Goal: Answer question/provide support: Share knowledge or assist other users

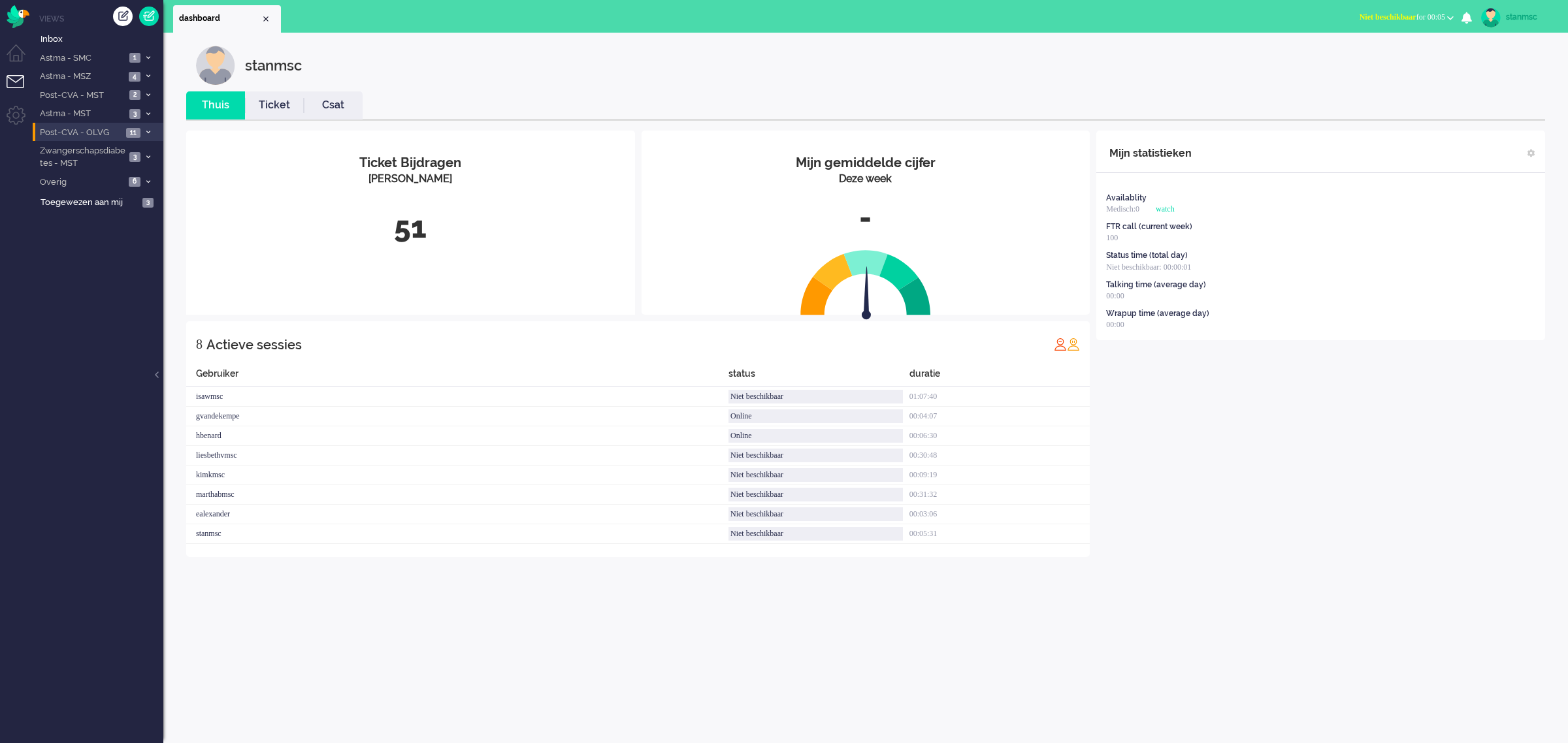
click at [90, 132] on span "Post-CVA - OLVG" at bounding box center [80, 133] width 84 height 13
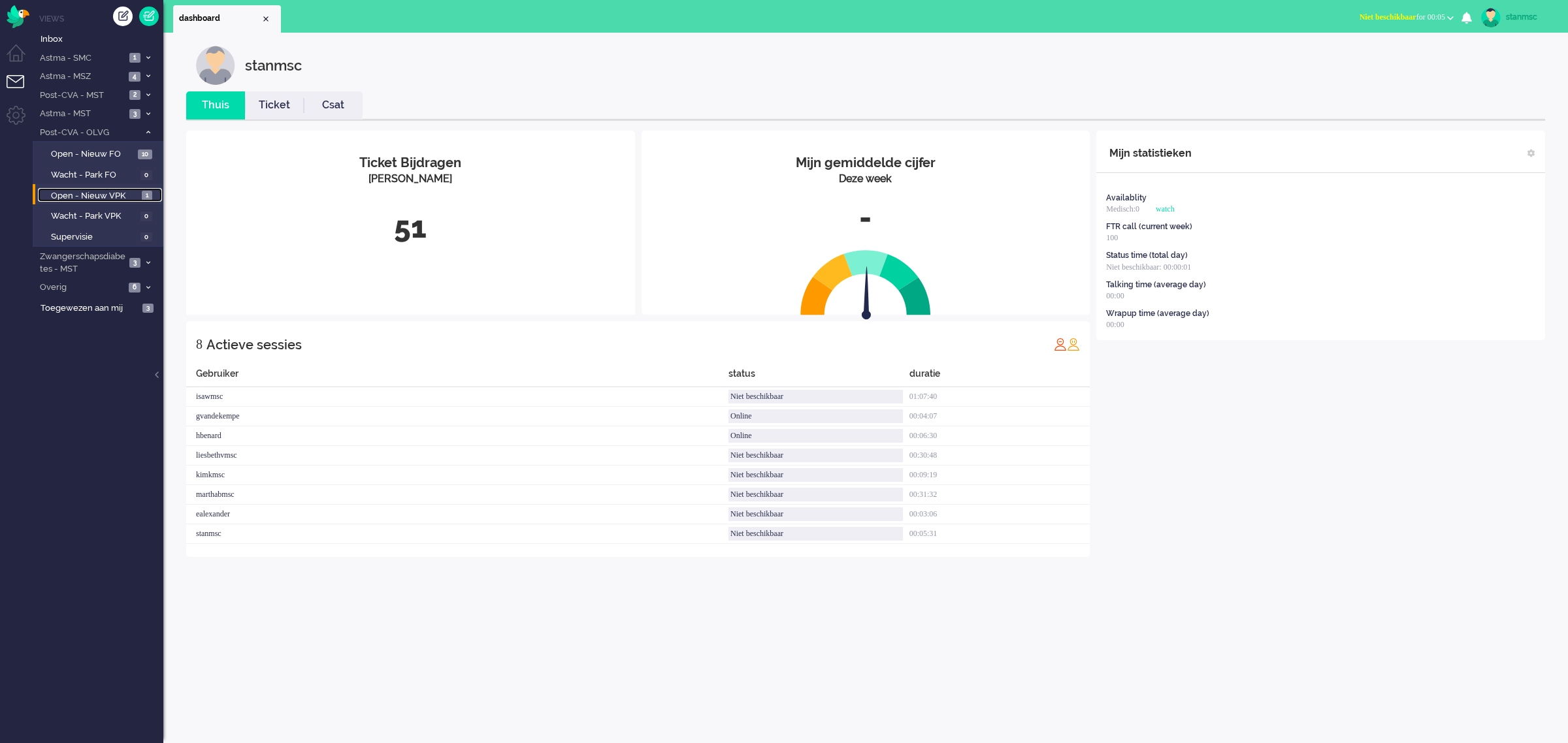
click at [92, 200] on span "Open - Nieuw VPK" at bounding box center [94, 196] width 88 height 13
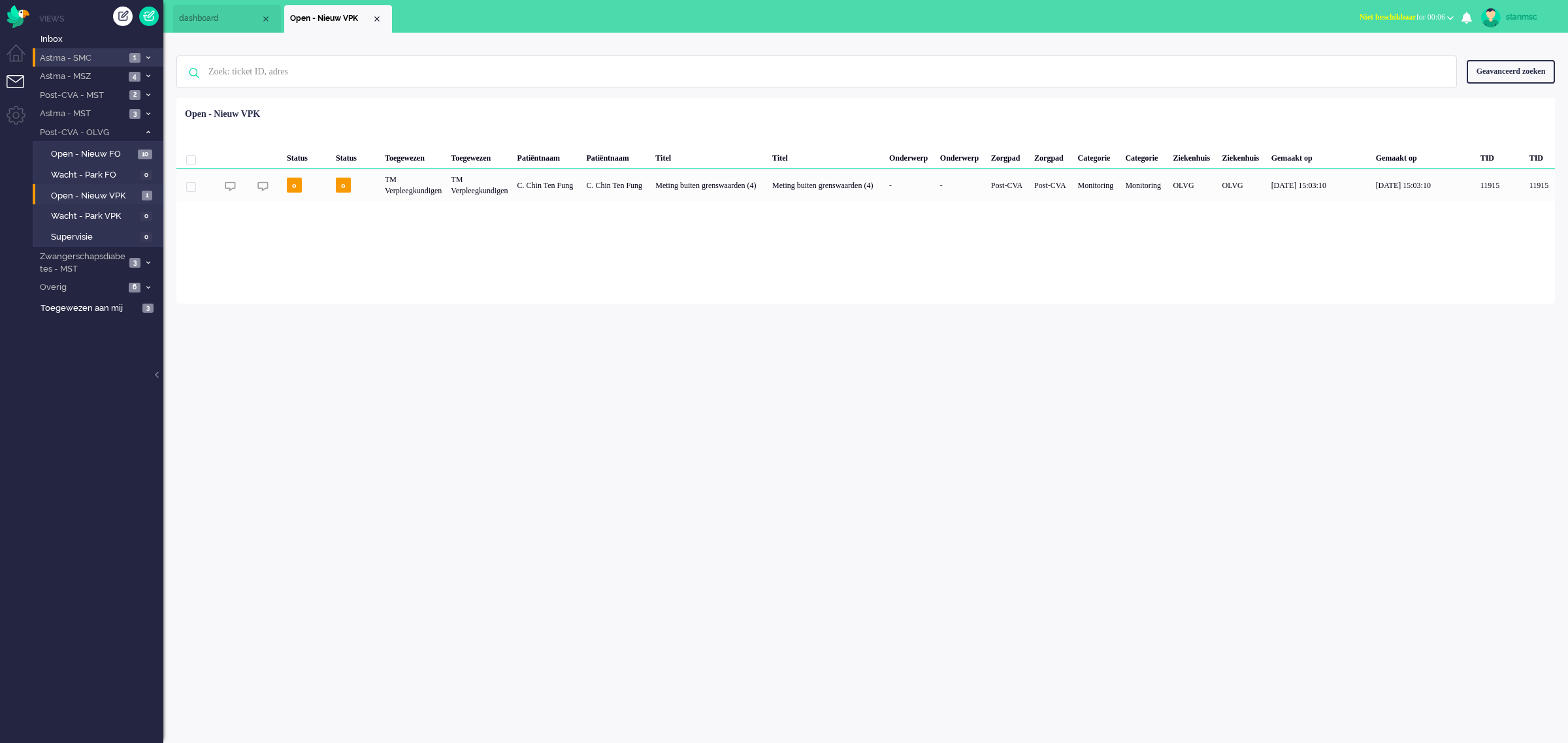
click at [98, 57] on span "Astma - SMC" at bounding box center [82, 59] width 88 height 13
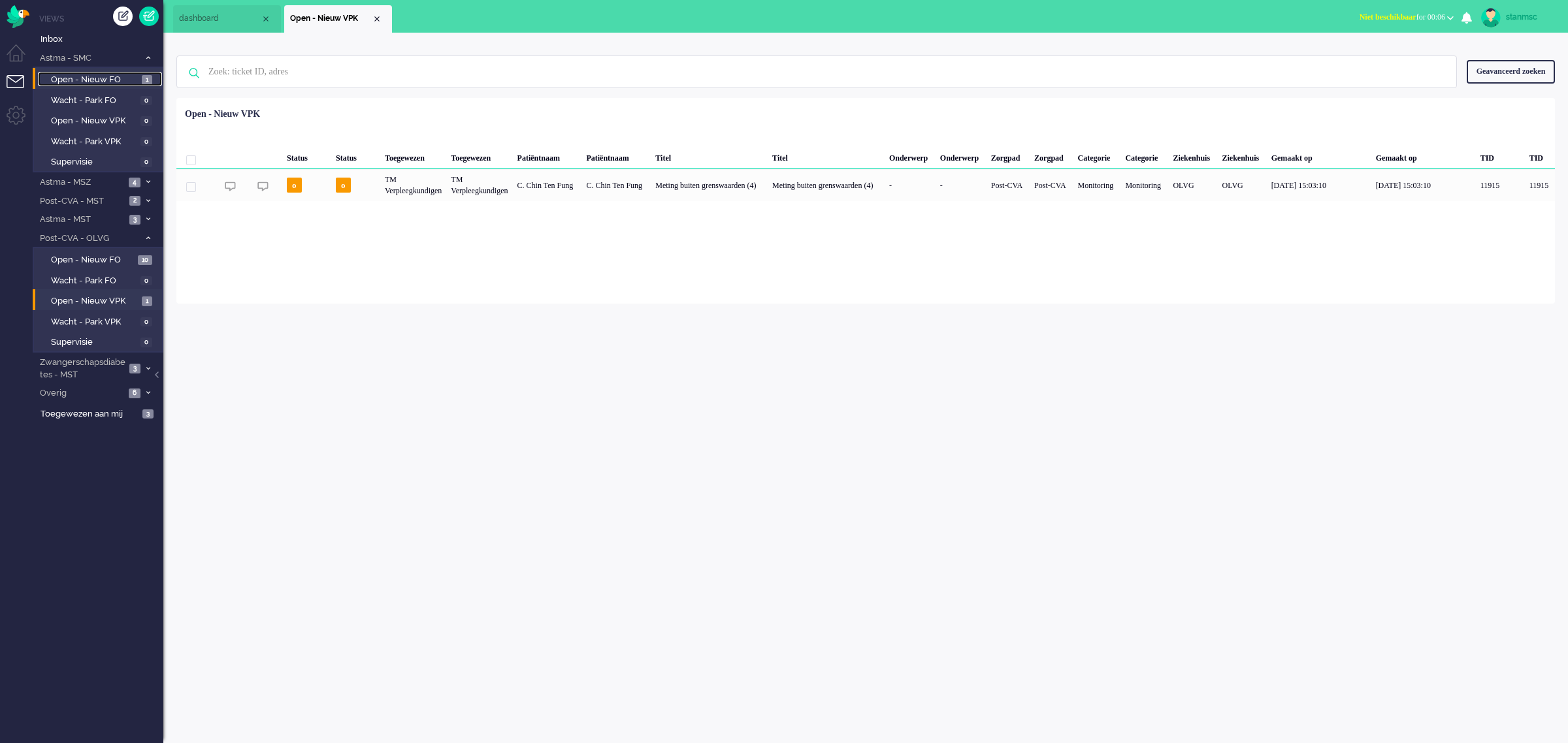
click at [95, 78] on span "Open - Nieuw FO" at bounding box center [94, 80] width 88 height 13
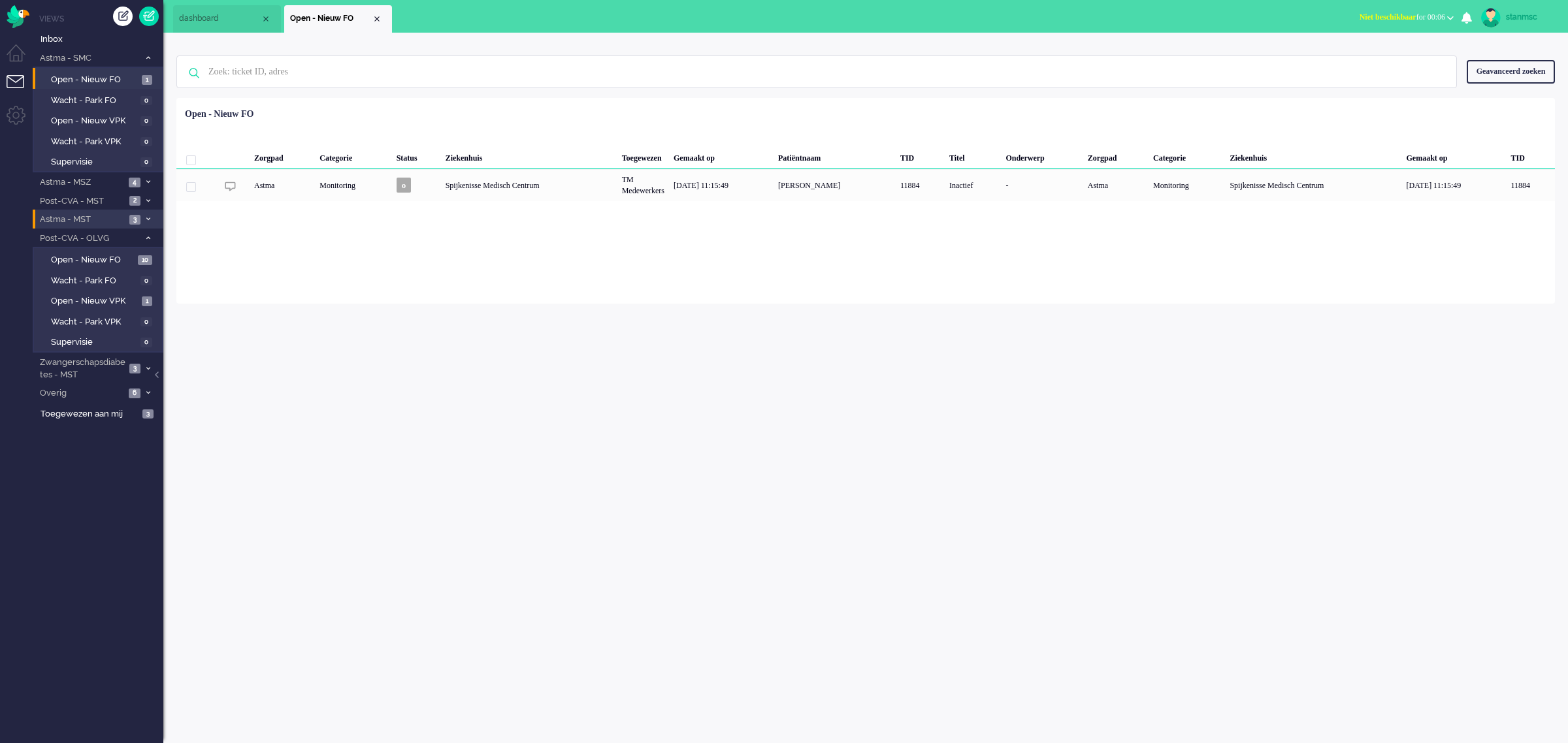
click at [95, 218] on span "Astma - MST" at bounding box center [82, 220] width 88 height 13
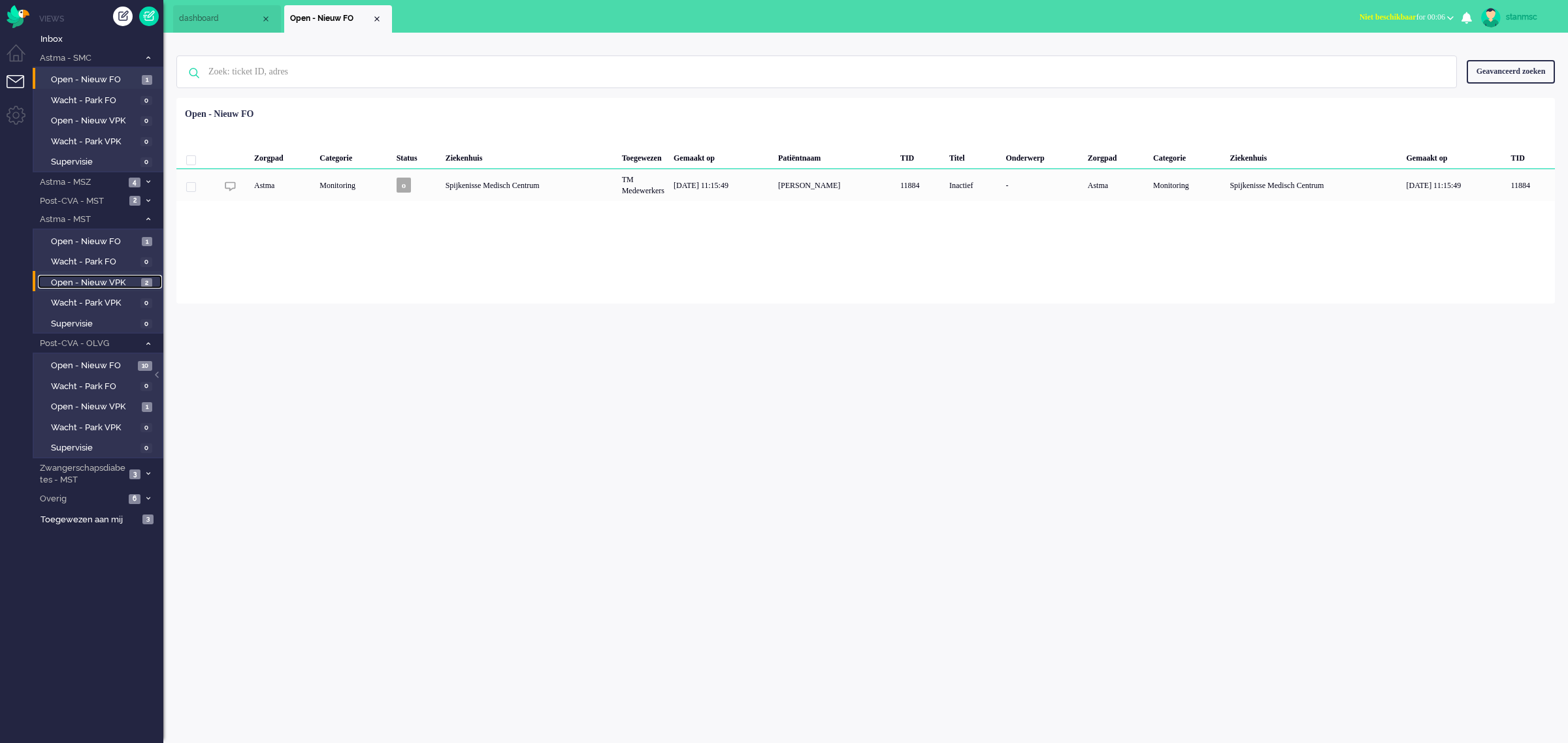
click at [95, 278] on span "Open - Nieuw VPK" at bounding box center [94, 283] width 87 height 13
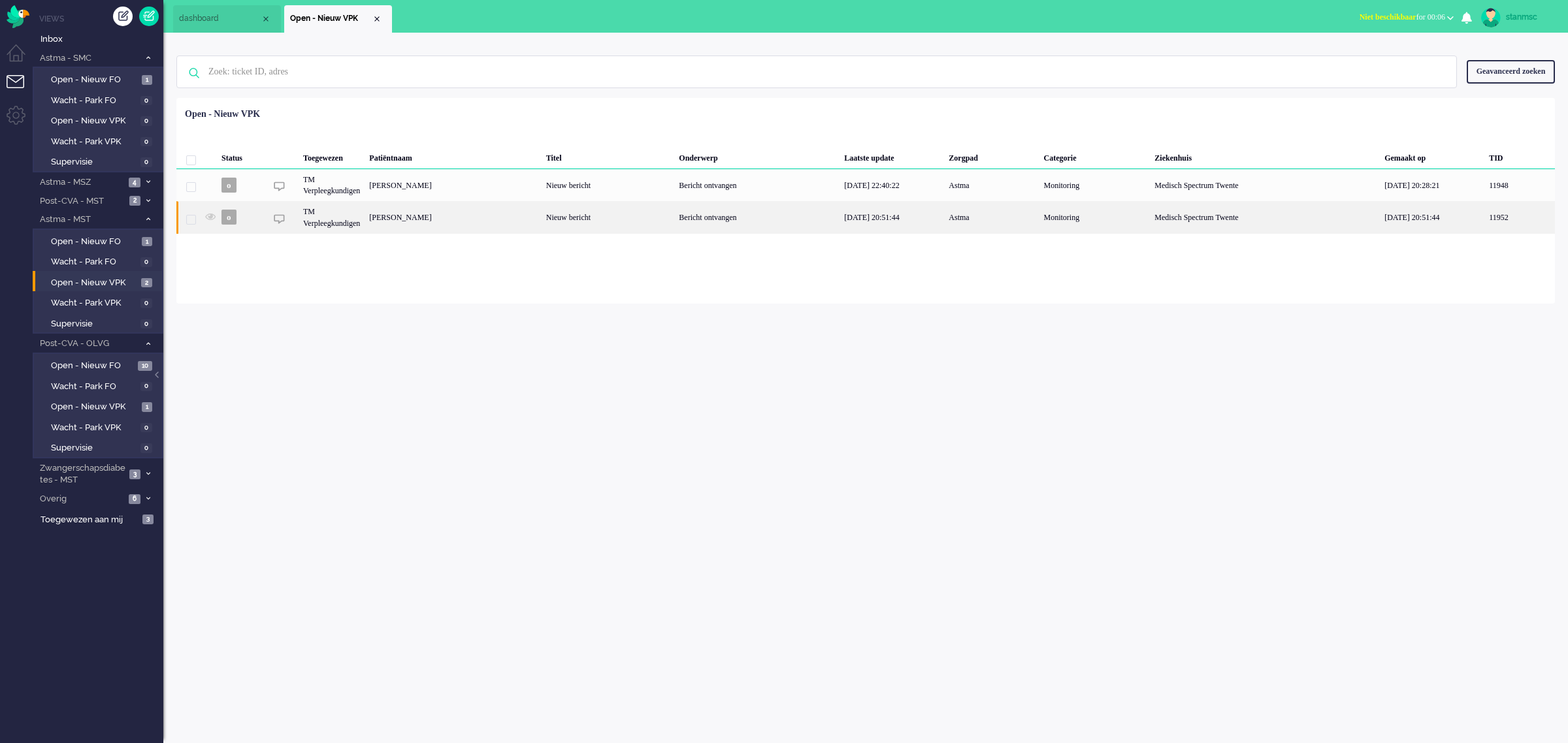
click at [541, 217] on div "[PERSON_NAME]" at bounding box center [453, 217] width 177 height 32
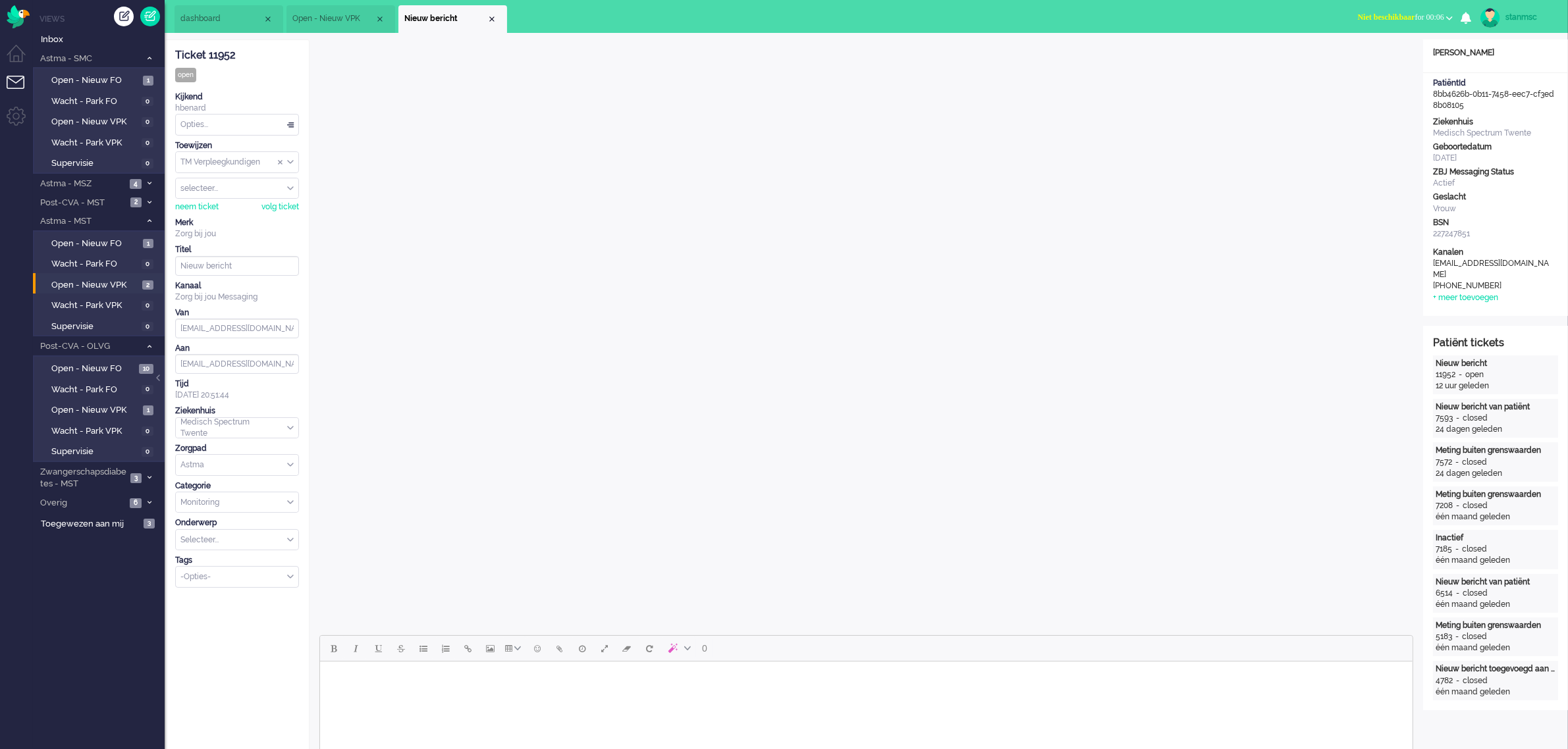
click at [350, 18] on span "Open - Nieuw VPK" at bounding box center [333, 19] width 82 height 11
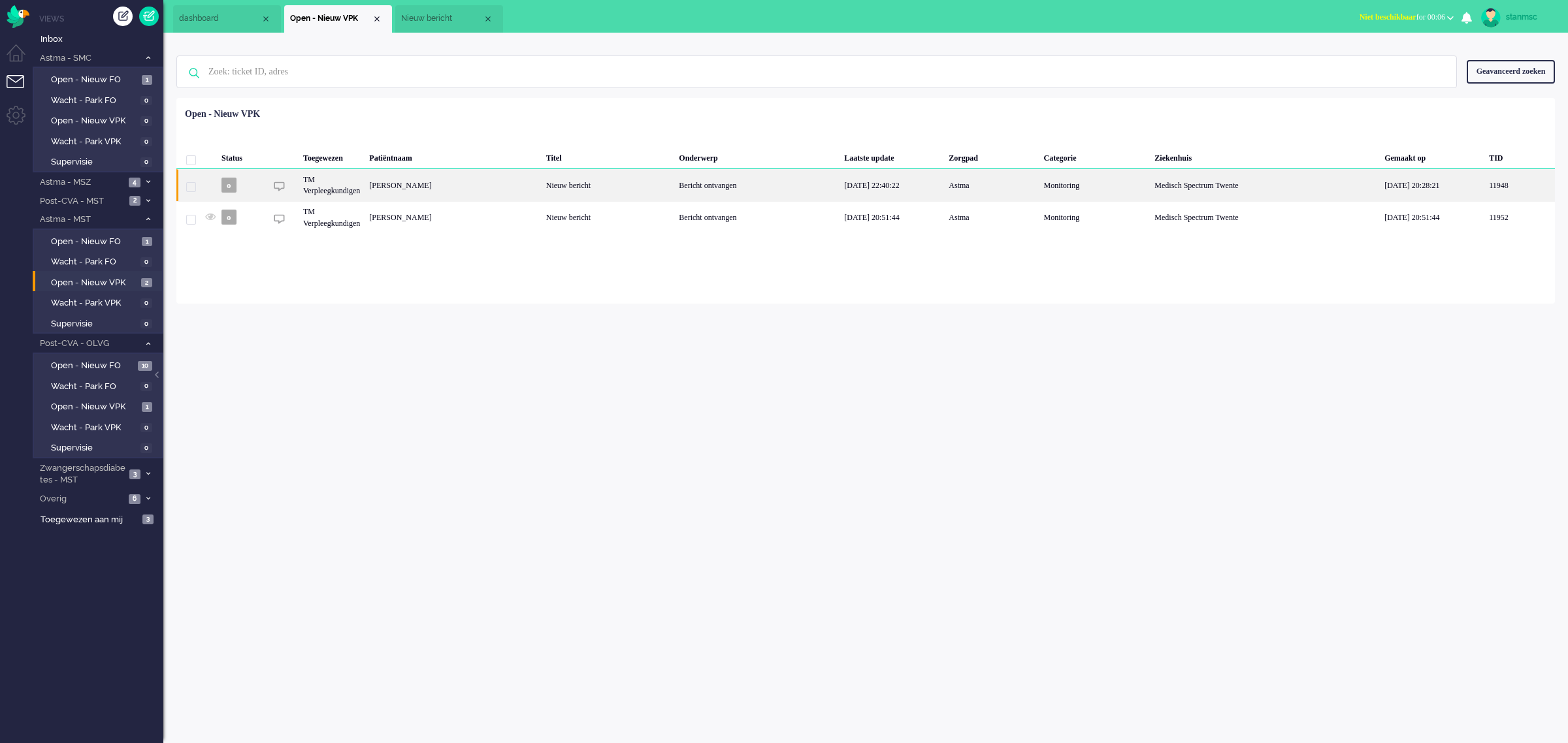
click at [474, 188] on div "[PERSON_NAME]" at bounding box center [453, 185] width 177 height 32
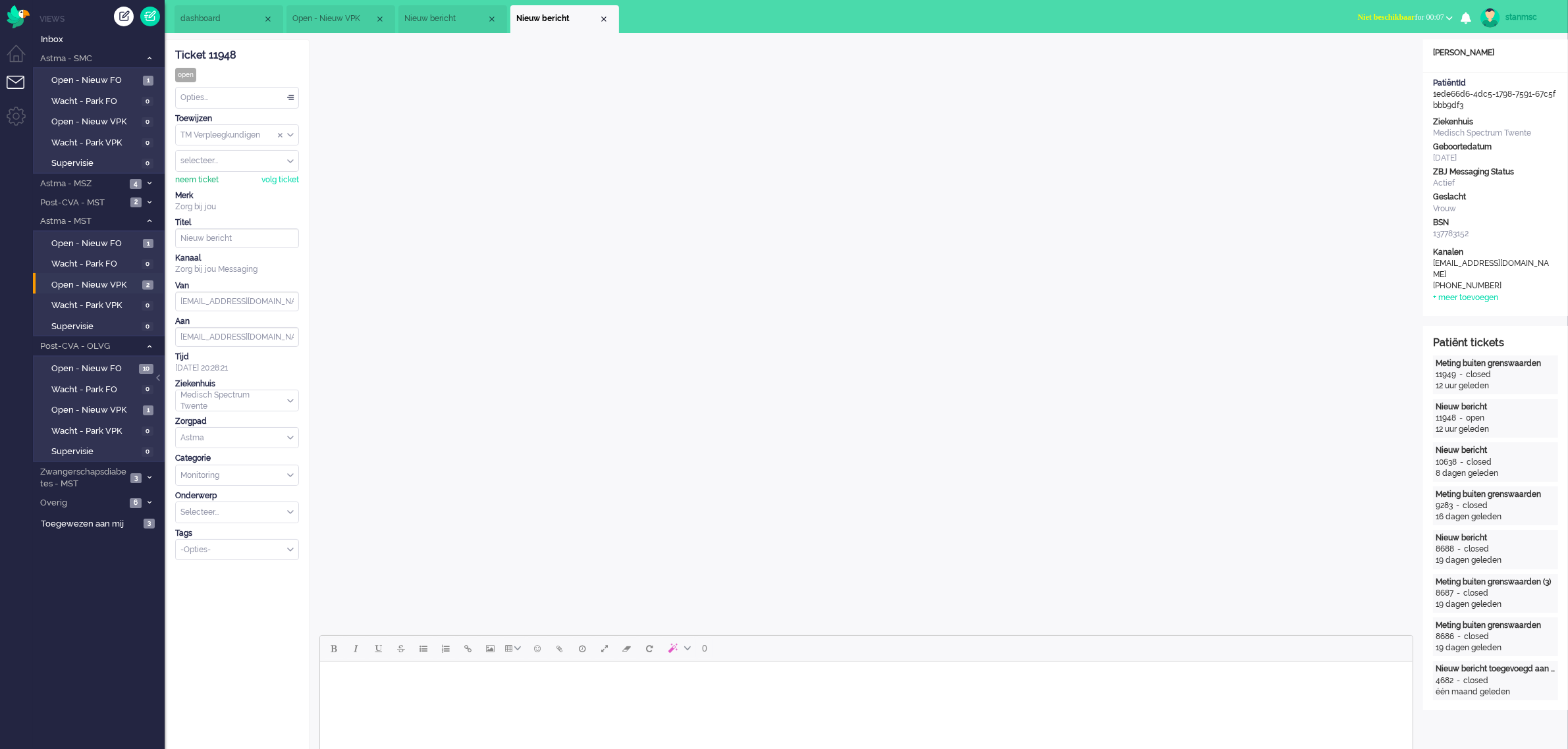
click at [182, 179] on div "neem ticket" at bounding box center [197, 180] width 43 height 11
click at [224, 97] on div "Opties..." at bounding box center [237, 98] width 123 height 21
click at [220, 187] on li "Opgelost" at bounding box center [237, 191] width 123 height 19
click at [602, 18] on div "Close tab" at bounding box center [603, 18] width 10 height 10
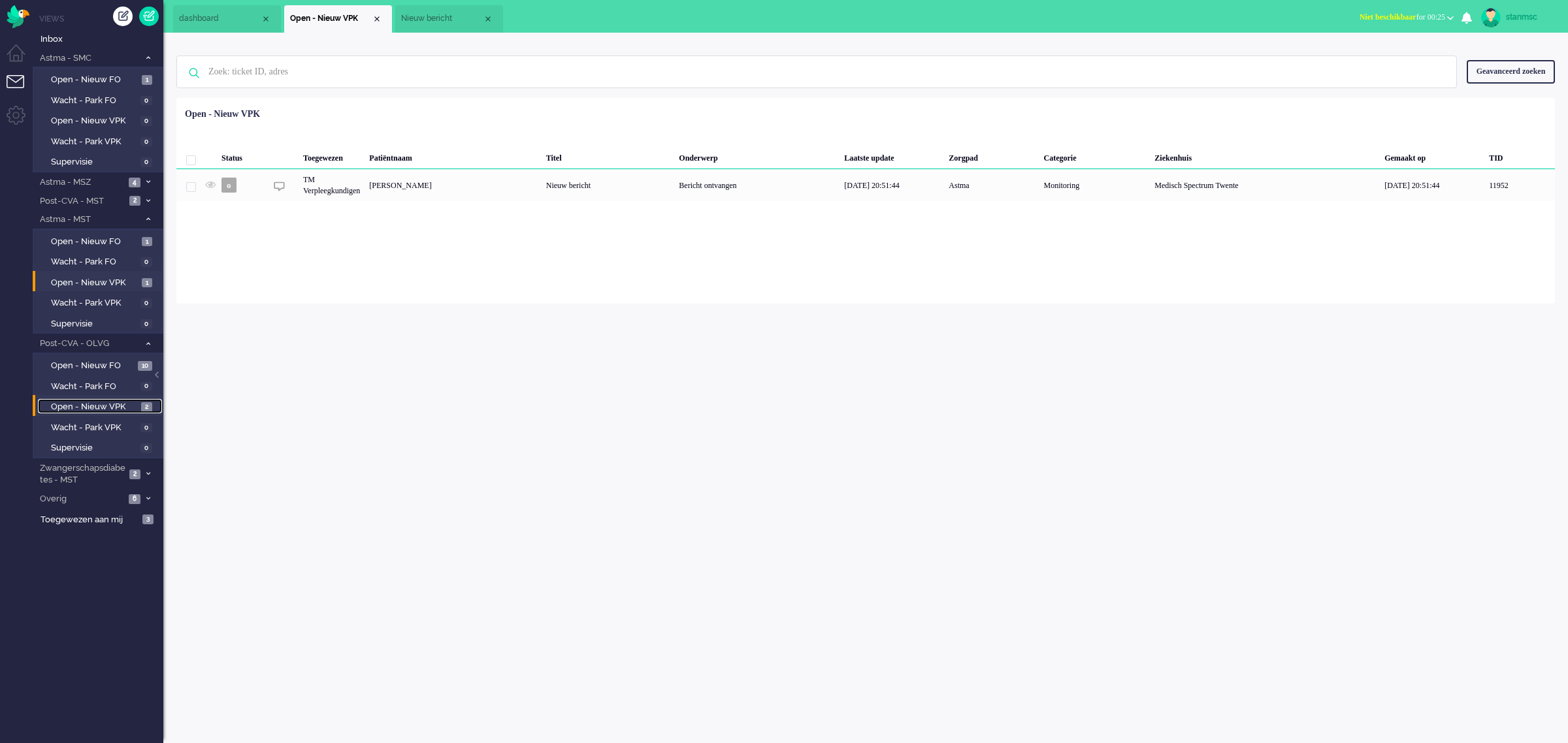
click at [116, 405] on span "Open - Nieuw VPK" at bounding box center [94, 408] width 87 height 13
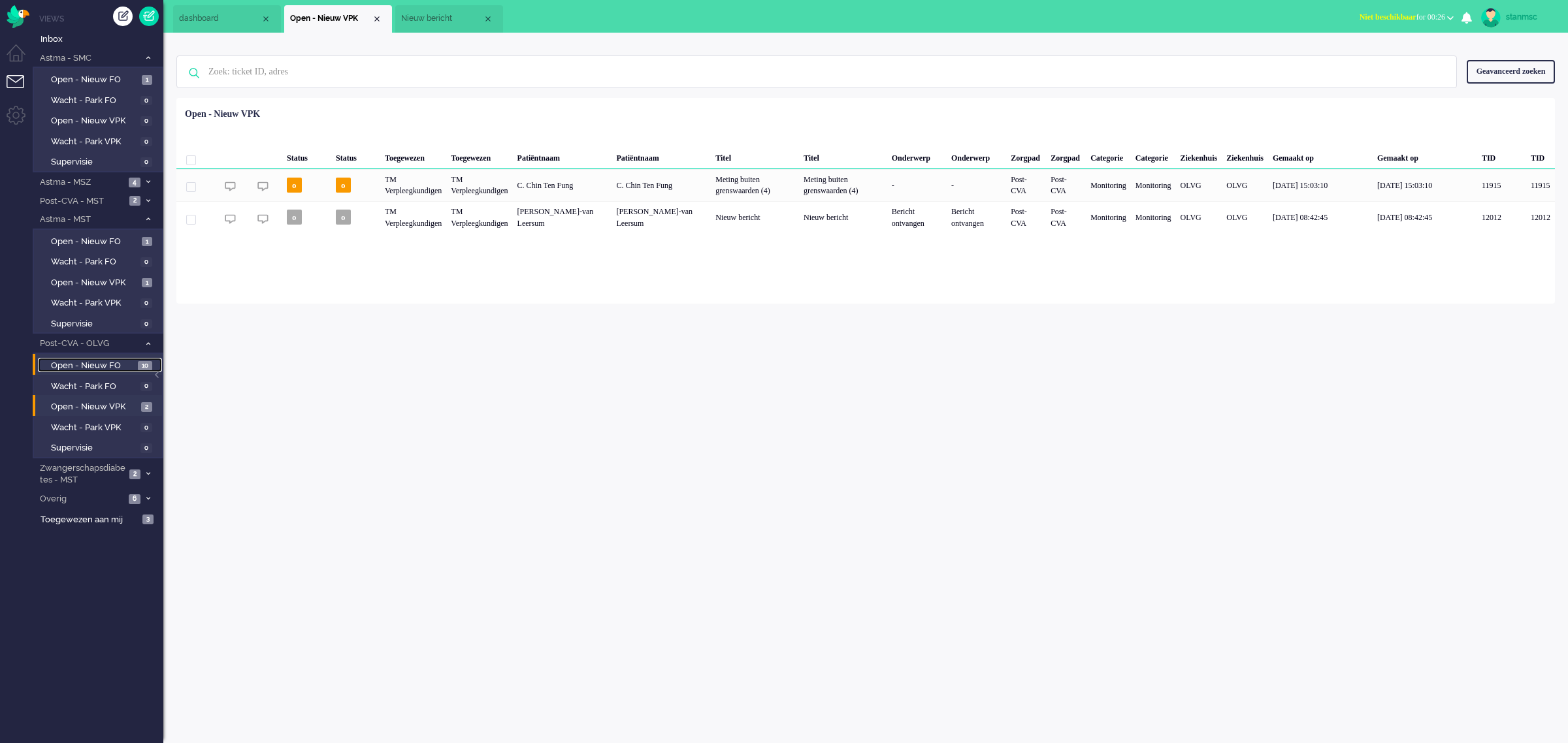
click at [115, 365] on span "Open - Nieuw FO" at bounding box center [93, 366] width 84 height 13
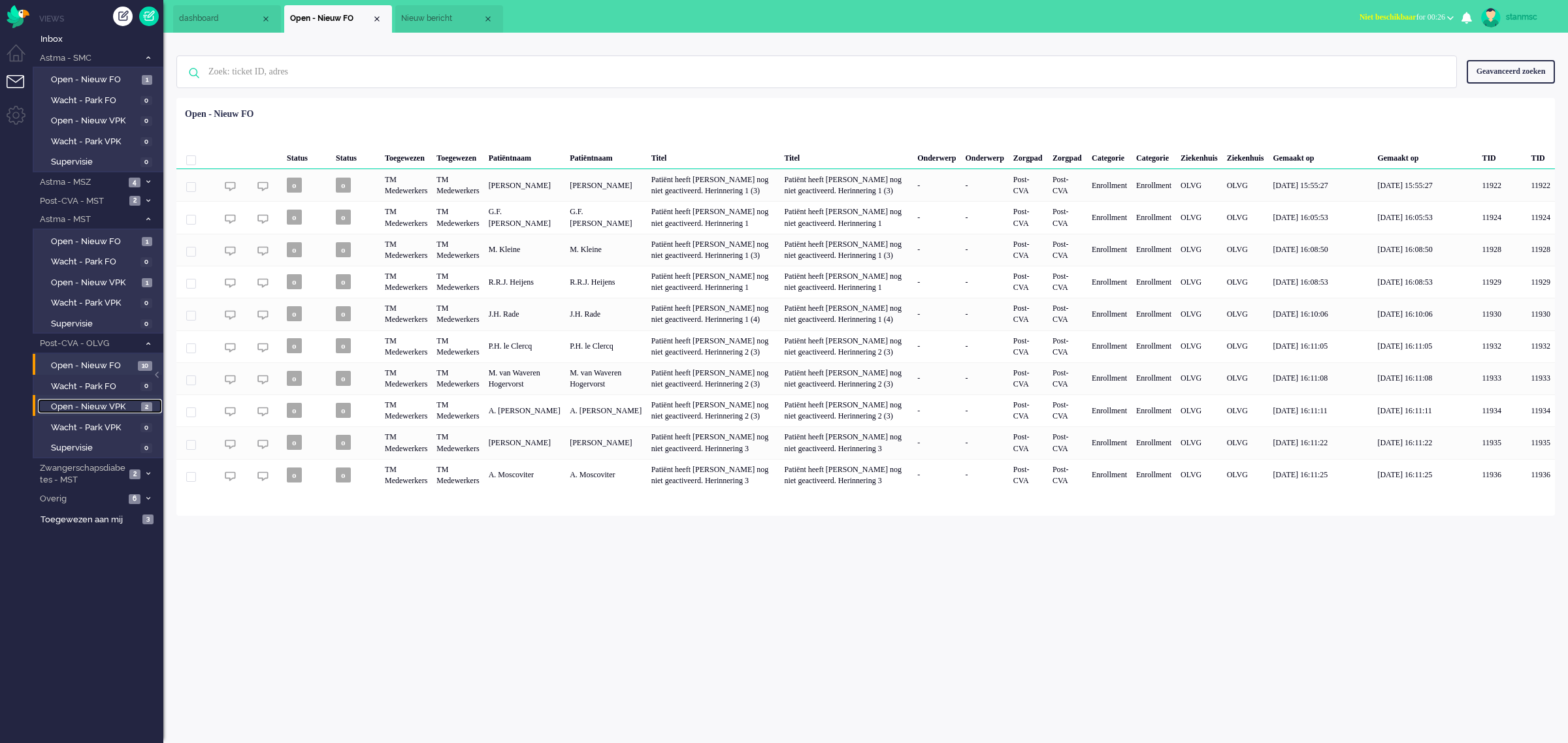
click at [103, 402] on span "Open - Nieuw VPK" at bounding box center [94, 408] width 87 height 13
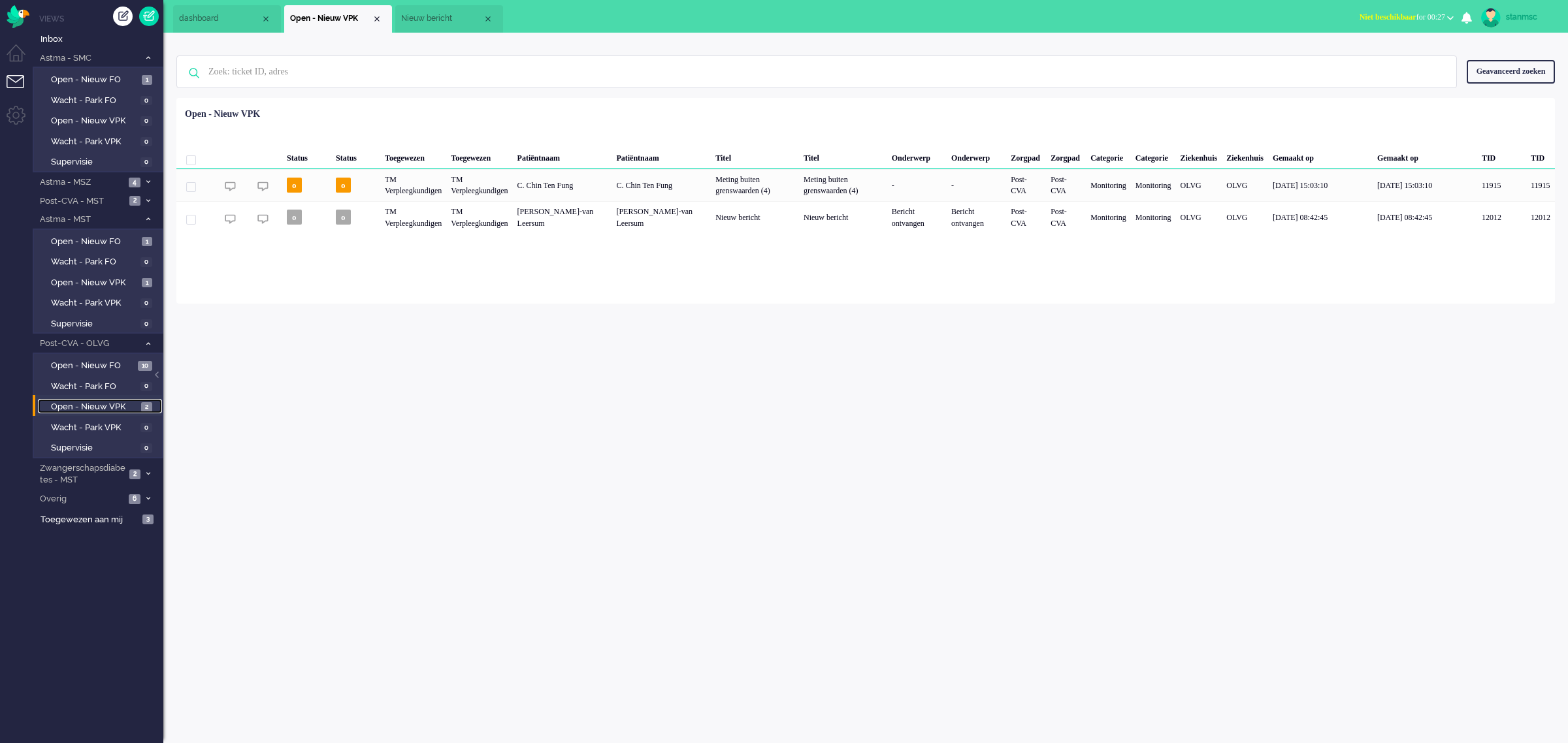
click at [447, 14] on span "Nieuw bericht" at bounding box center [442, 19] width 82 height 11
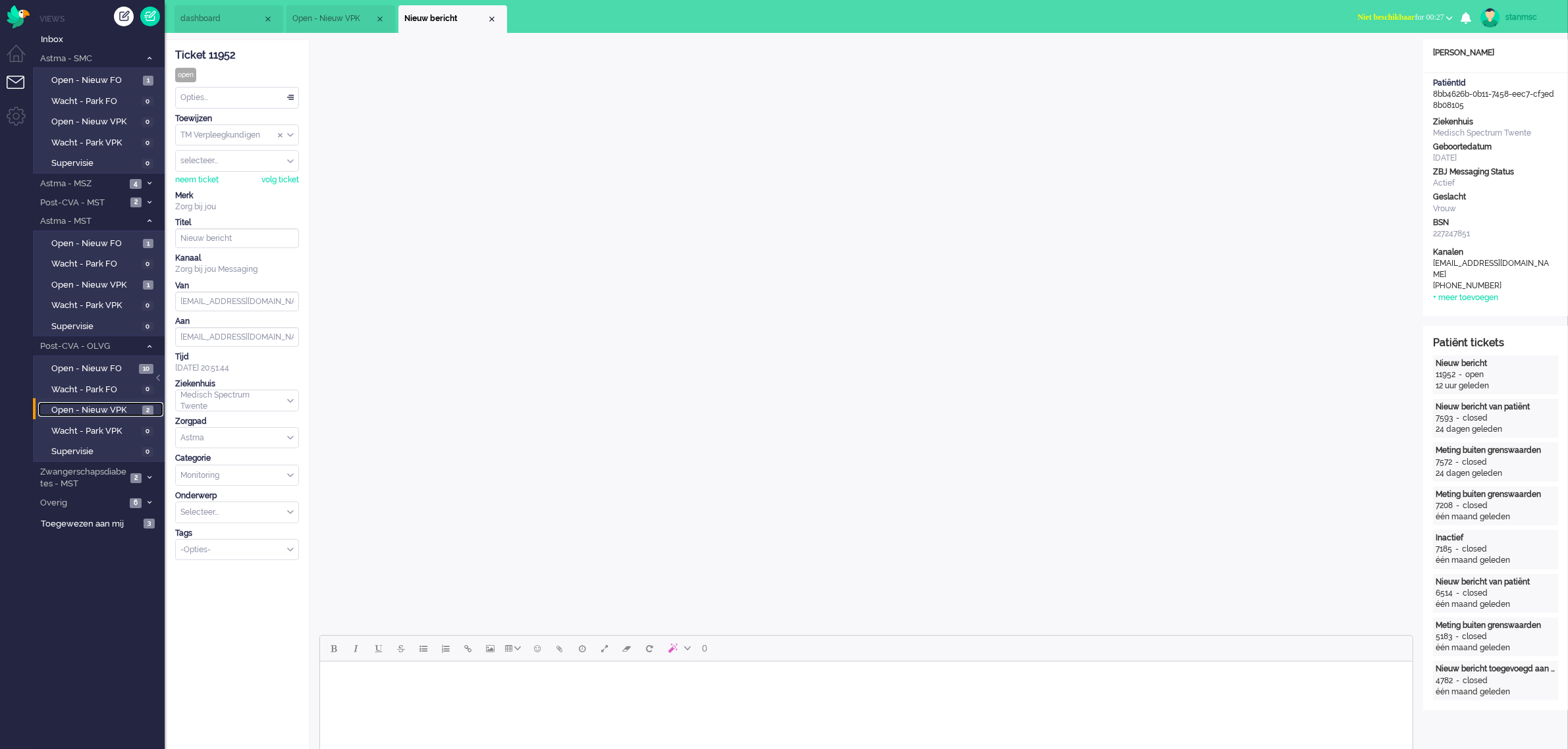
click at [341, 22] on span "Open - Nieuw VPK" at bounding box center [333, 19] width 82 height 11
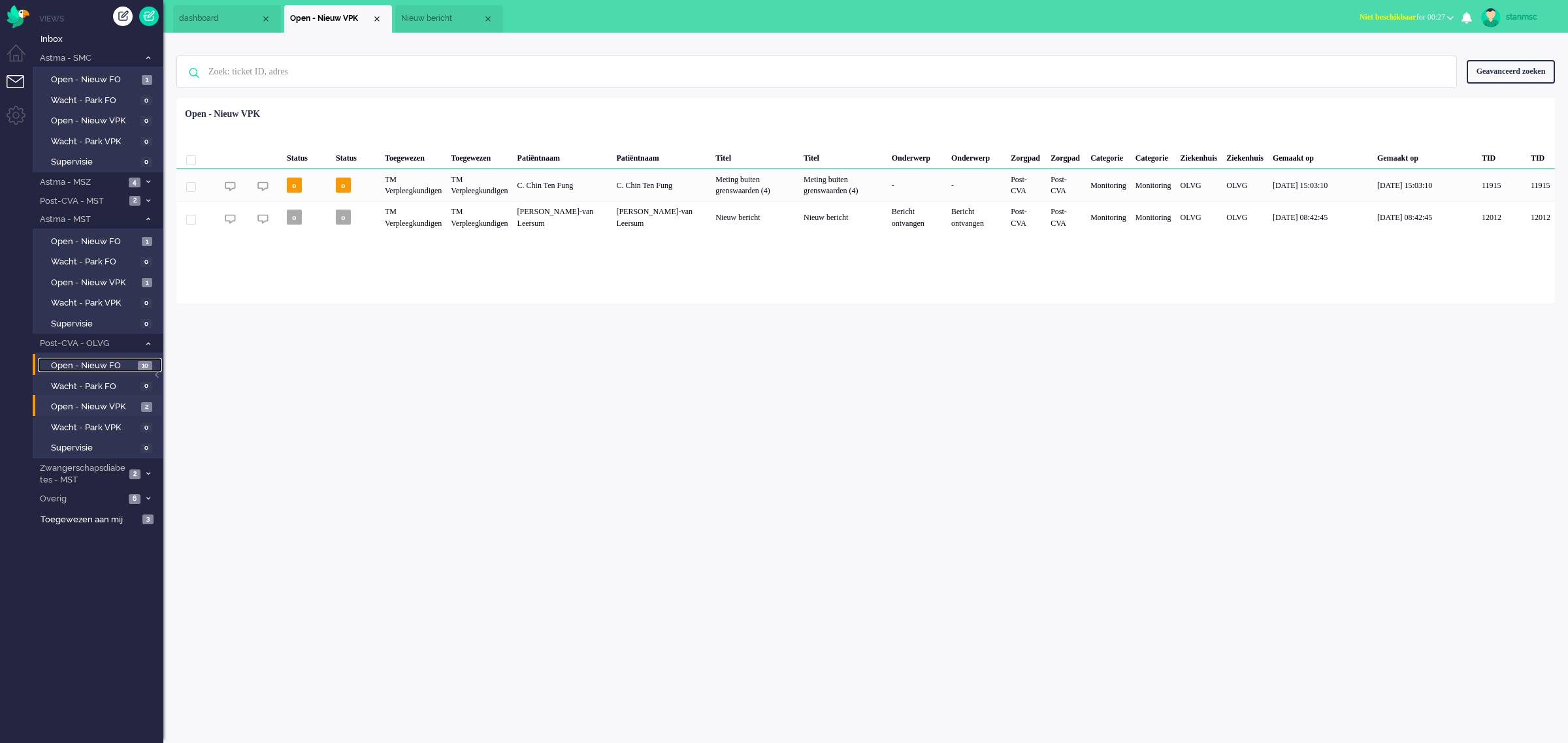
click at [102, 361] on span "Open - Nieuw FO" at bounding box center [93, 366] width 84 height 13
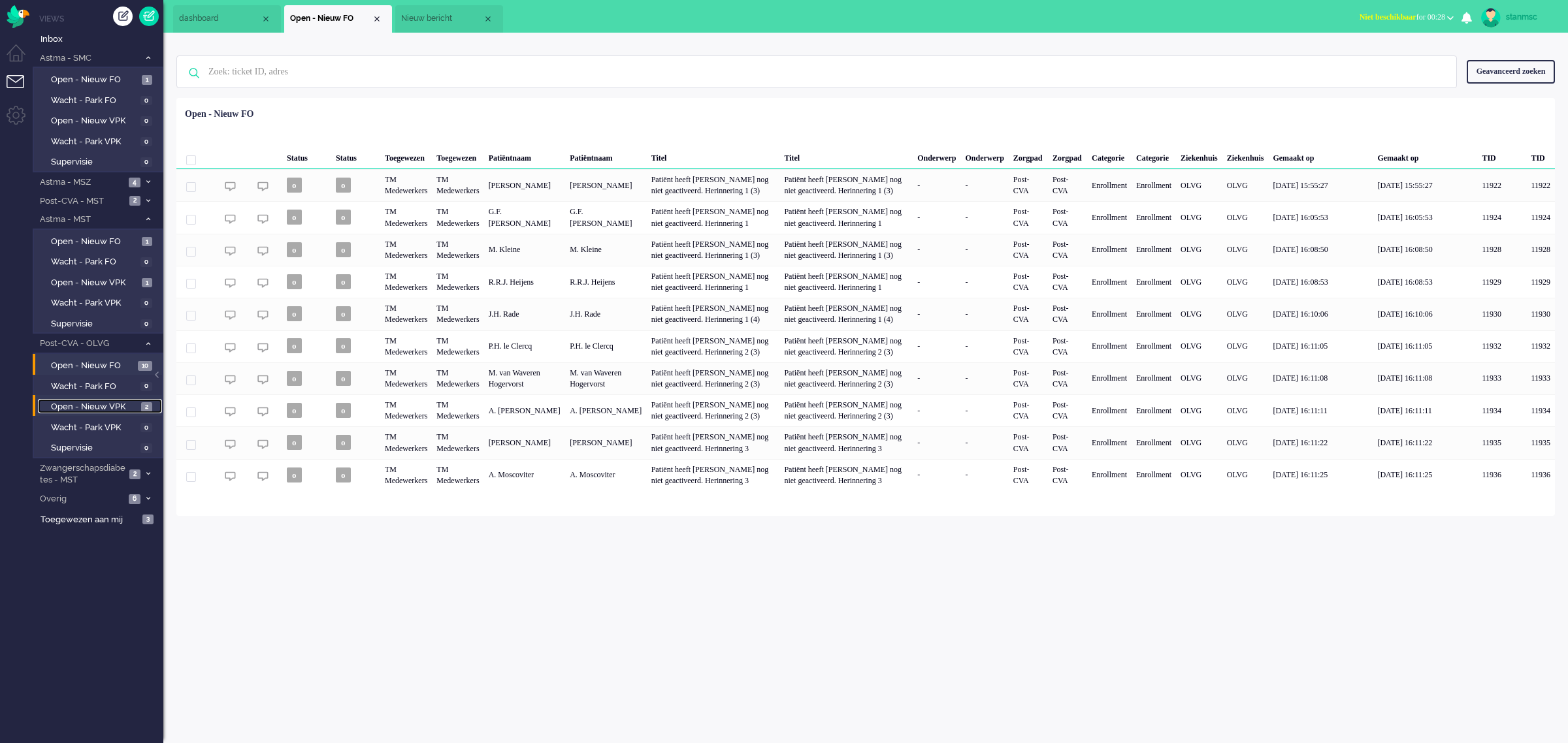
click at [96, 406] on span "Open - Nieuw VPK" at bounding box center [94, 408] width 87 height 13
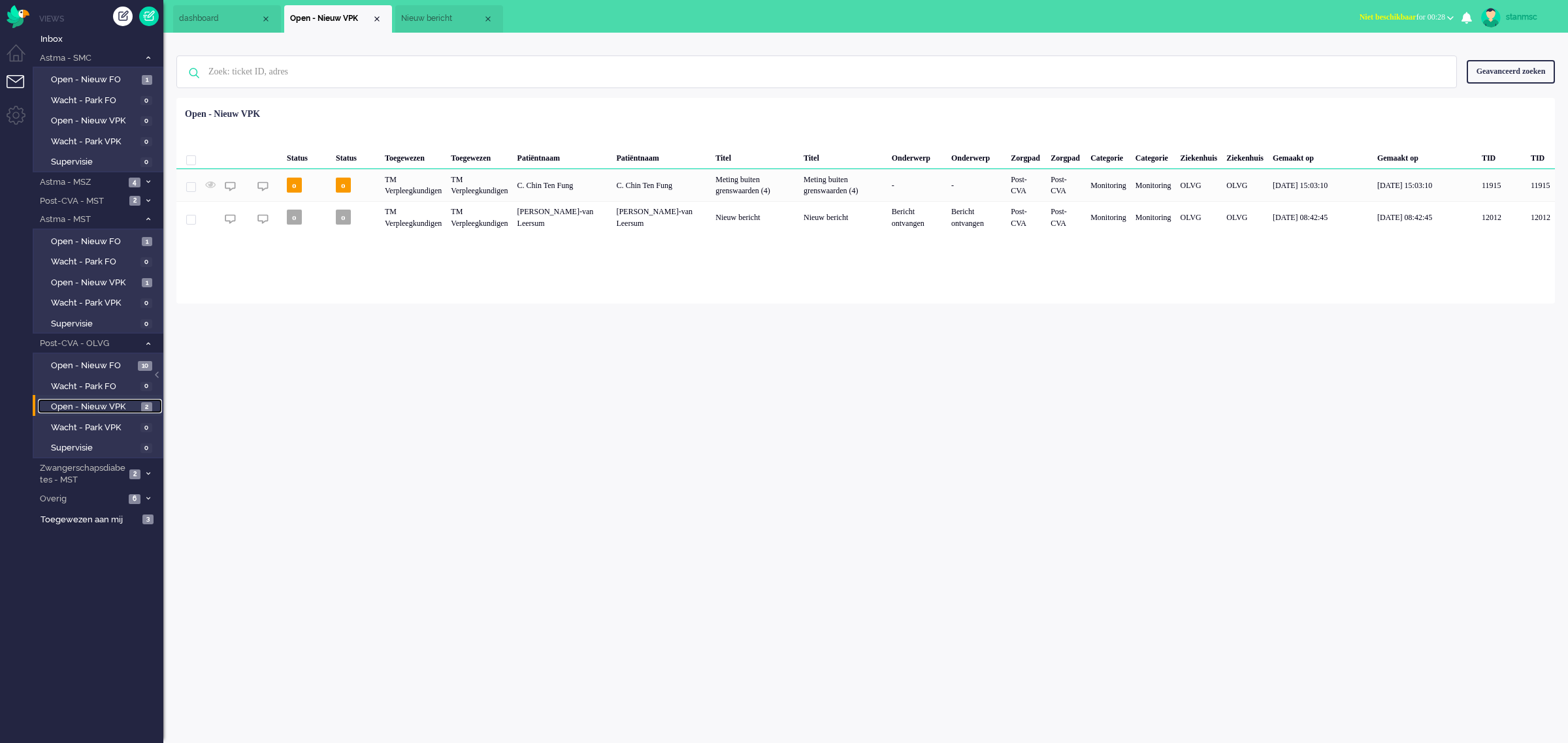
click at [426, 21] on span "Nieuw bericht" at bounding box center [442, 19] width 82 height 11
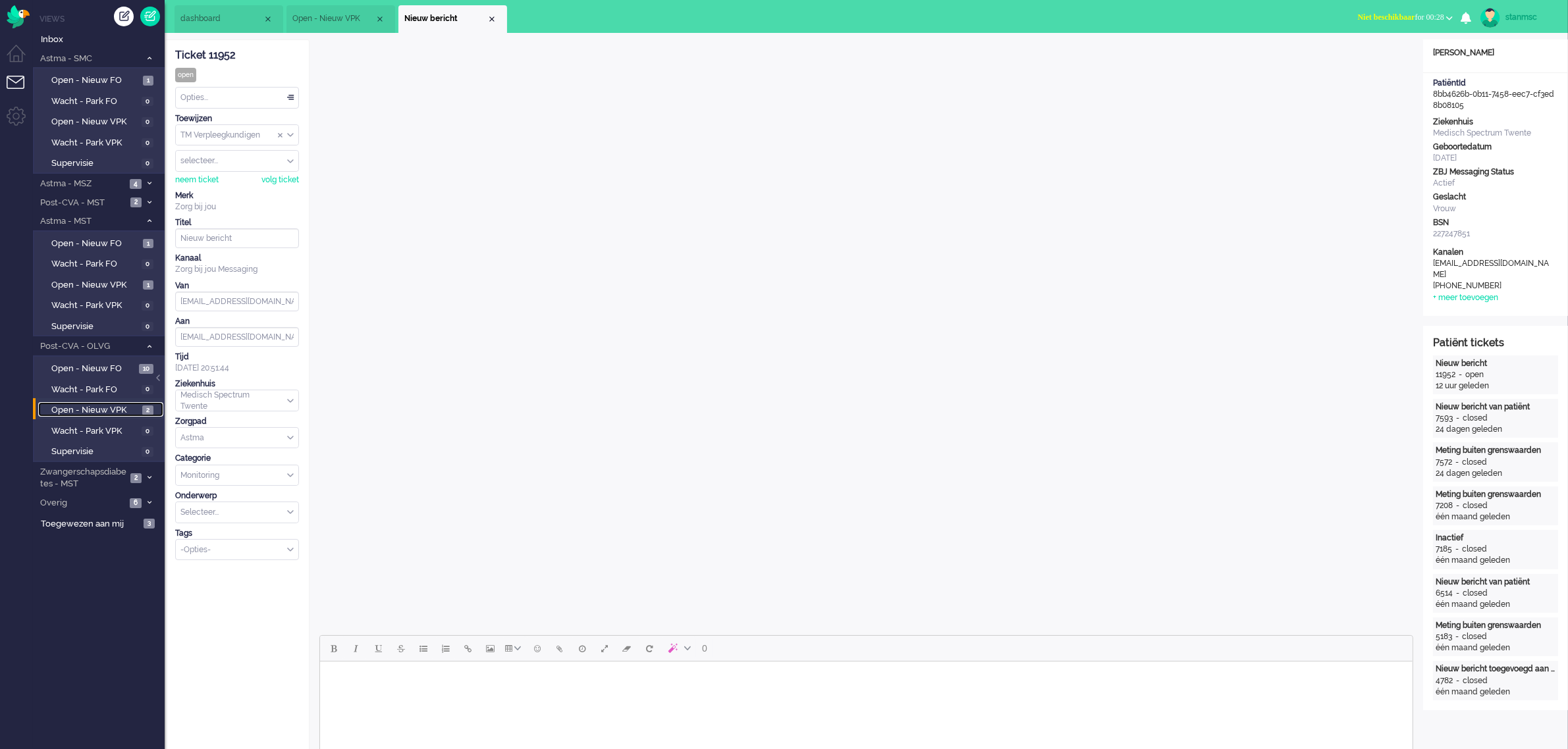
click at [327, 21] on span "Open - Nieuw VPK" at bounding box center [333, 19] width 82 height 11
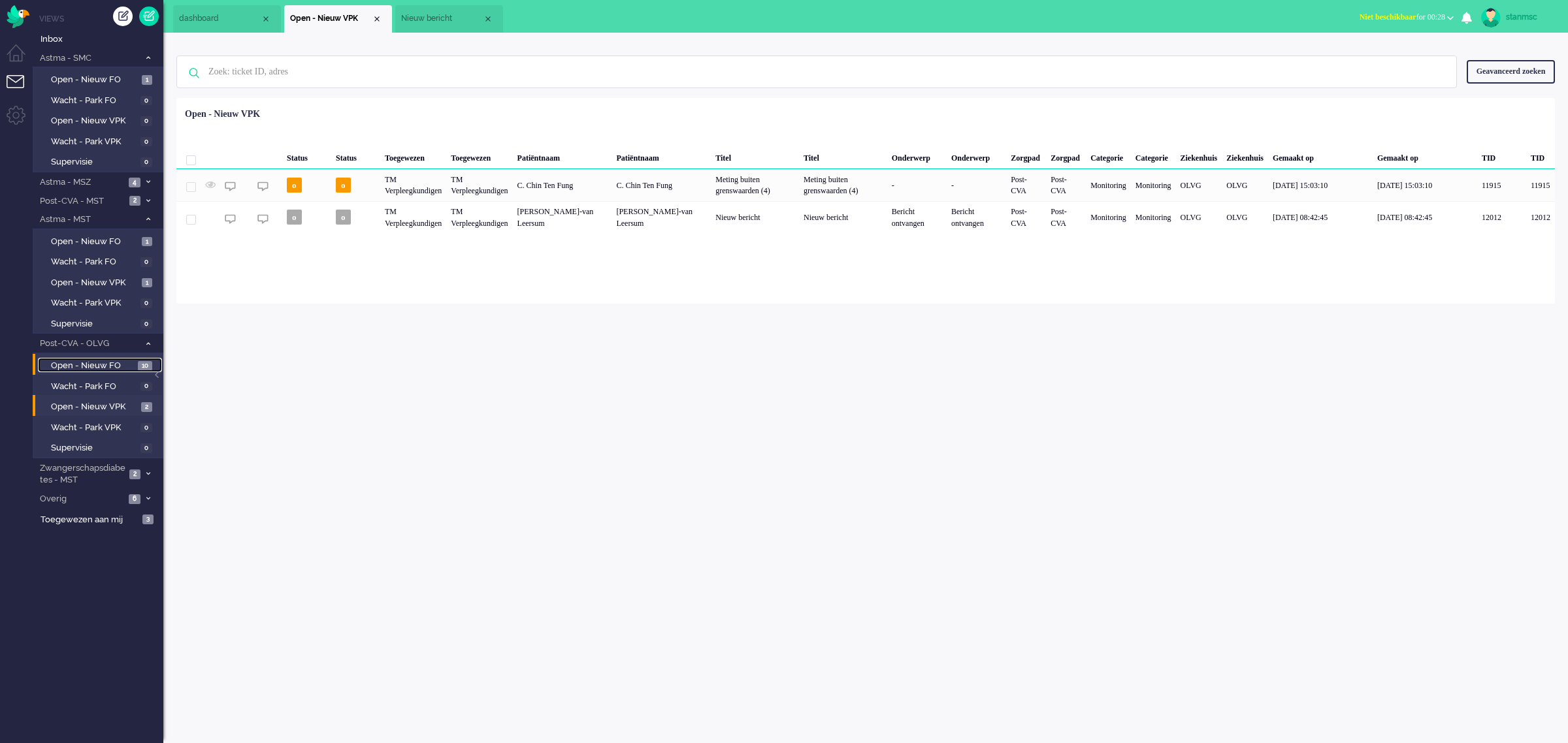
click at [87, 360] on span "Open - Nieuw FO" at bounding box center [93, 366] width 84 height 13
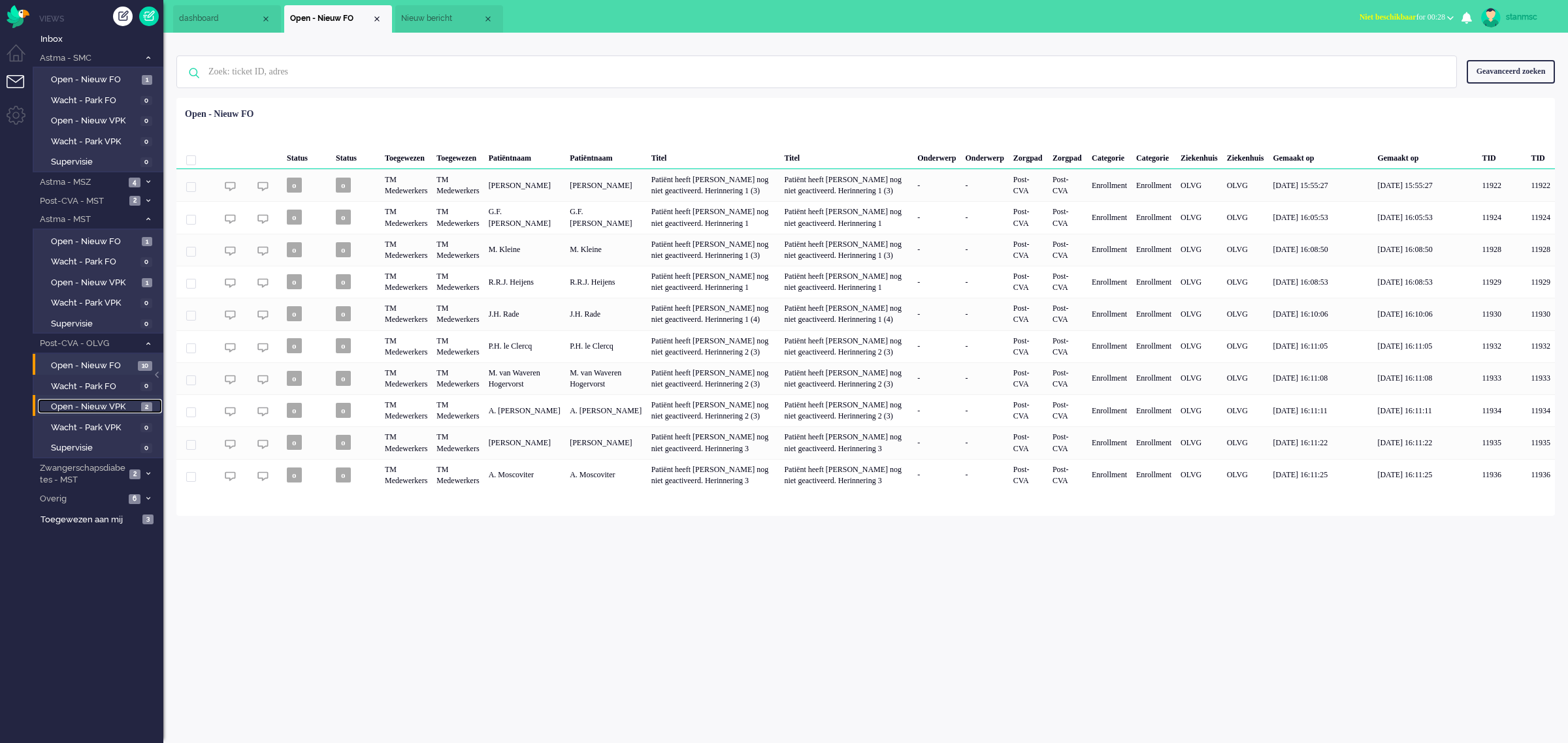
click at [88, 402] on span "Open - Nieuw VPK" at bounding box center [94, 408] width 87 height 13
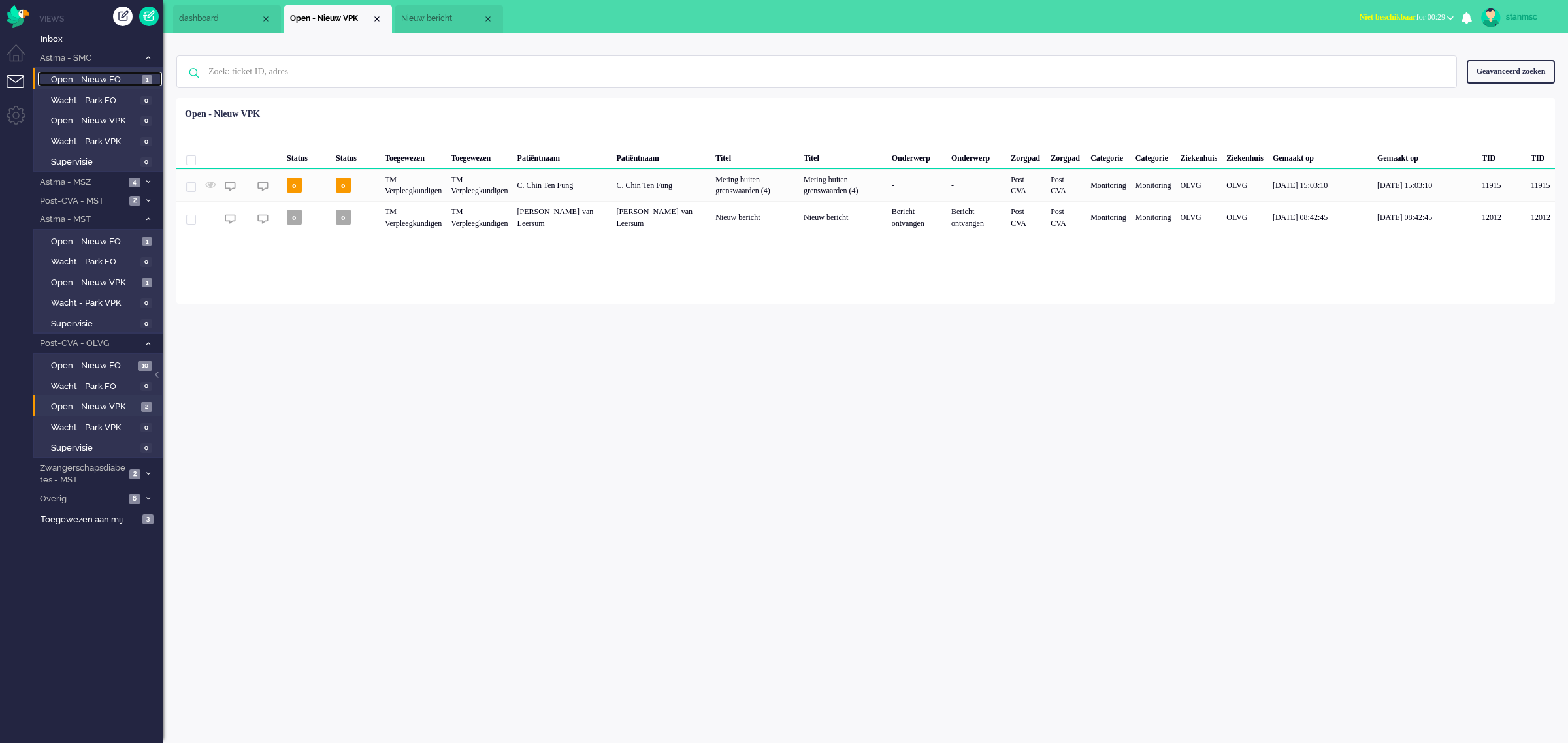
click at [84, 76] on span "Open - Nieuw FO" at bounding box center [94, 80] width 88 height 13
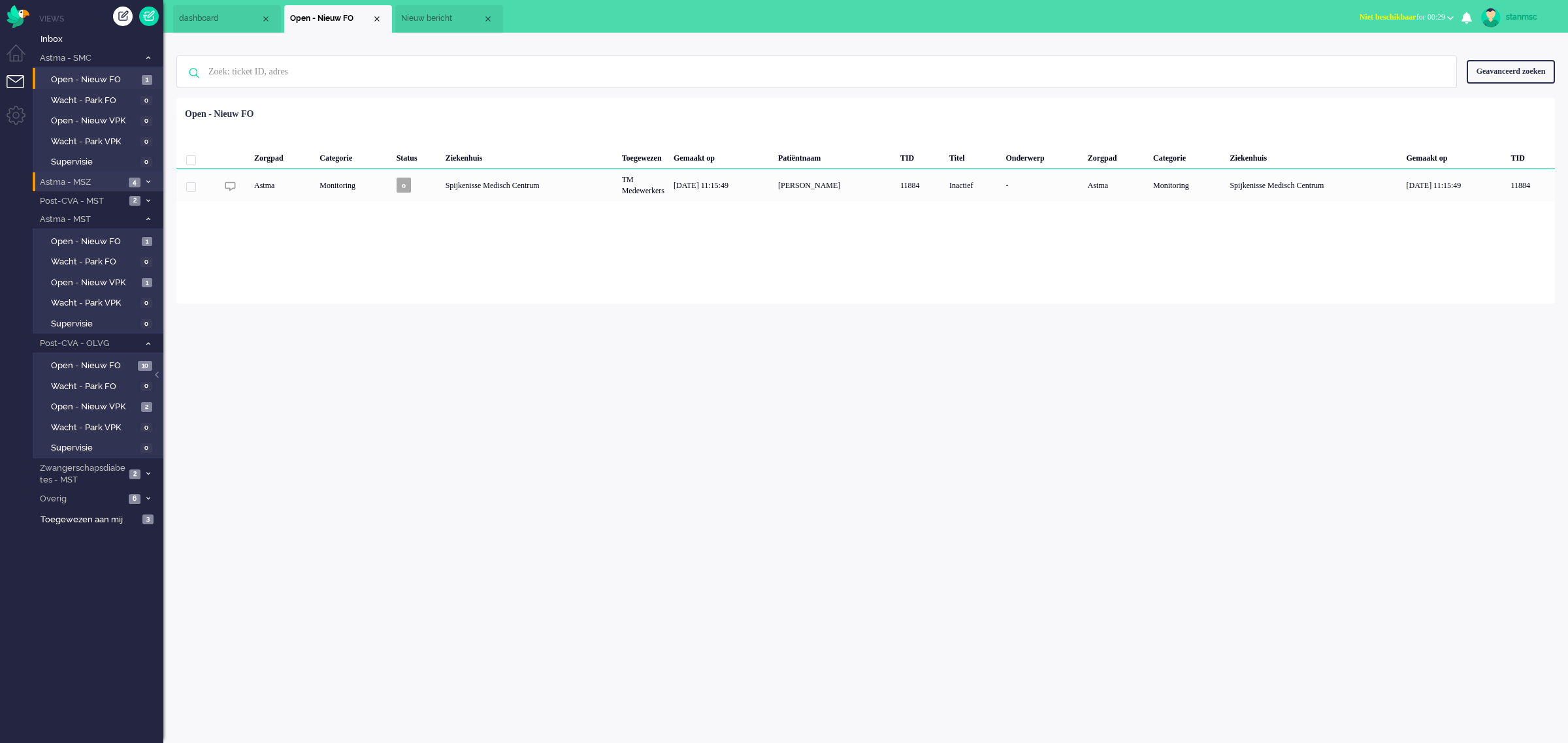
click at [83, 183] on span "Astma - MSZ" at bounding box center [82, 183] width 87 height 13
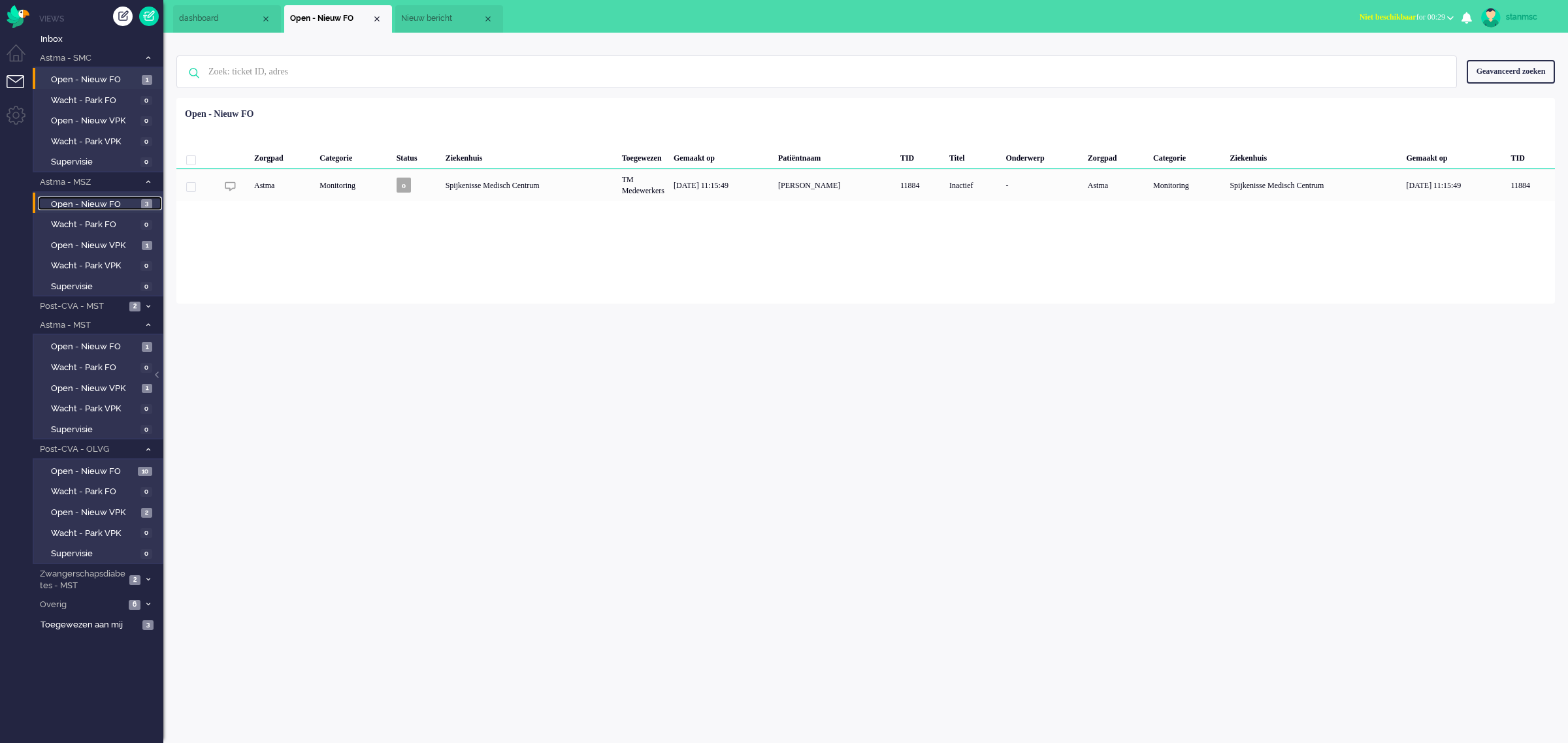
click at [82, 199] on span "Open - Nieuw FO" at bounding box center [94, 205] width 87 height 13
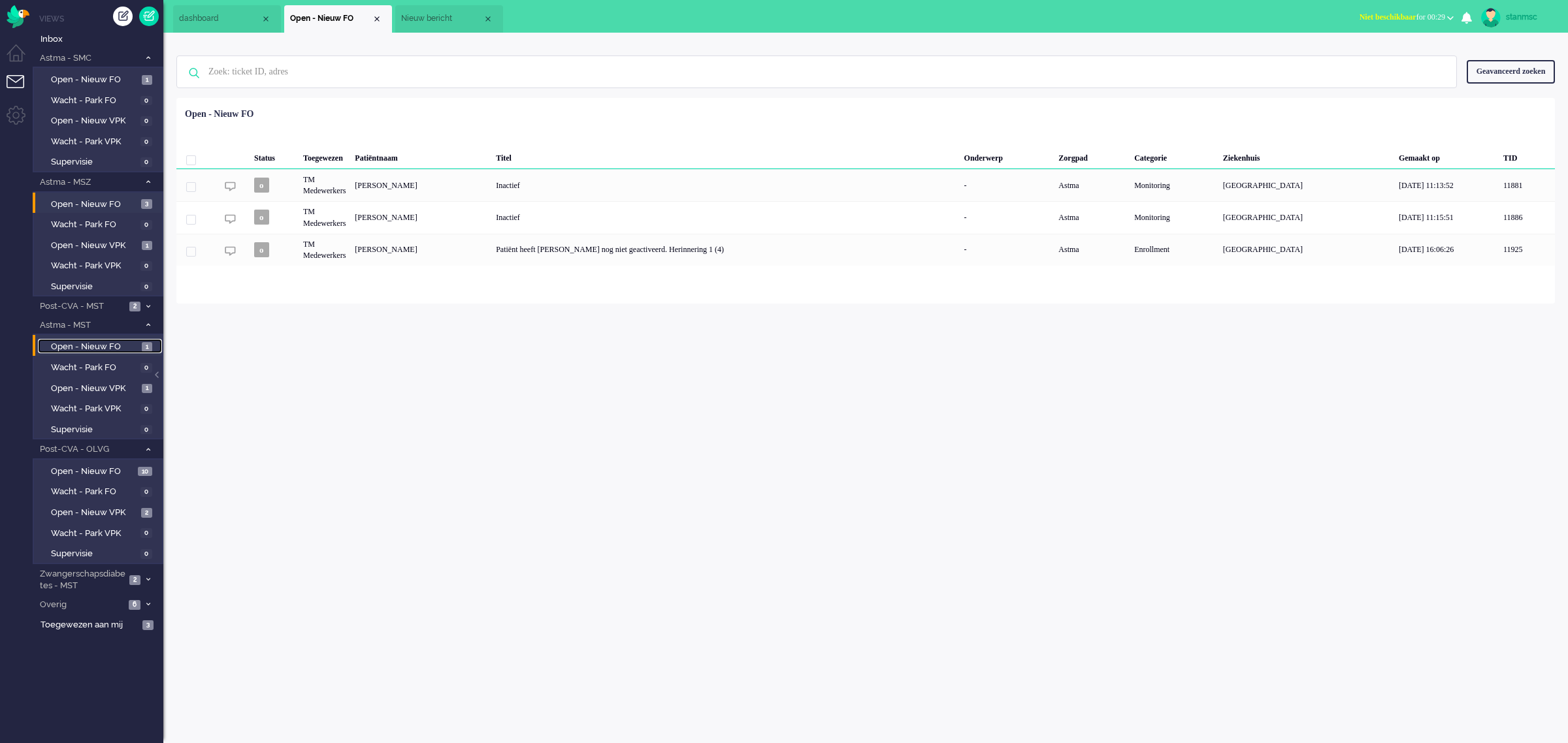
click at [77, 345] on span "Open - Nieuw FO" at bounding box center [94, 347] width 88 height 13
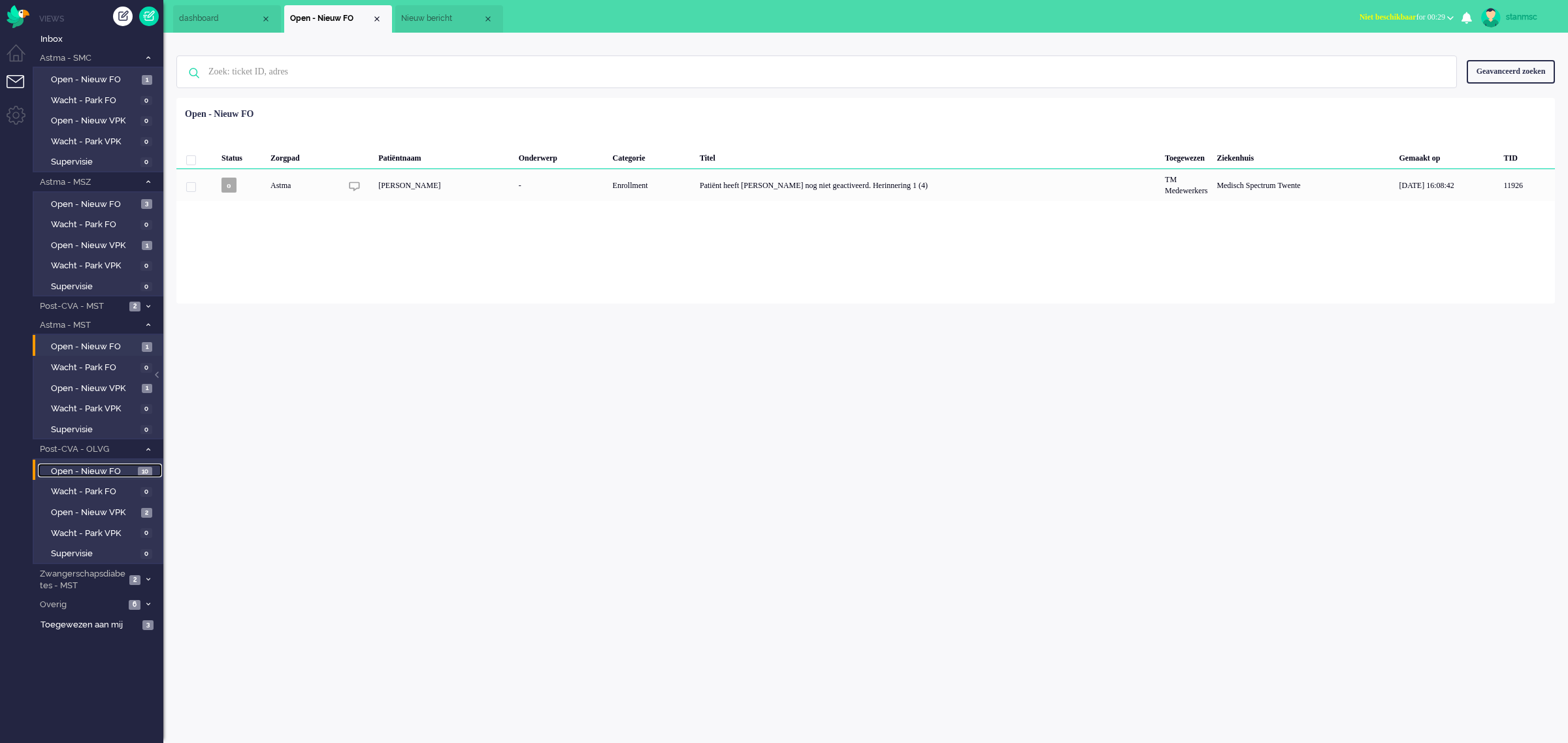
click at [103, 469] on span "Open - Nieuw FO" at bounding box center [93, 472] width 84 height 13
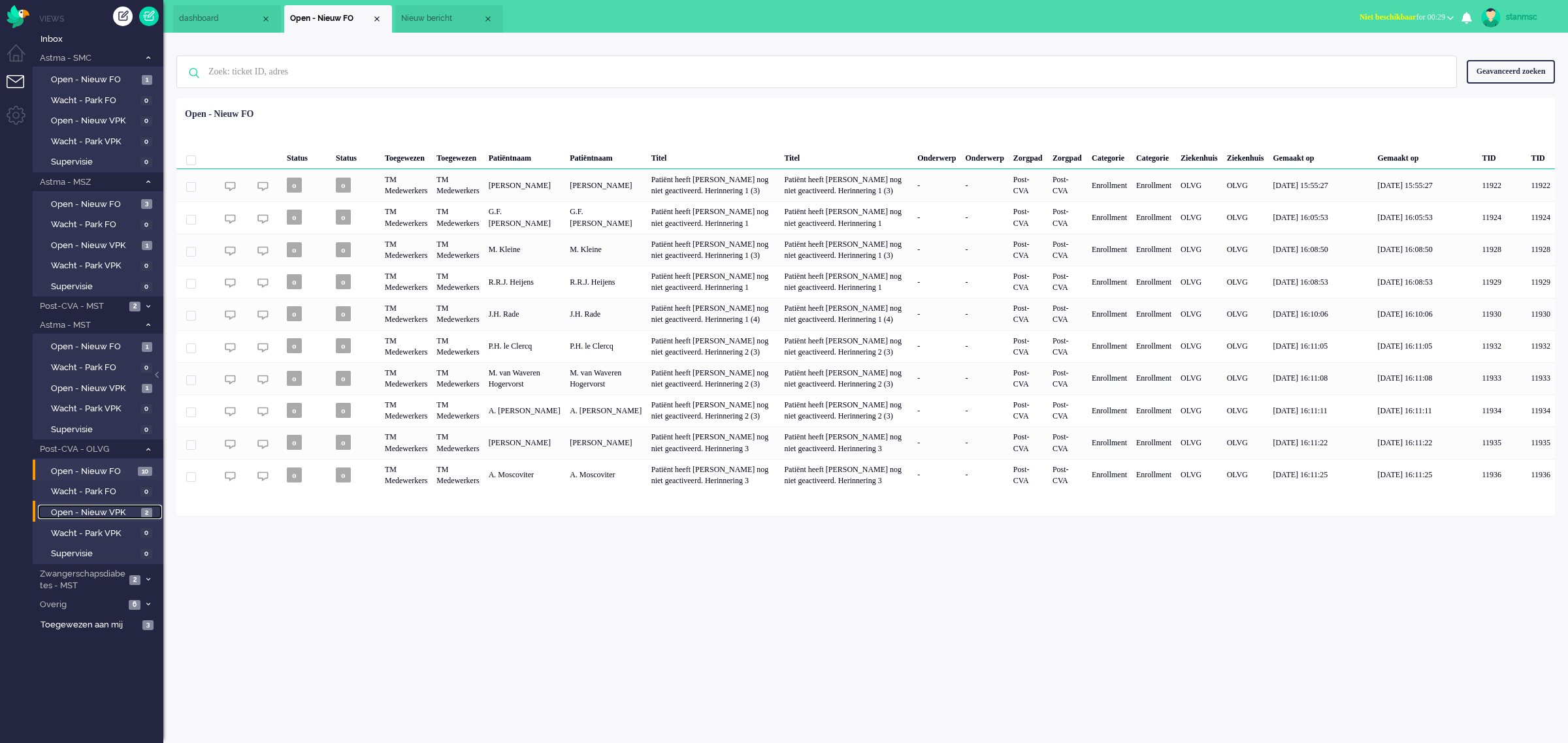
click at [110, 510] on span "Open - Nieuw VPK" at bounding box center [94, 513] width 87 height 13
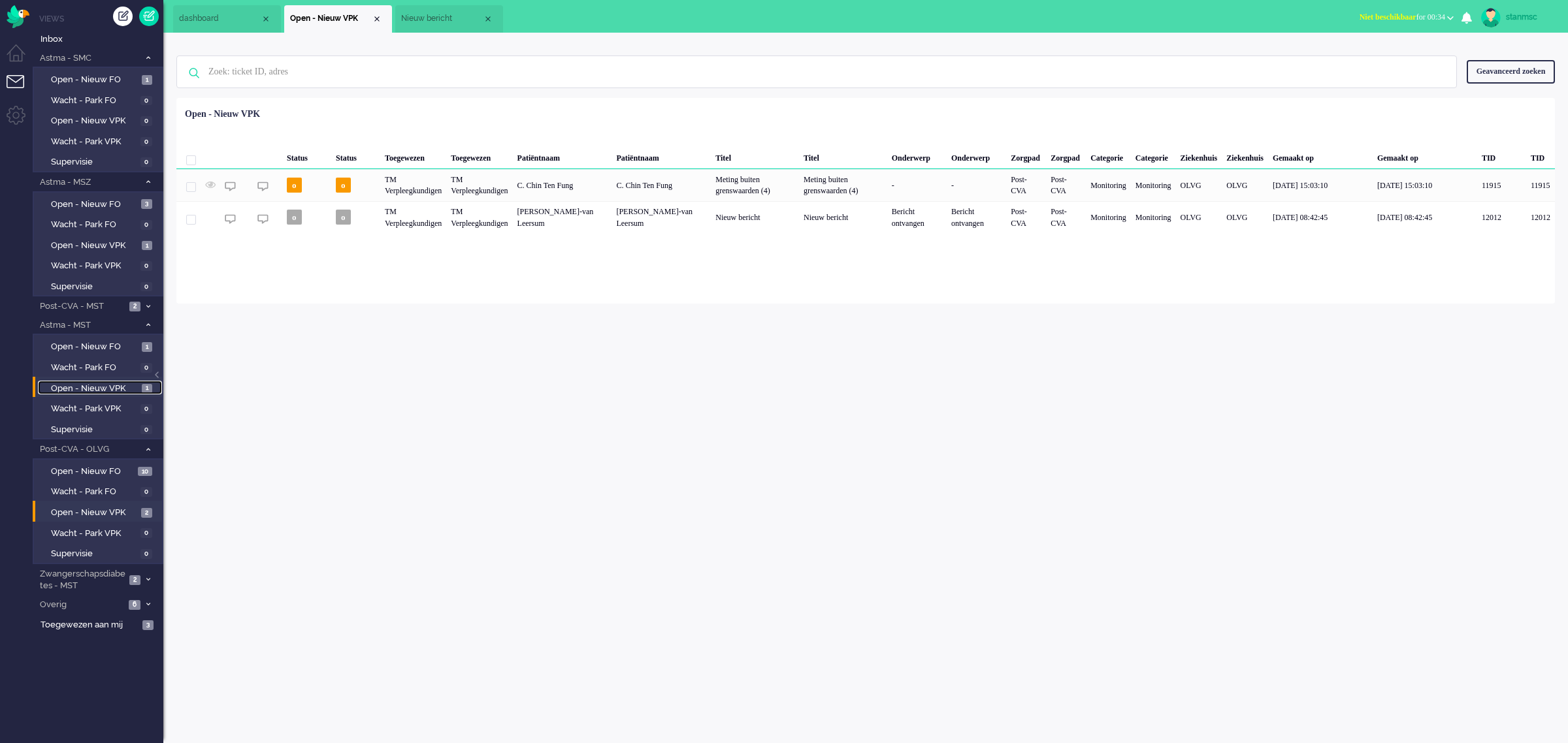
click at [111, 383] on span "Open - Nieuw VPK" at bounding box center [94, 389] width 88 height 13
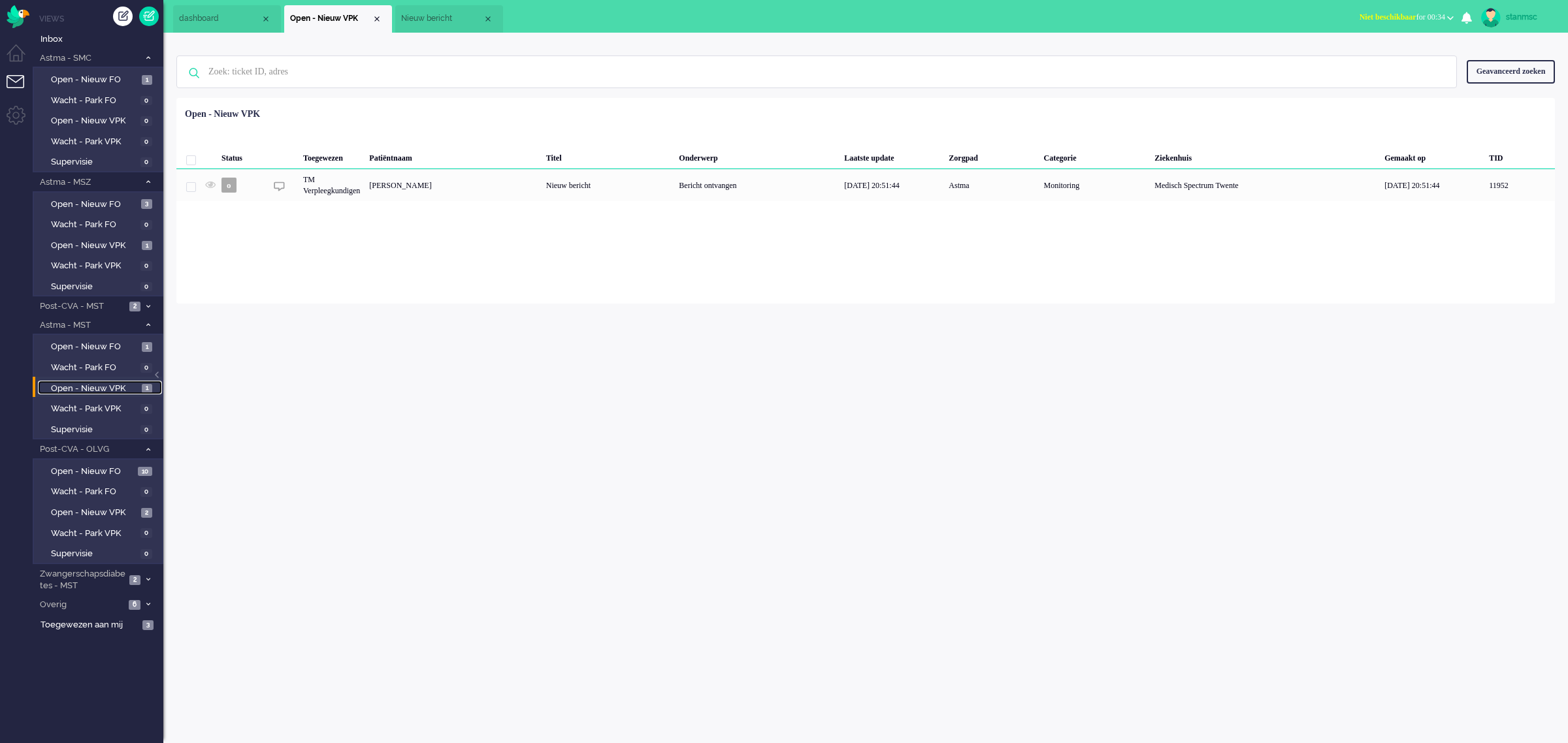
click at [461, 12] on li "Nieuw bericht" at bounding box center [449, 19] width 108 height 28
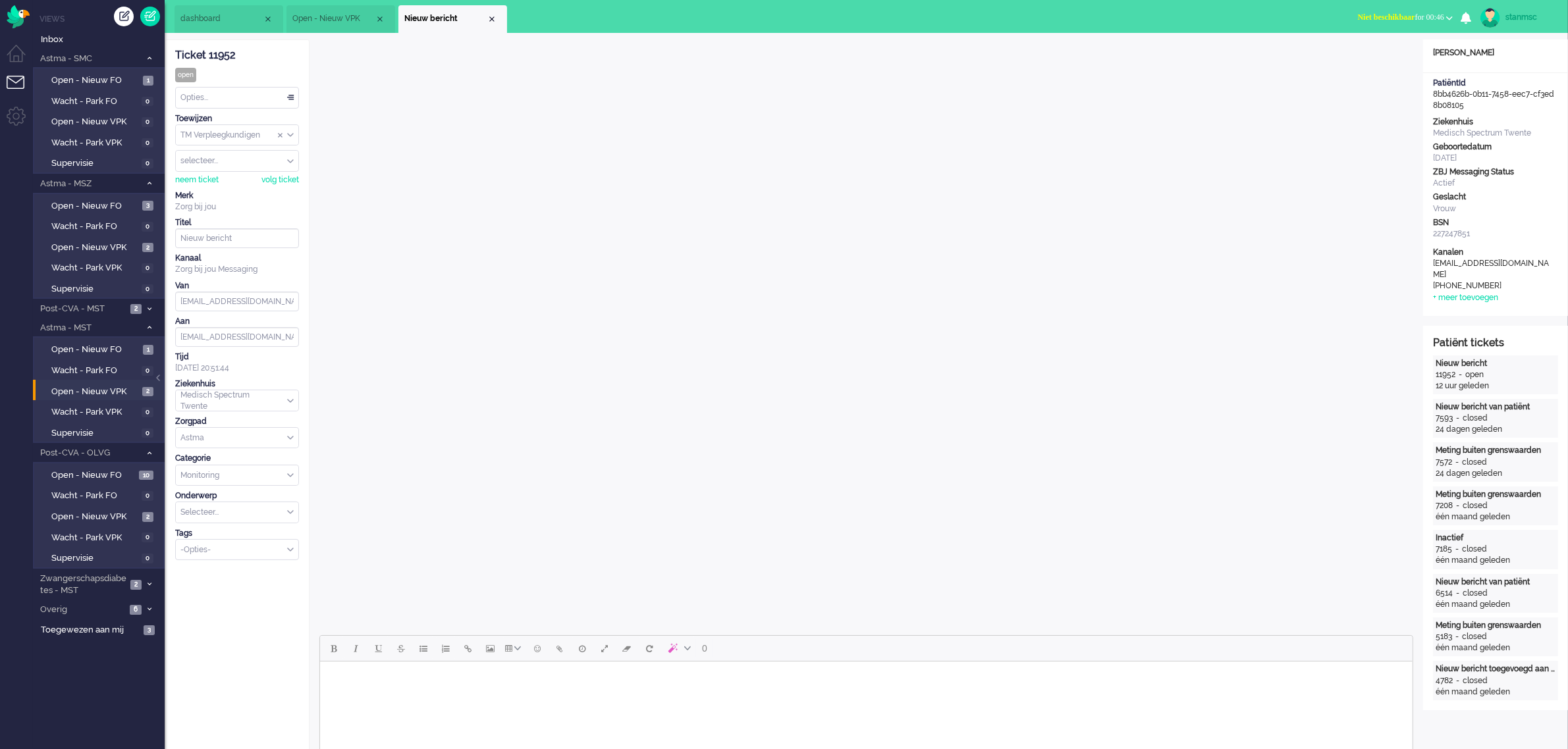
click at [1396, 10] on button "Niet beschikbaar for 00:46" at bounding box center [1405, 18] width 111 height 19
click at [1381, 54] on label "Online" at bounding box center [1398, 59] width 104 height 11
click at [198, 179] on div "neem ticket" at bounding box center [197, 180] width 43 height 11
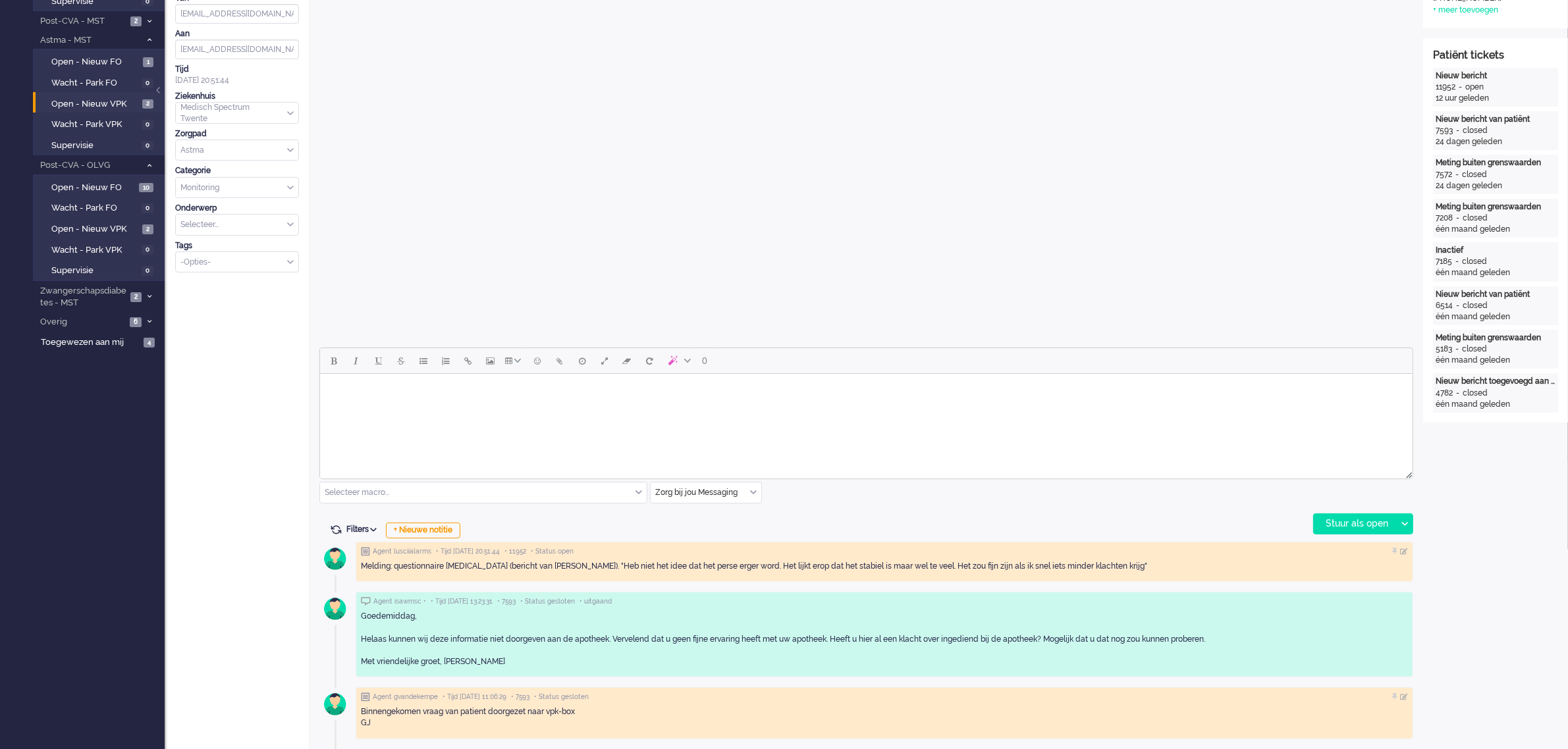
scroll to position [329, 0]
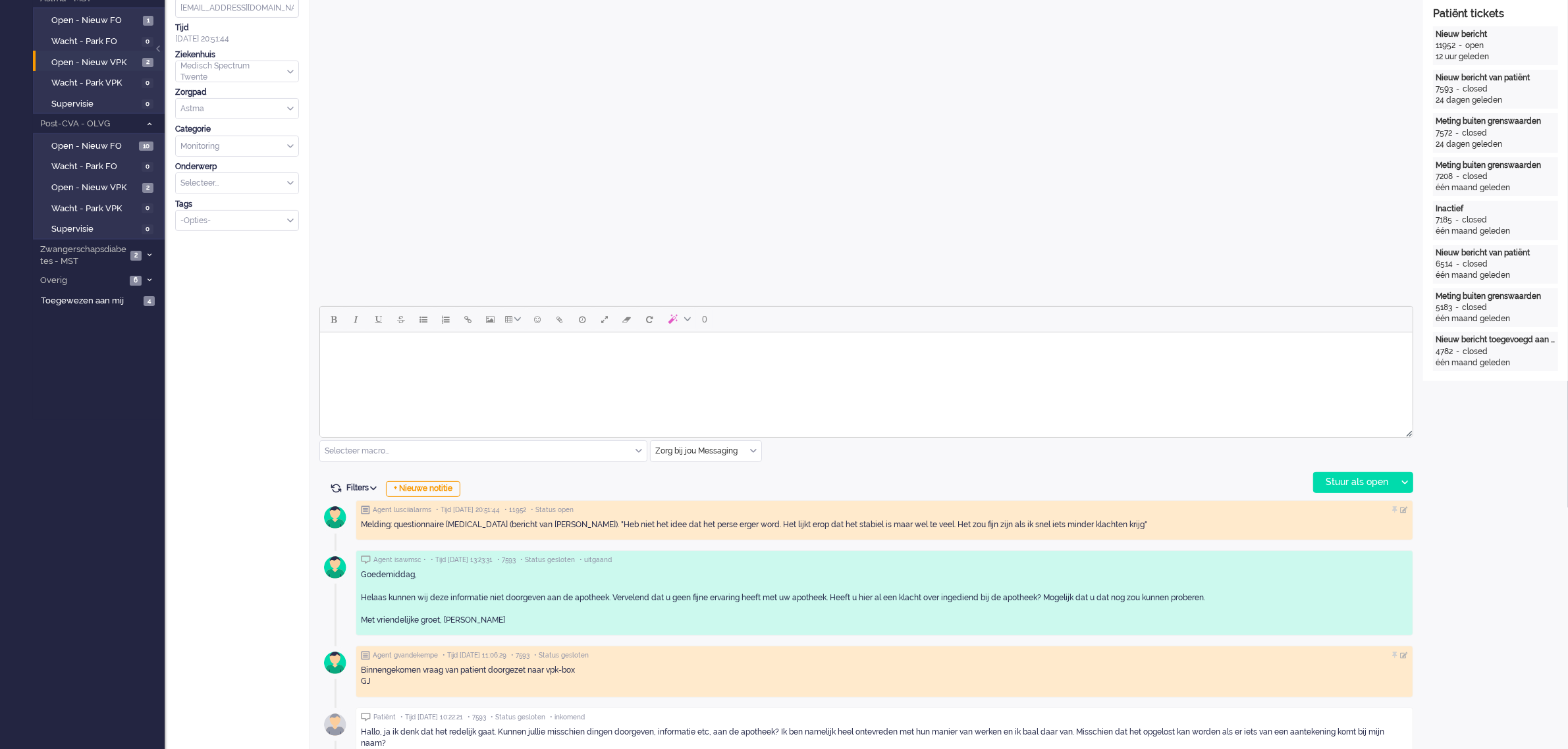
click at [752, 454] on div "Zorg bij jou Messaging" at bounding box center [705, 451] width 111 height 21
click at [721, 485] on span "uitgaand telefoon" at bounding box center [689, 490] width 65 height 11
click at [1361, 479] on div "Stuur als open" at bounding box center [1354, 483] width 82 height 20
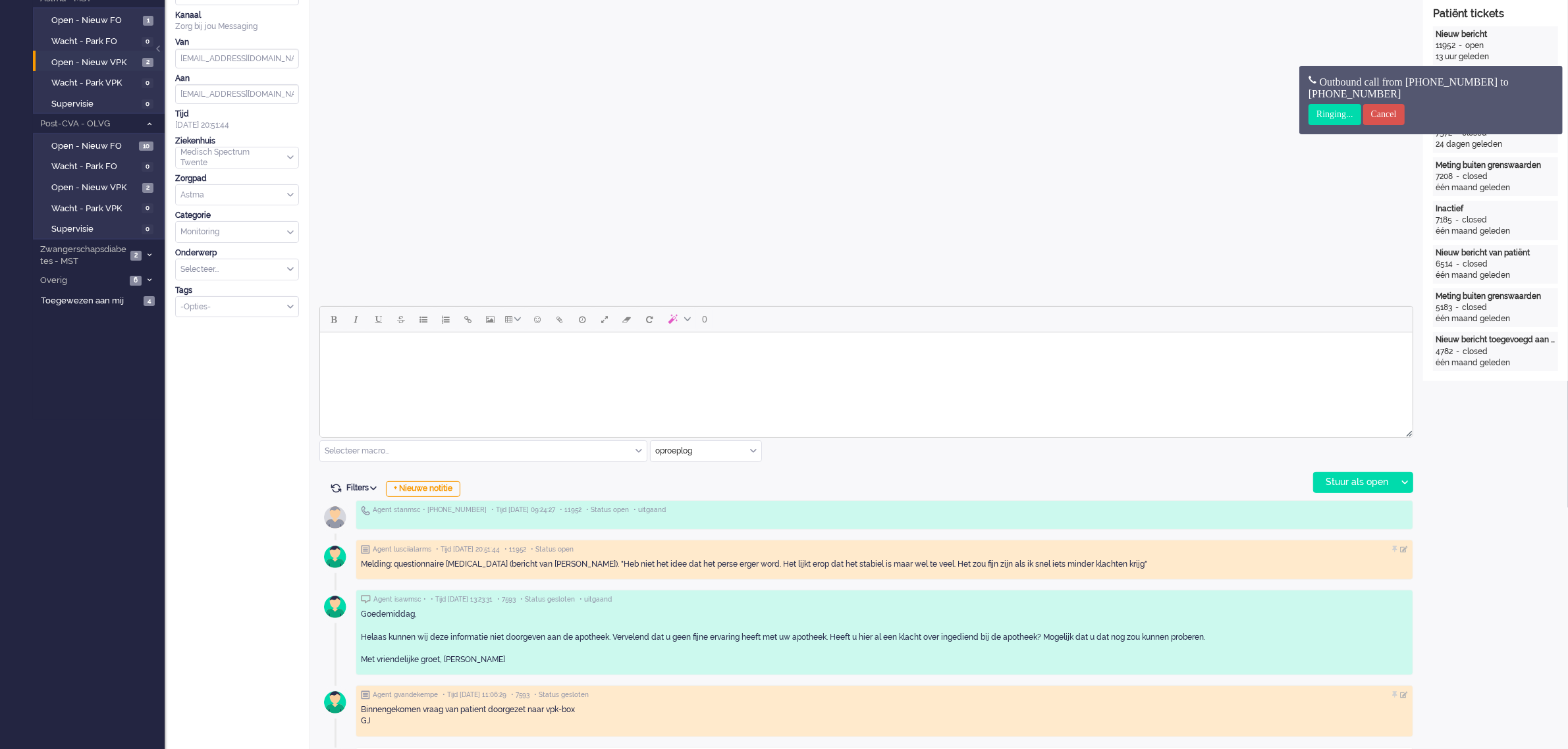
click at [1012, 366] on html at bounding box center [865, 349] width 1092 height 34
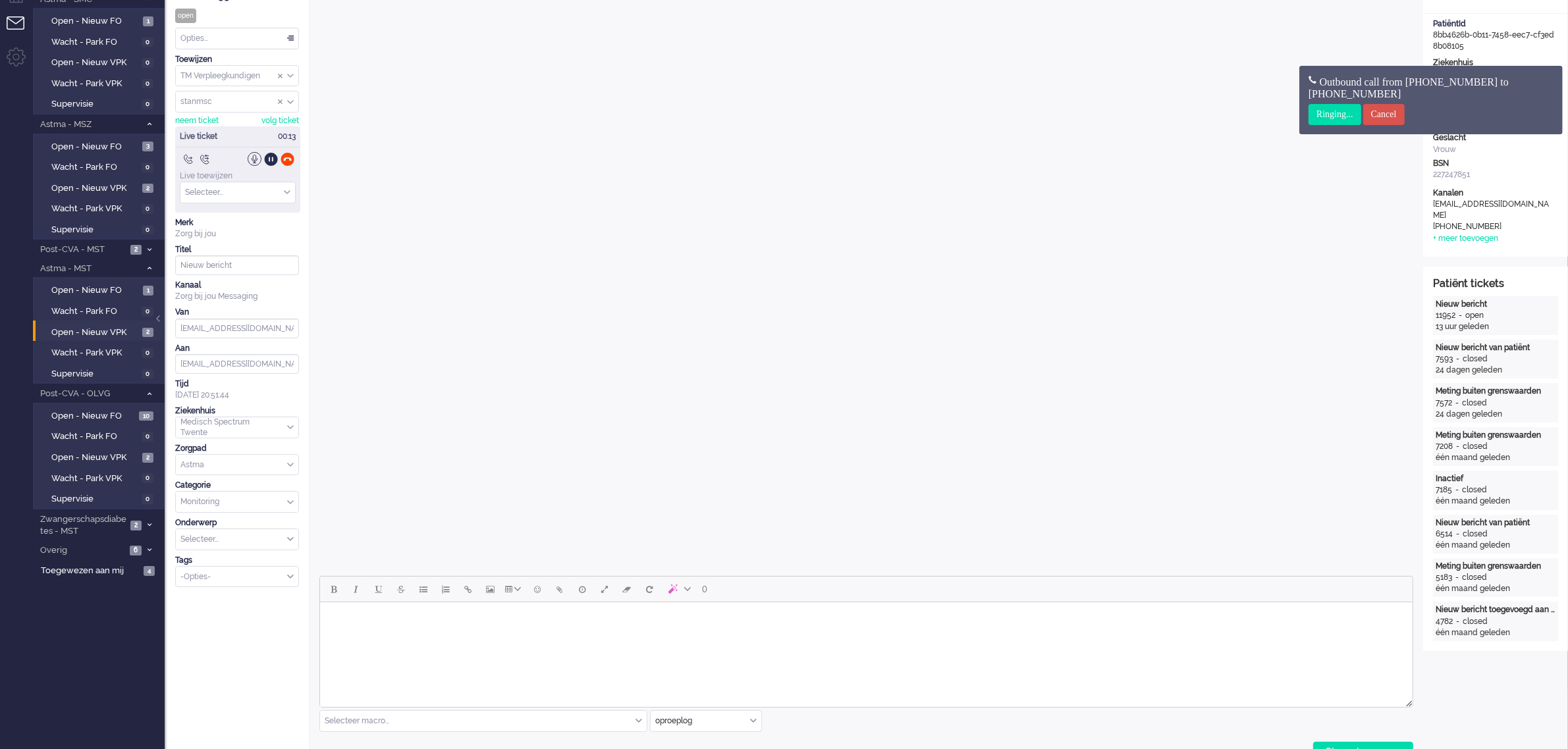
scroll to position [0, 0]
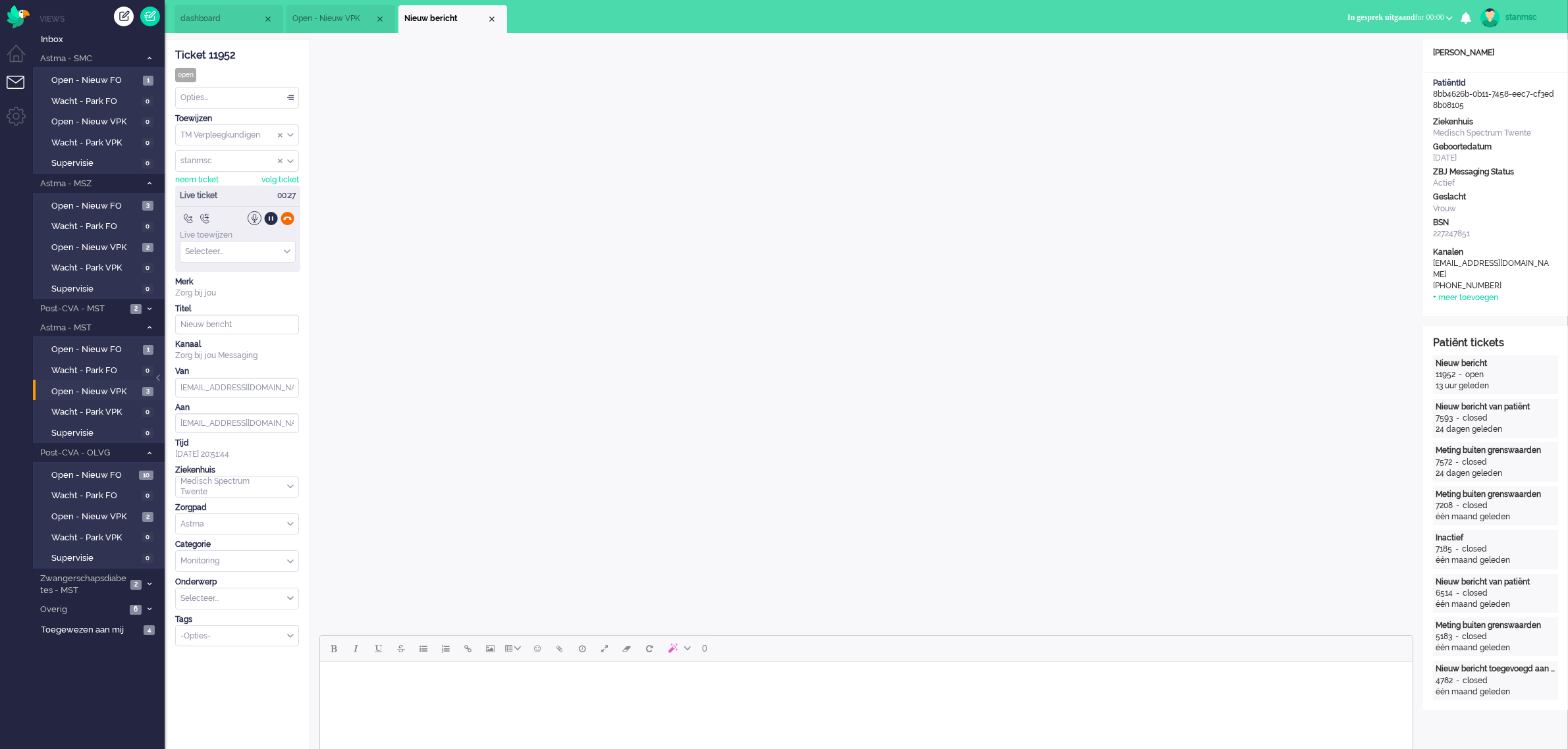
click at [290, 217] on div at bounding box center [287, 218] width 14 height 14
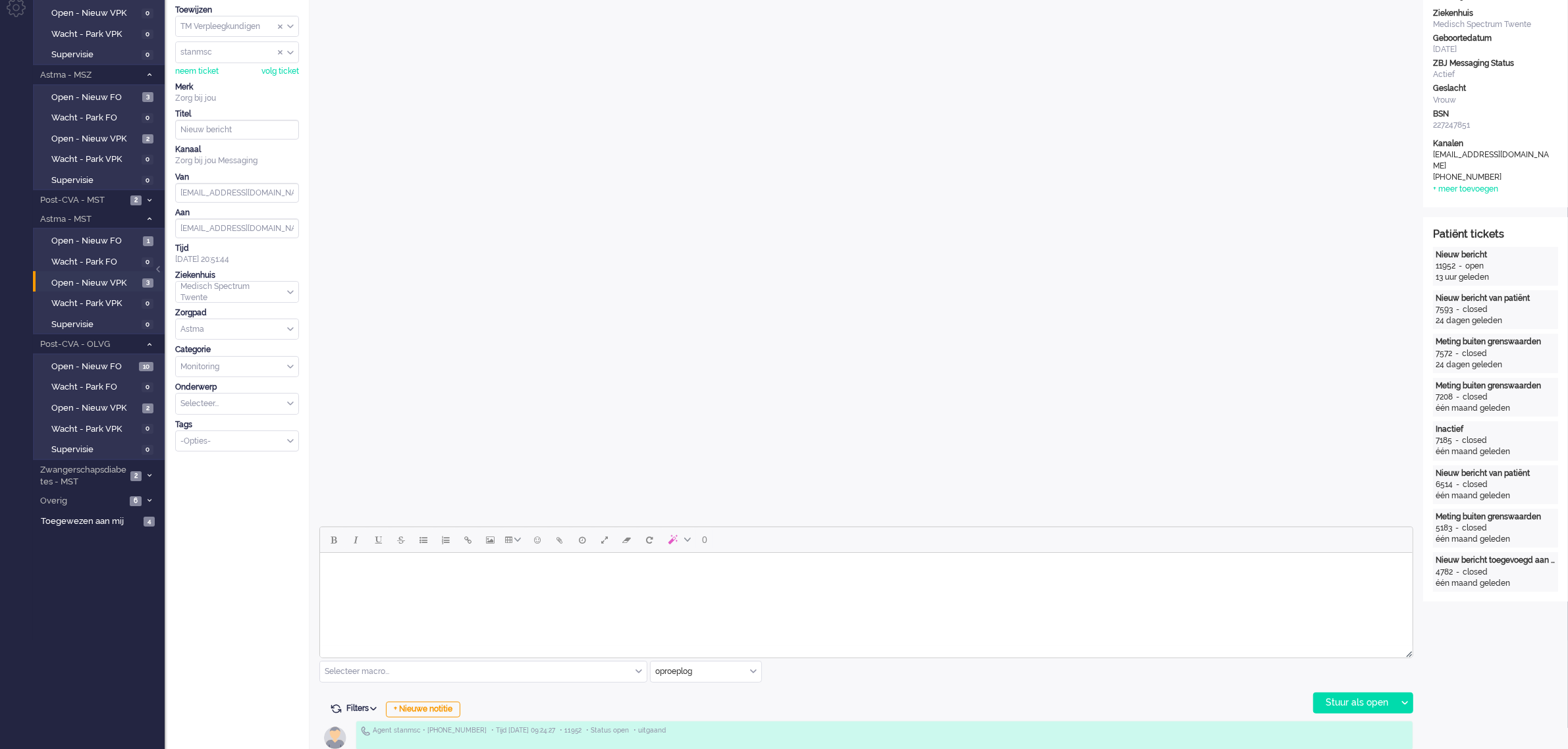
scroll to position [246, 0]
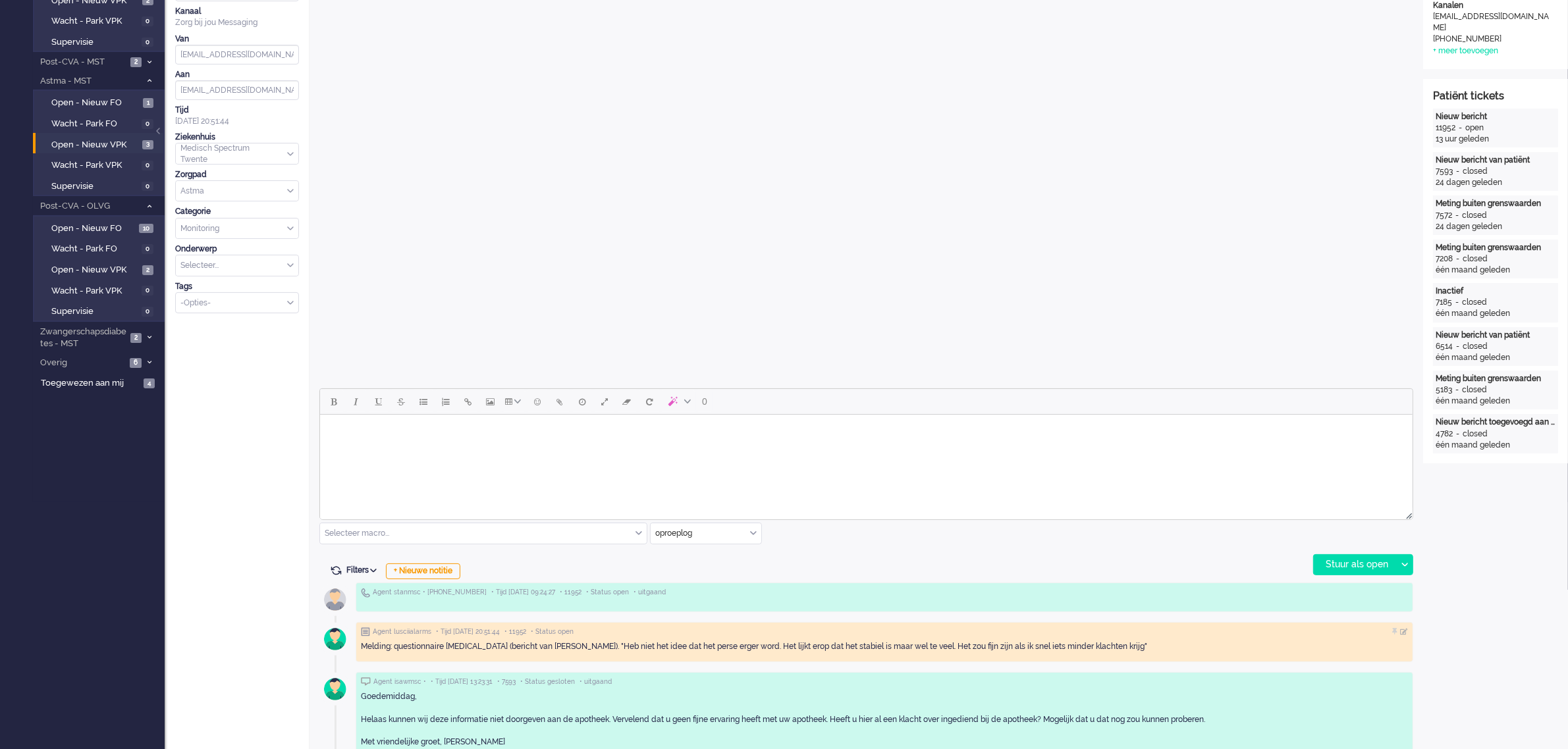
click at [456, 448] on html at bounding box center [865, 432] width 1092 height 34
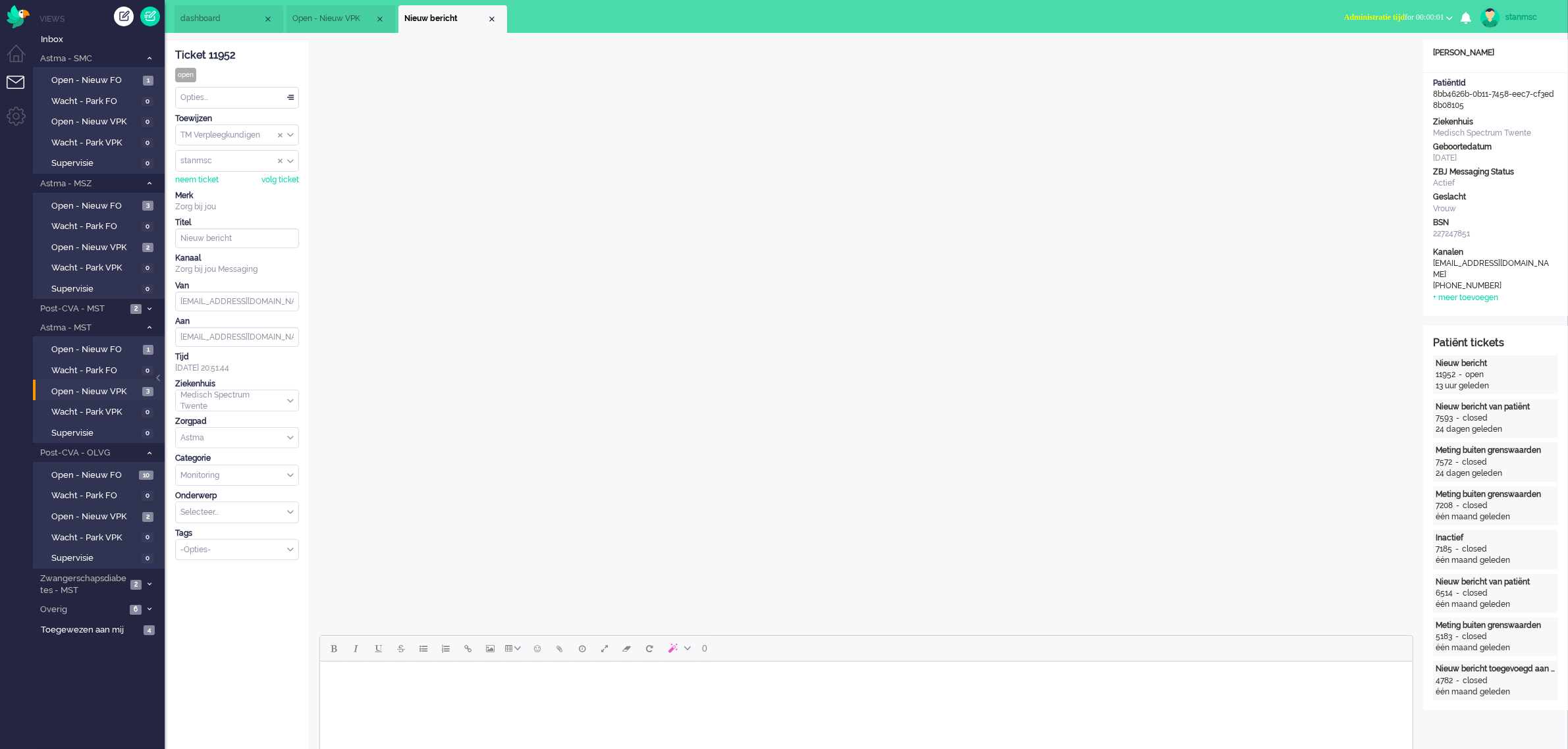
click at [1375, 13] on span "Administratie tijd" at bounding box center [1374, 18] width 61 height 10
click at [1368, 58] on label "Online" at bounding box center [1398, 59] width 104 height 11
click at [570, 685] on body "Rich Text Area. Press ALT-0 for help." at bounding box center [866, 678] width 1082 height 23
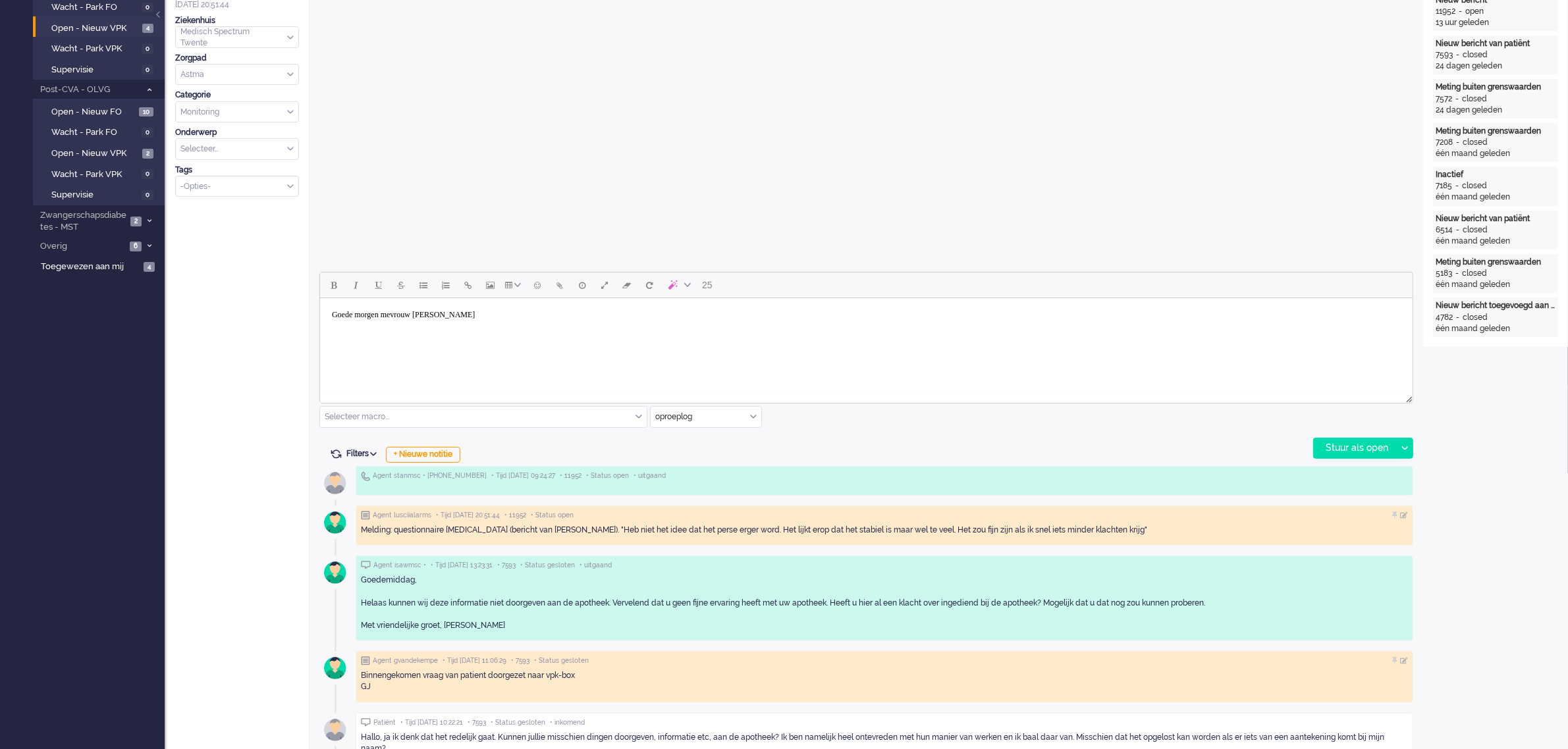
scroll to position [412, 0]
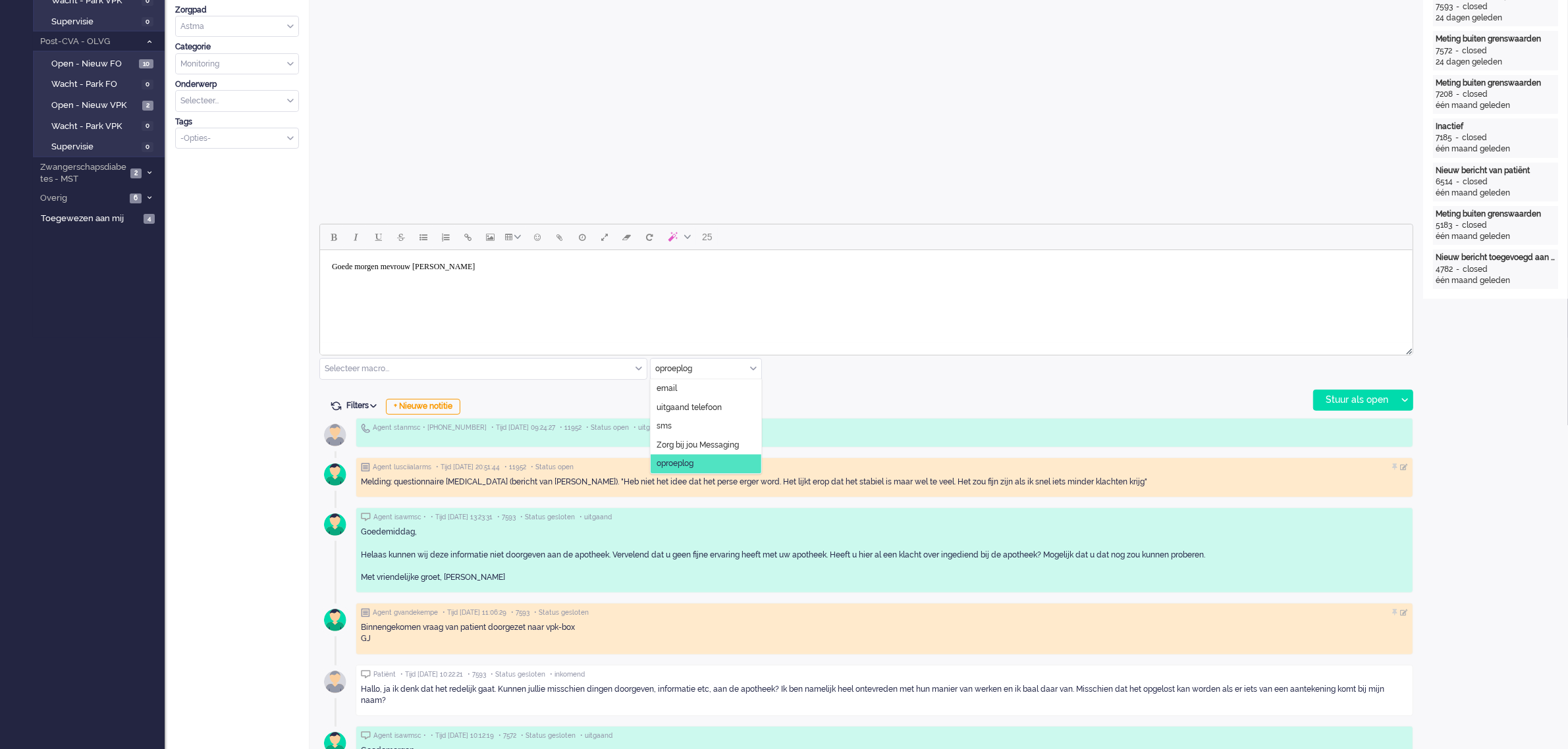
click at [752, 368] on div "oproeplog" at bounding box center [705, 369] width 111 height 21
click at [698, 445] on span "Zorg bij jou Messaging" at bounding box center [697, 445] width 82 height 11
click at [364, 270] on body "Rich Text Area. Press ALT-0 for help." at bounding box center [866, 266] width 1082 height 23
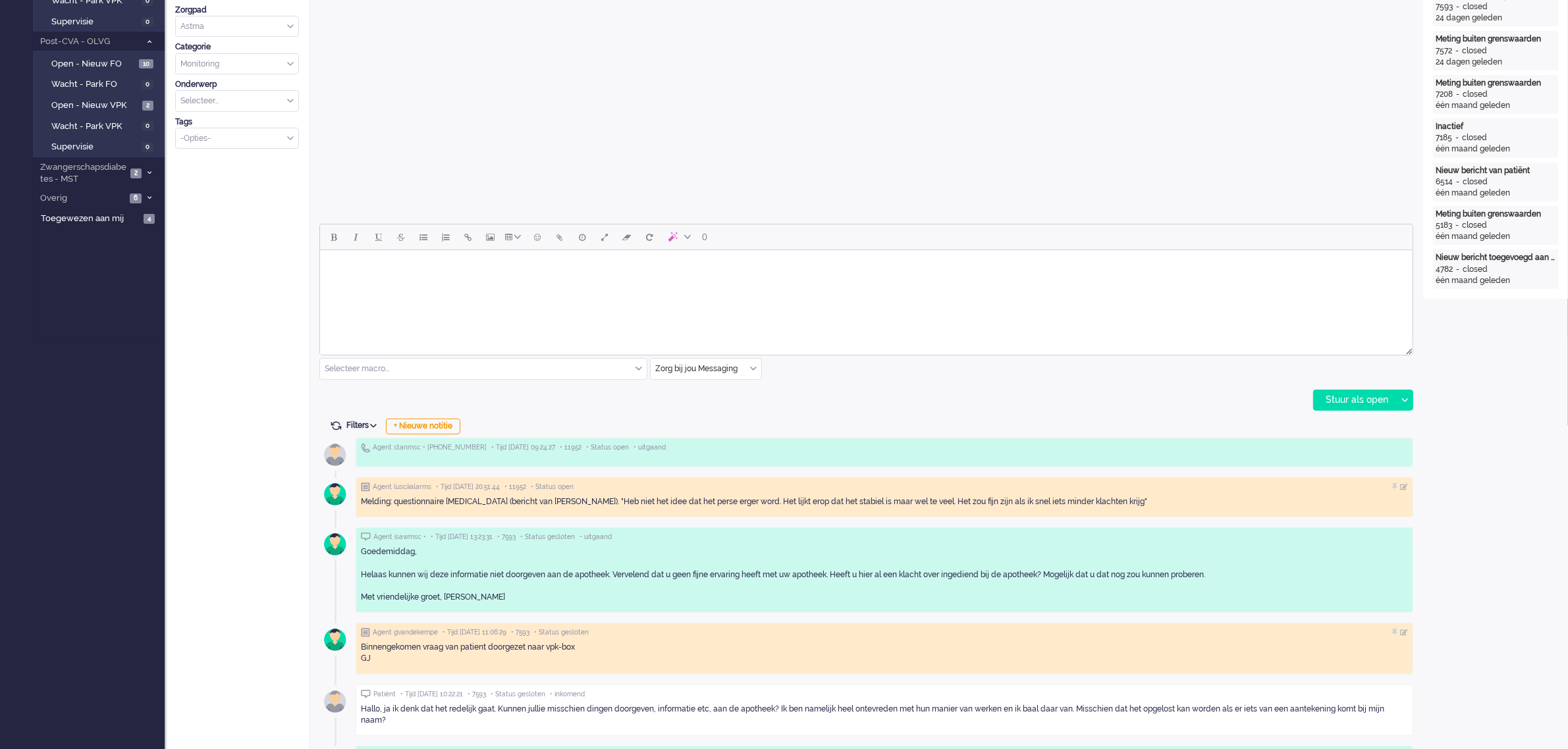
click at [638, 368] on div "Selecteer macro..." at bounding box center [483, 369] width 326 height 21
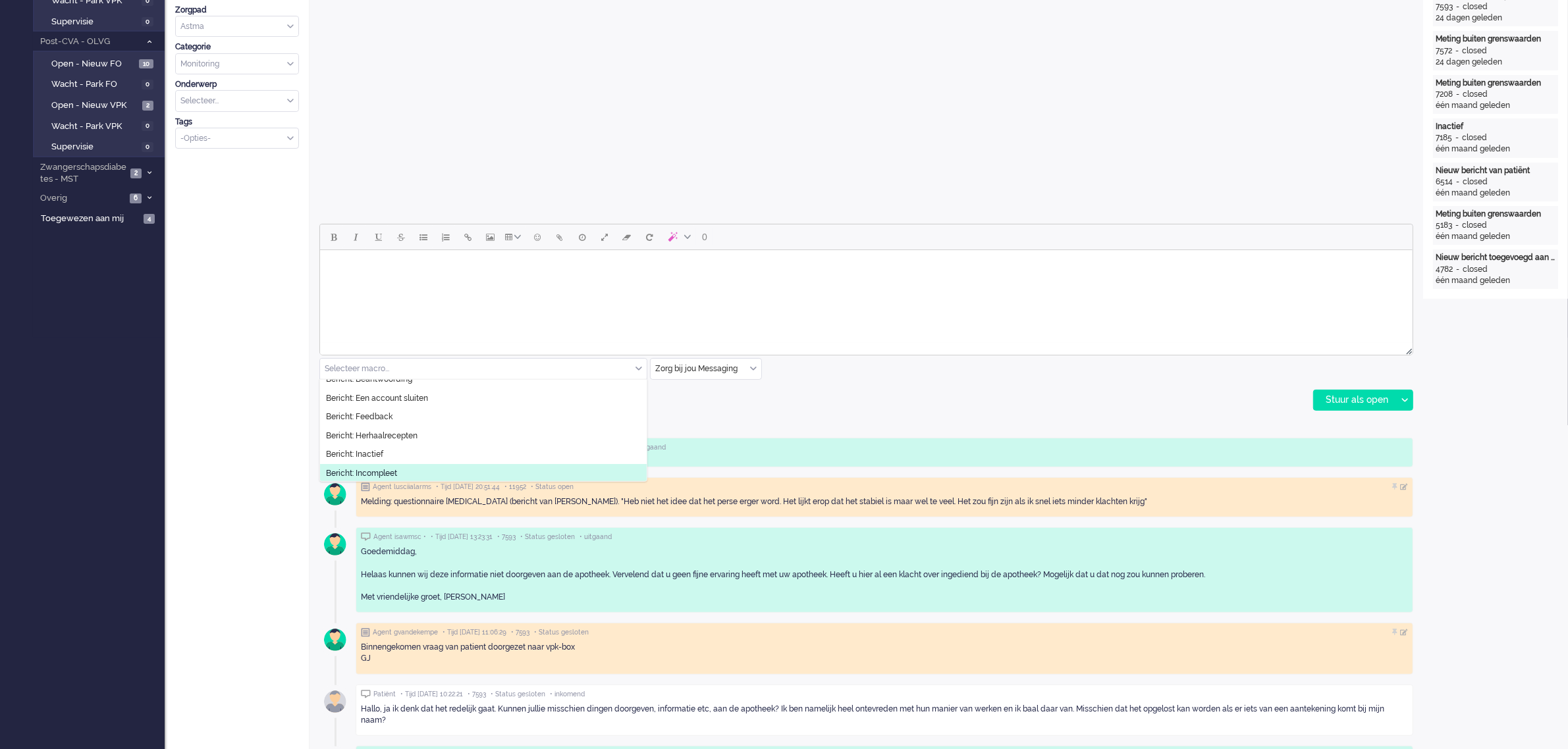
scroll to position [0, 0]
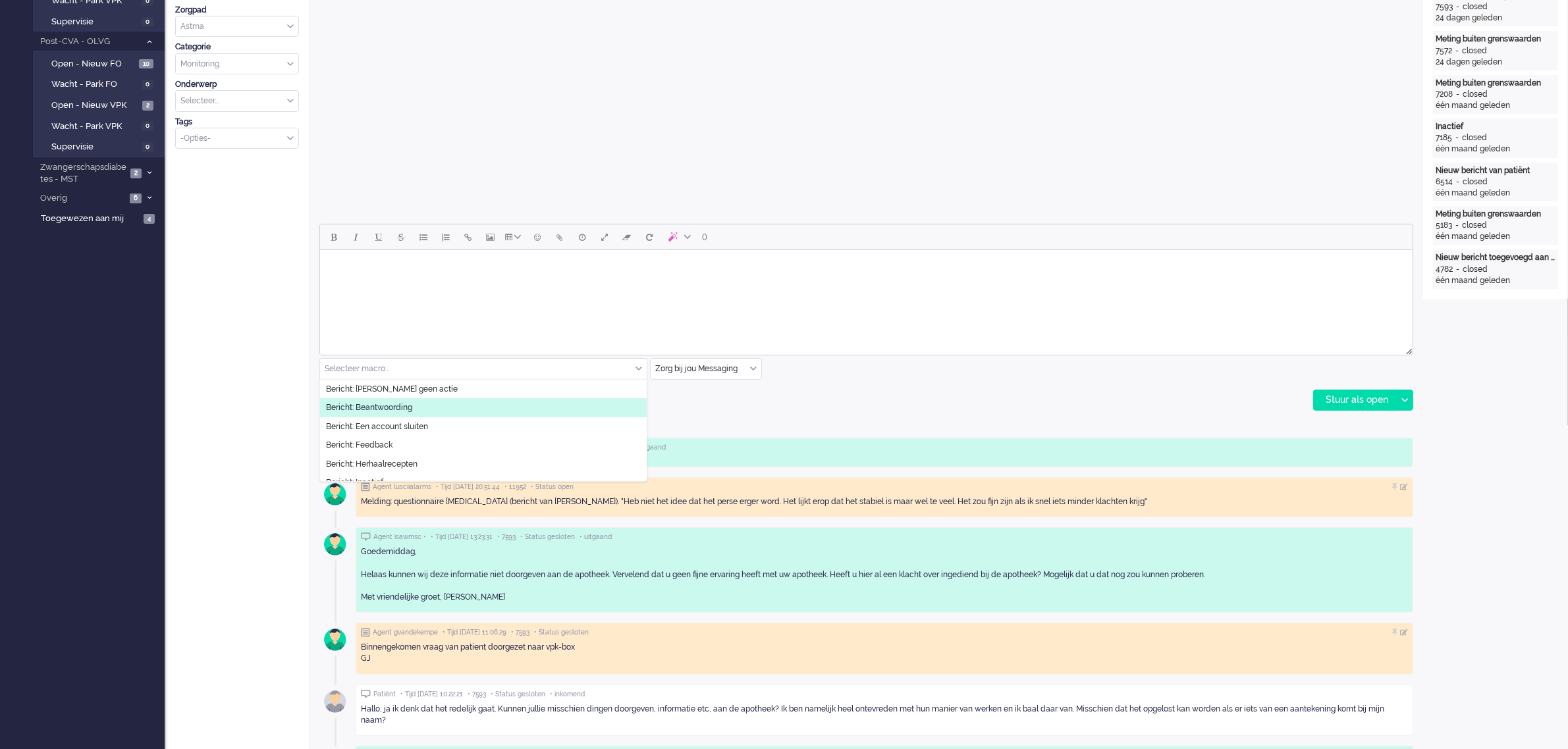
click at [429, 406] on li "Bericht: Beantwoording" at bounding box center [483, 408] width 326 height 19
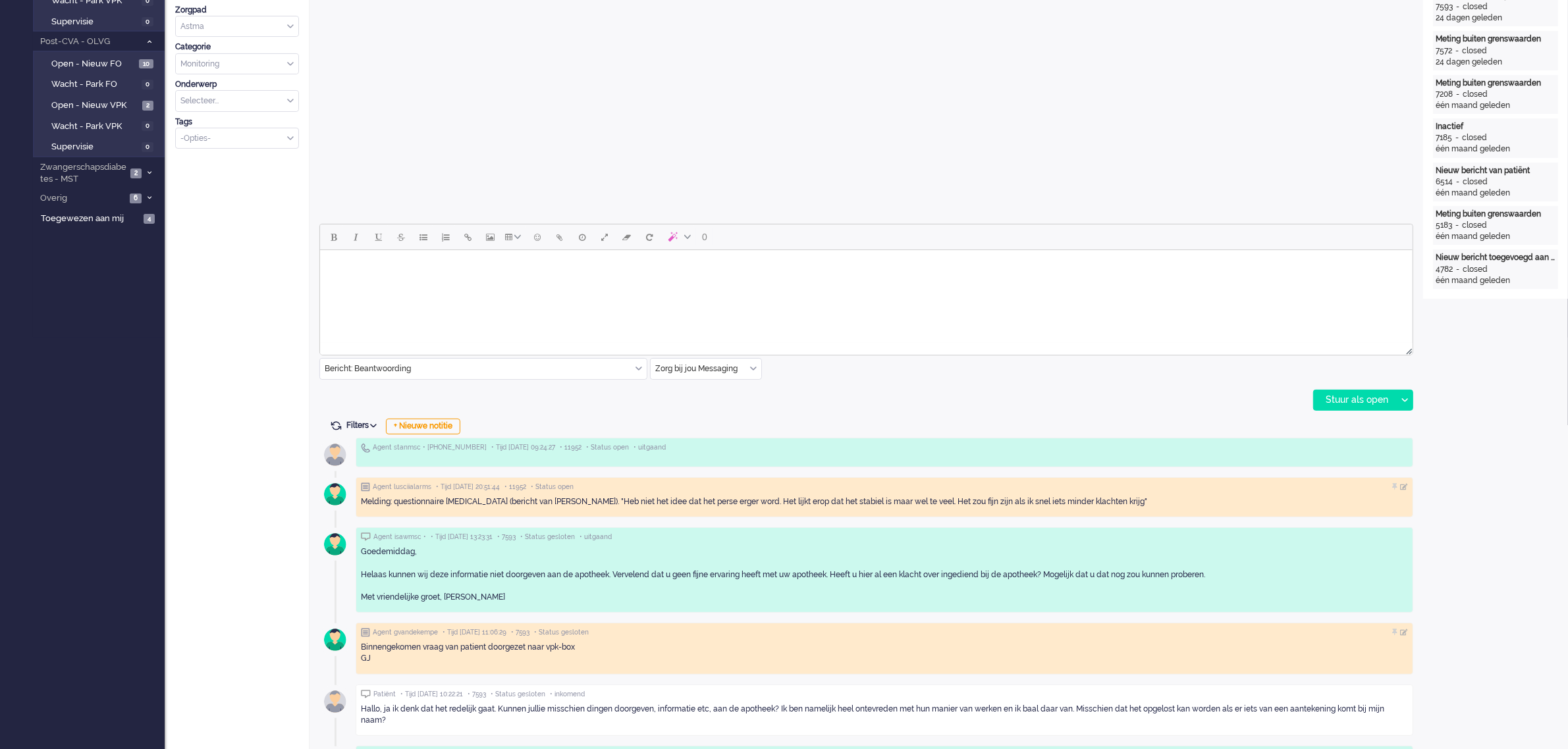
click at [429, 369] on input "text" at bounding box center [483, 369] width 326 height 21
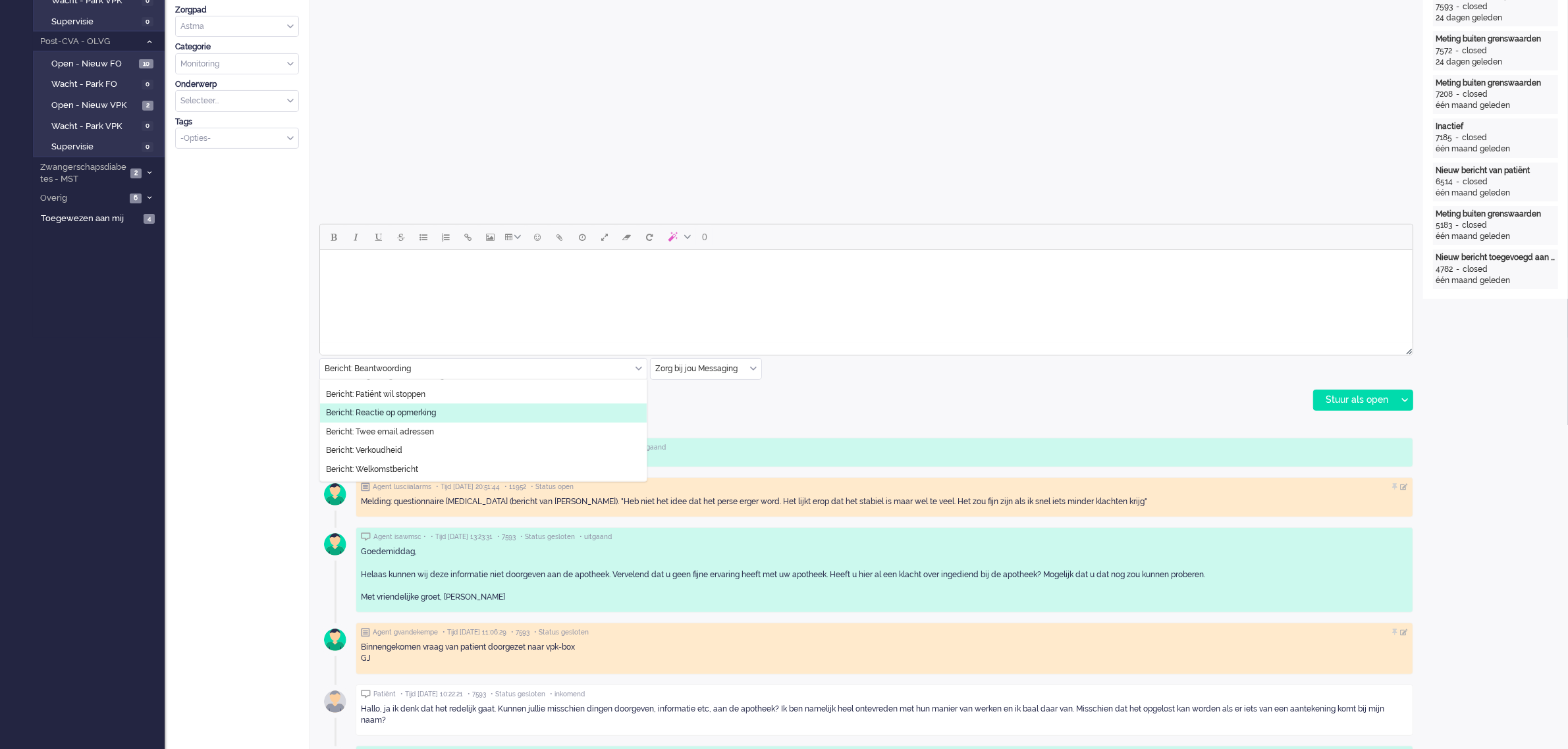
scroll to position [265, 0]
click at [420, 284] on html at bounding box center [865, 267] width 1092 height 34
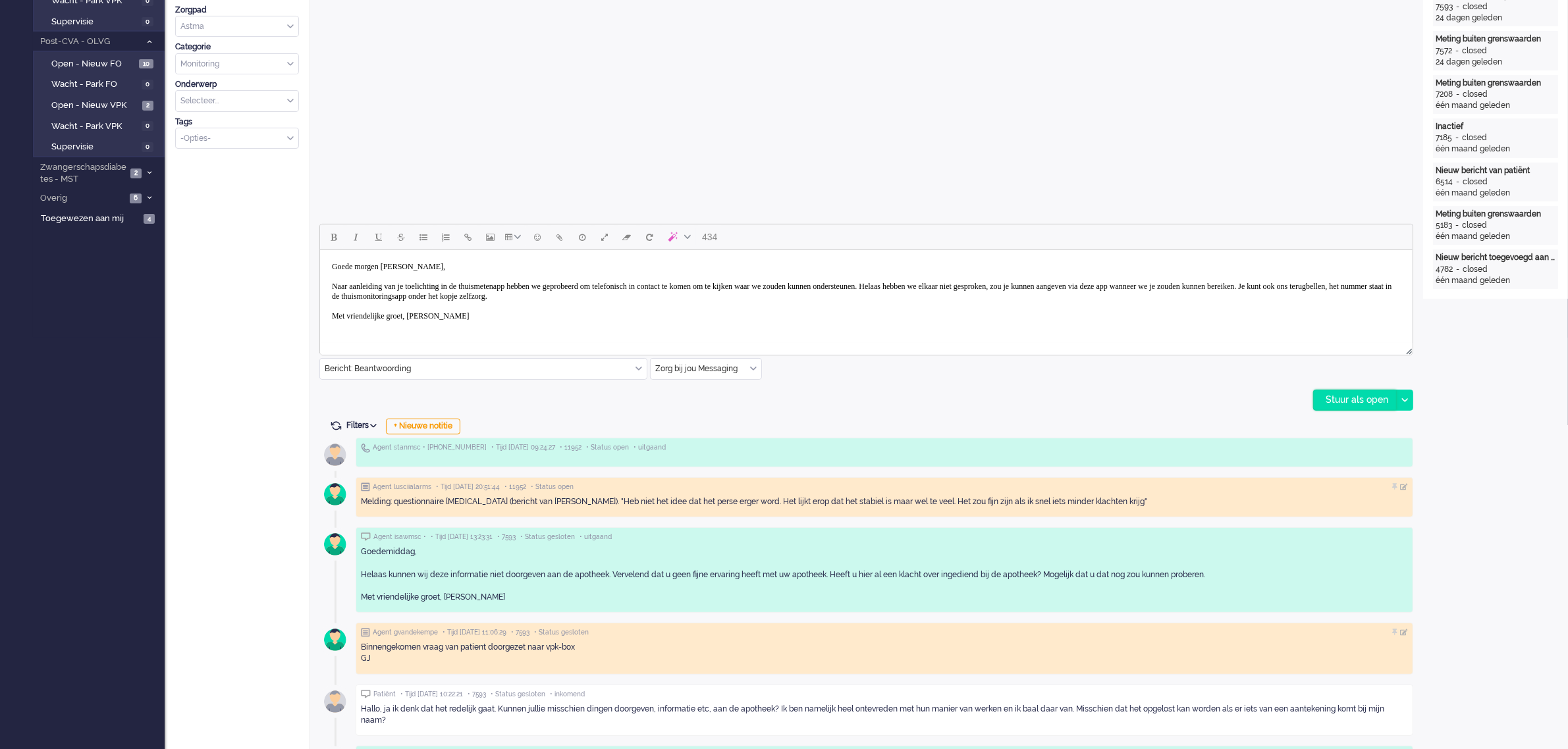
click at [1357, 400] on div "Stuur als open" at bounding box center [1354, 400] width 82 height 20
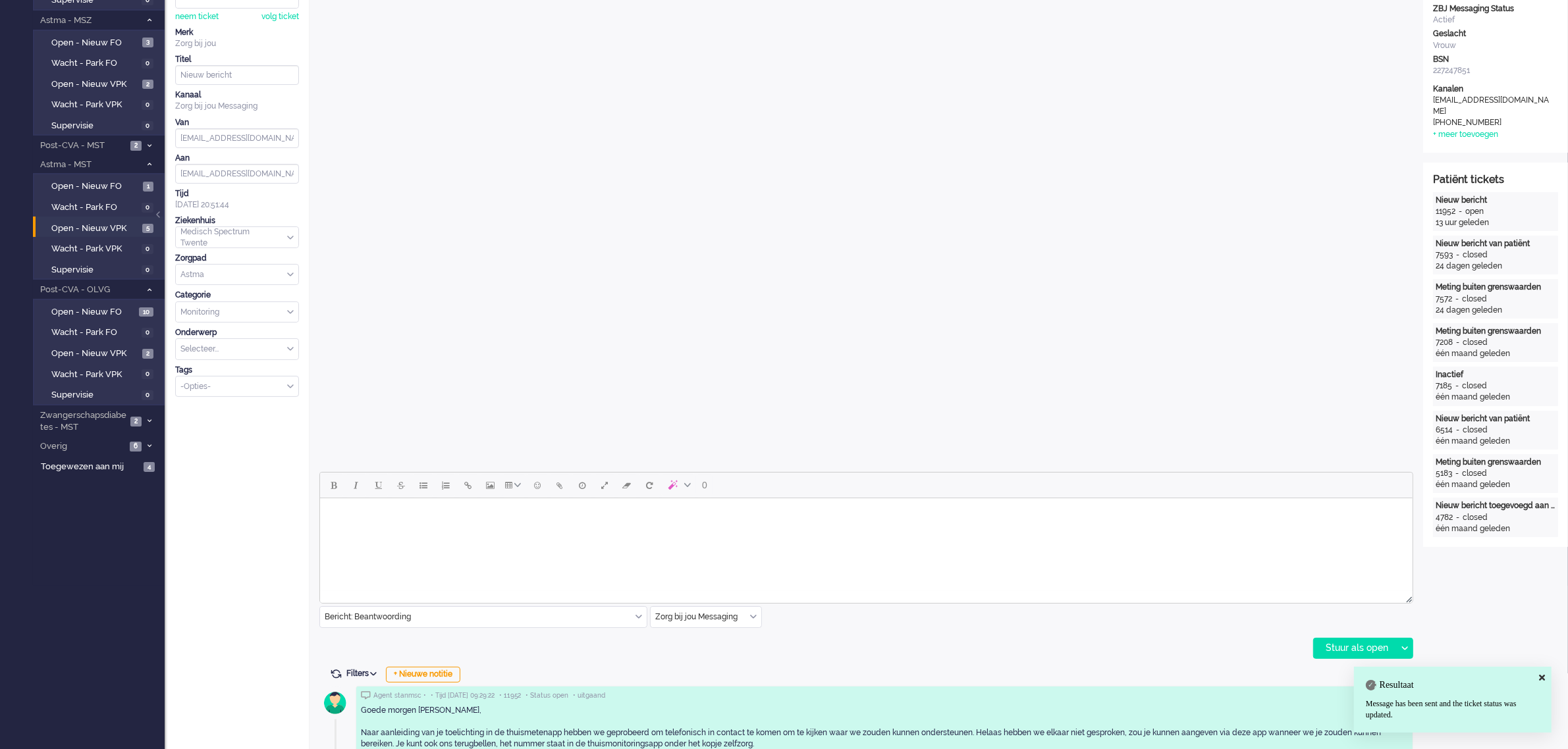
scroll to position [0, 0]
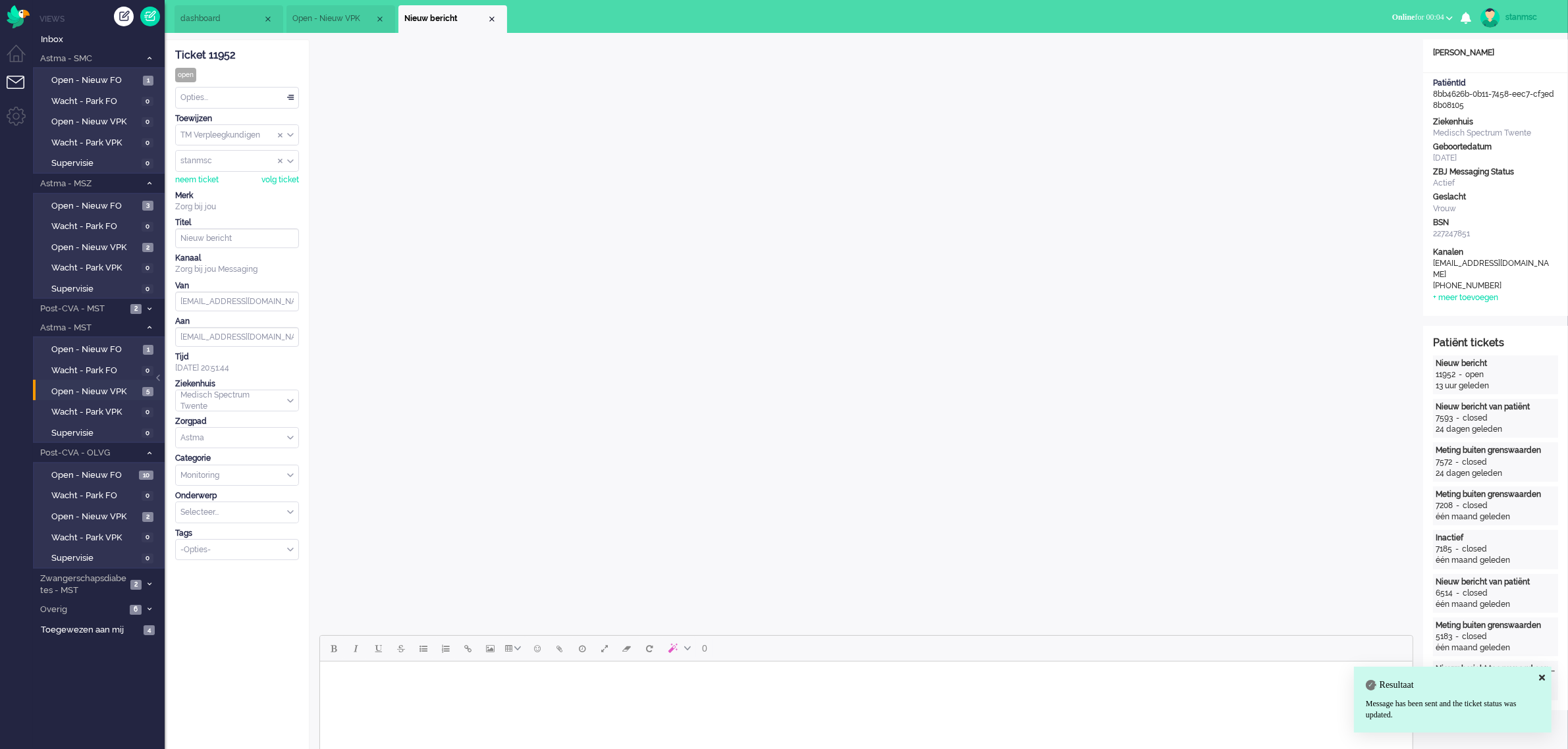
click at [248, 97] on div "Opties..." at bounding box center [237, 98] width 123 height 21
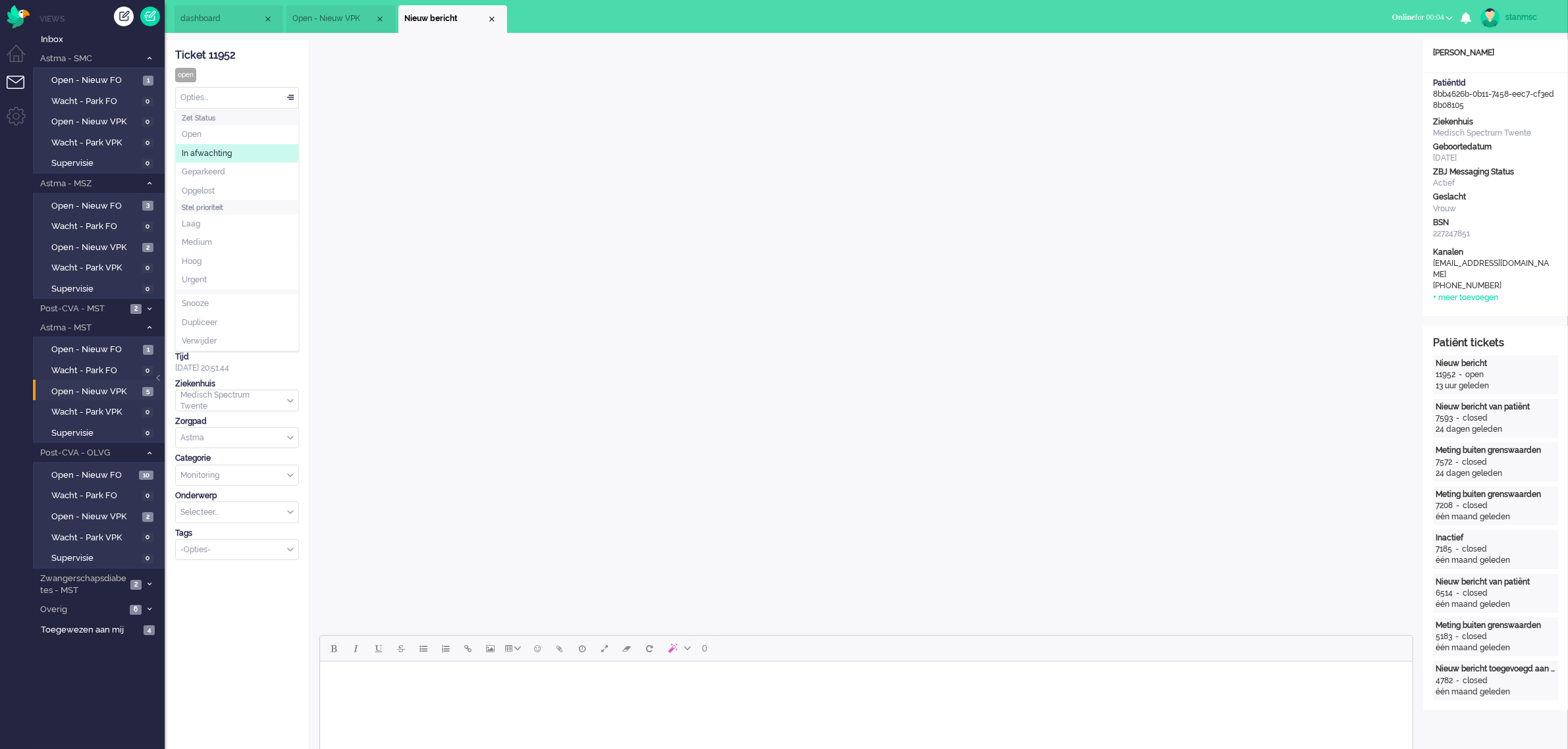
click at [223, 152] on span "In afwachting" at bounding box center [207, 154] width 50 height 11
click at [492, 17] on div "Close tab" at bounding box center [492, 18] width 10 height 10
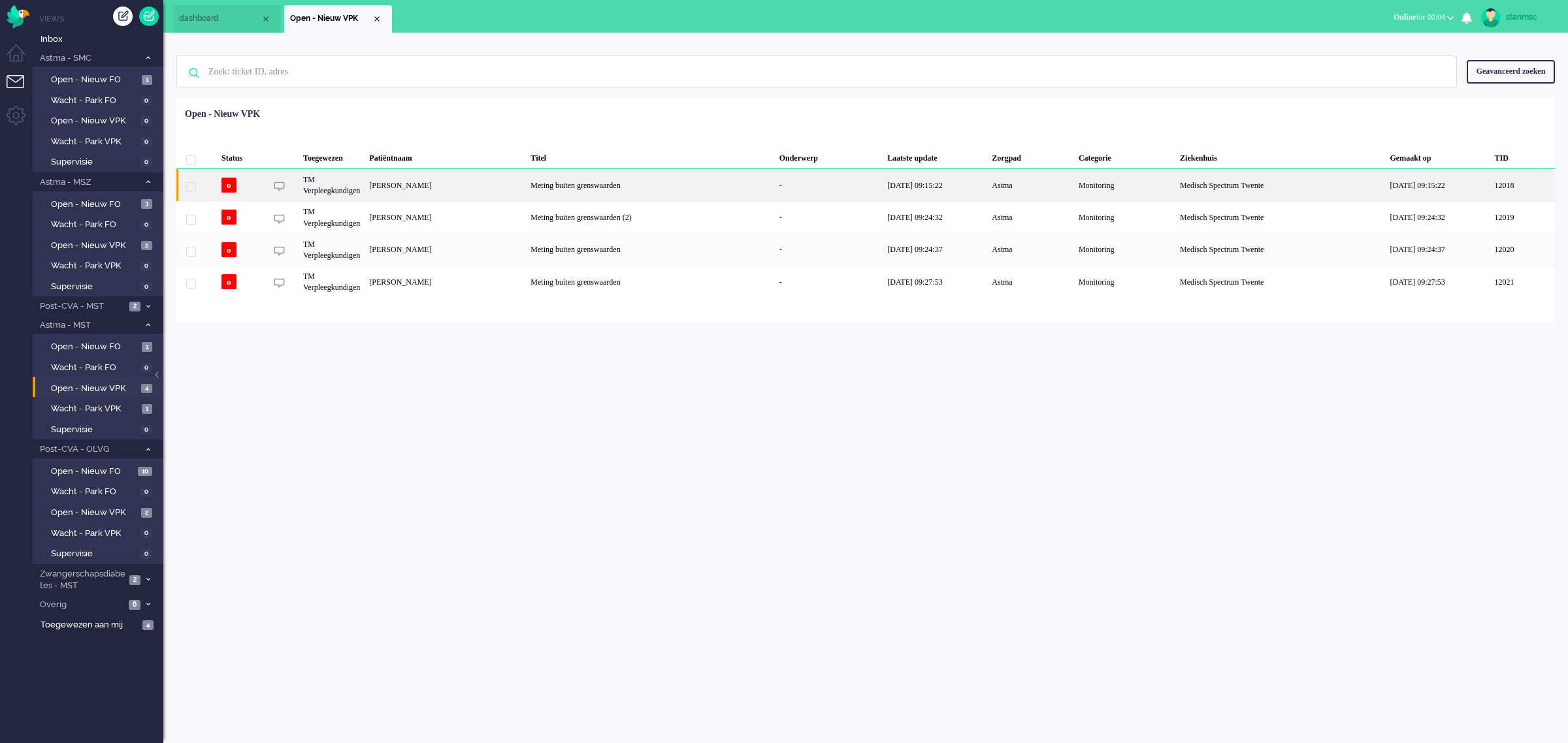
click at [522, 183] on div "[PERSON_NAME]" at bounding box center [446, 185] width 161 height 32
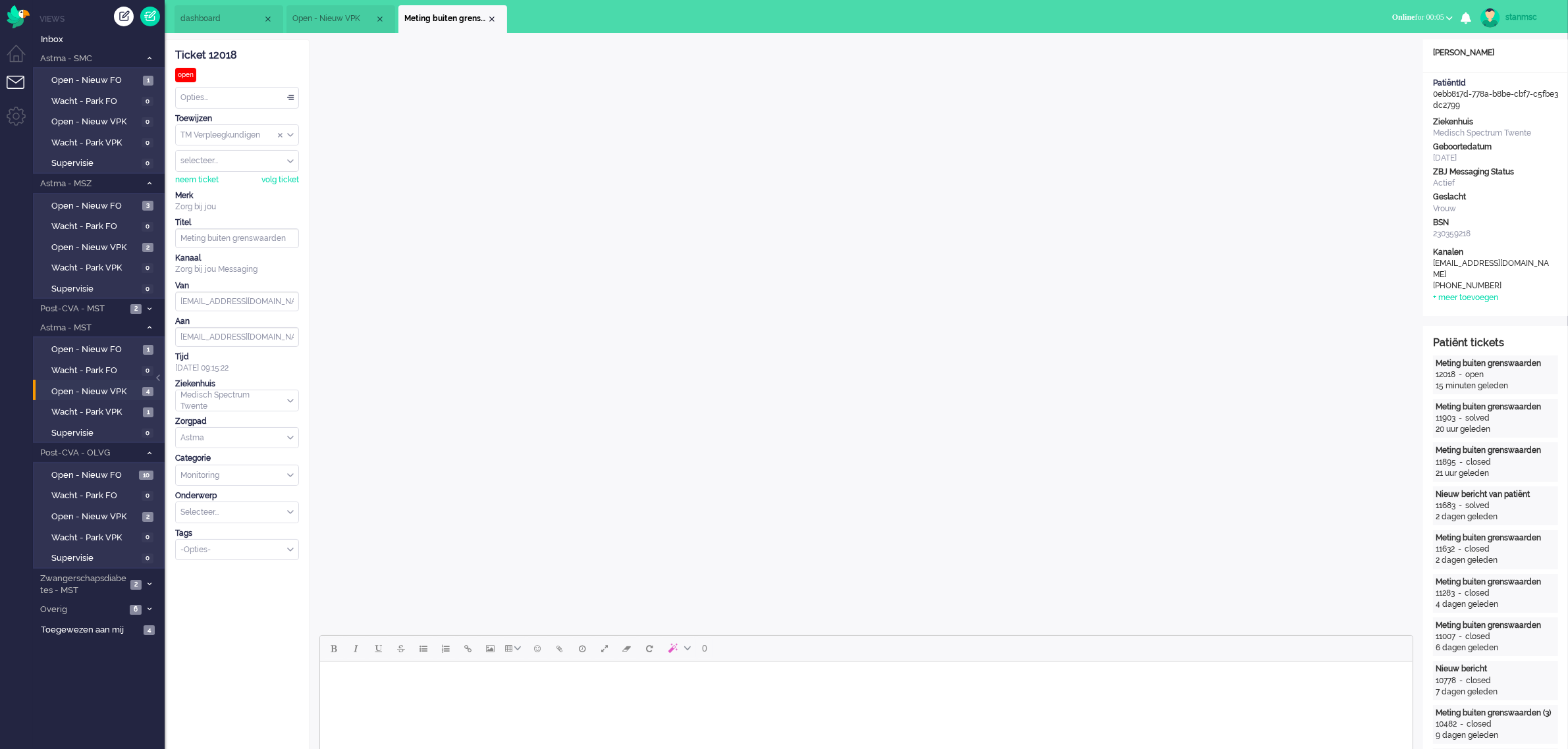
click at [344, 17] on span "Open - Nieuw VPK" at bounding box center [333, 19] width 82 height 11
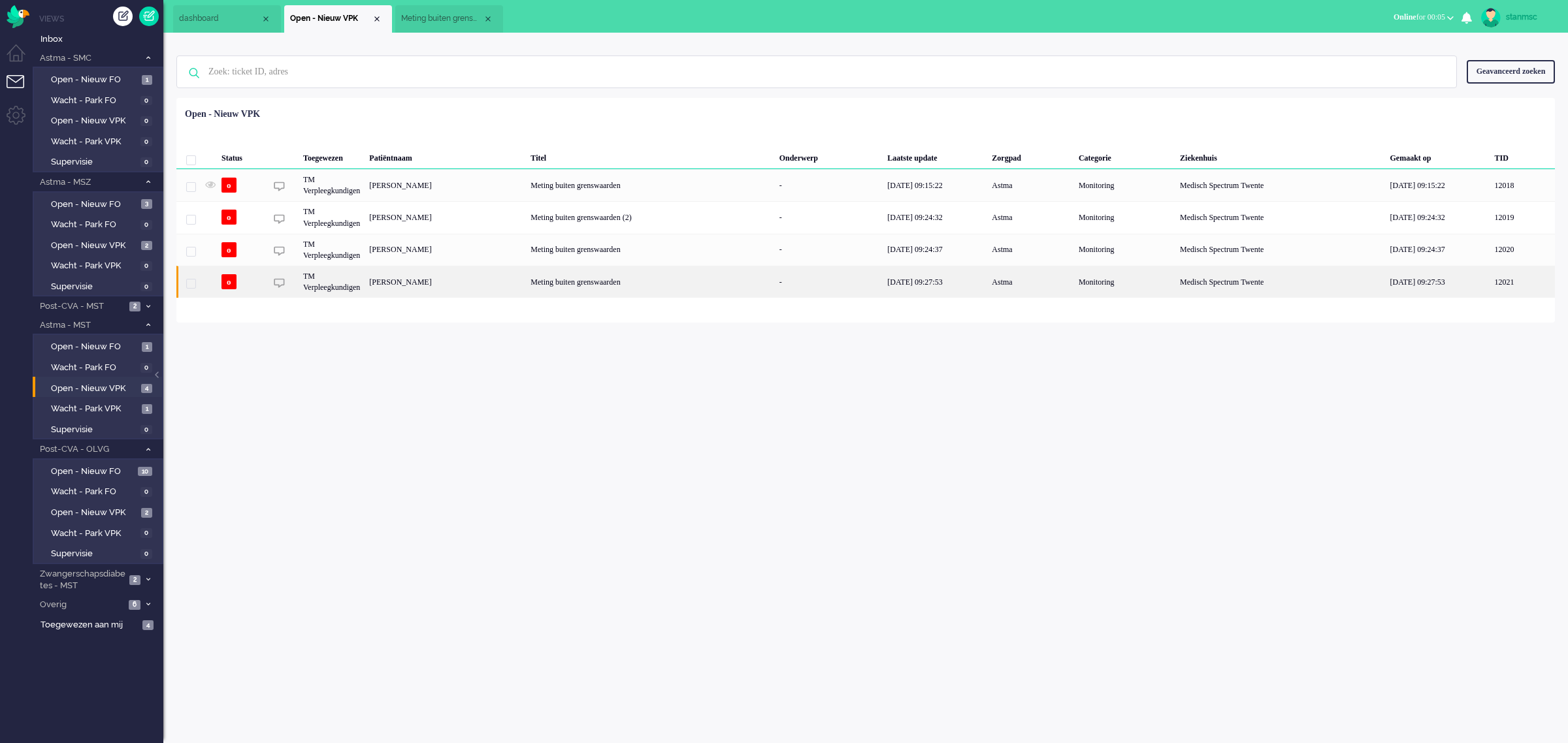
click at [476, 279] on div "[PERSON_NAME]" at bounding box center [446, 282] width 161 height 32
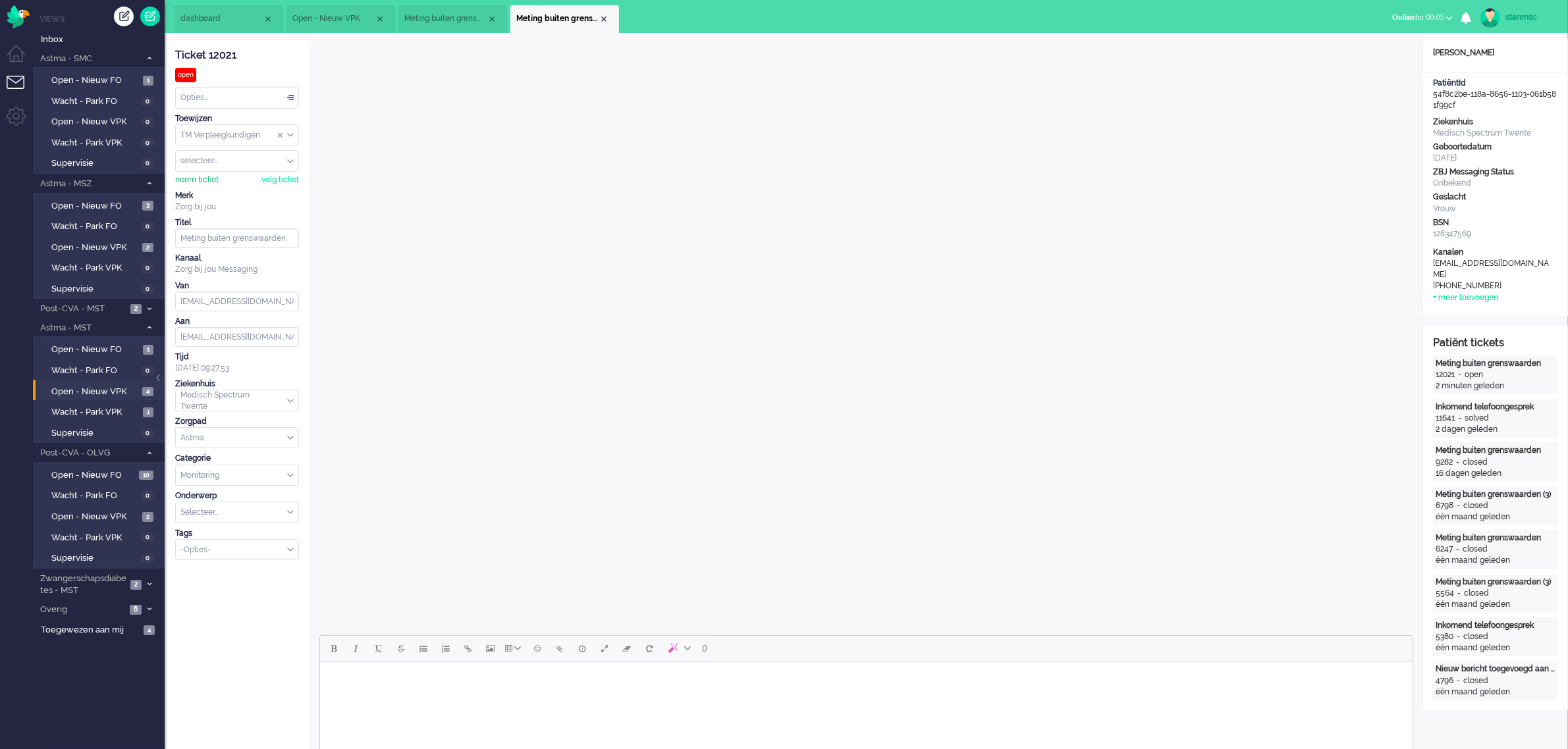
click at [195, 183] on div "neem ticket" at bounding box center [197, 180] width 43 height 11
click at [211, 96] on div "Opties..." at bounding box center [237, 98] width 123 height 21
click at [211, 186] on span "Opgelost" at bounding box center [198, 191] width 33 height 11
click at [605, 18] on div "Close tab" at bounding box center [603, 18] width 10 height 10
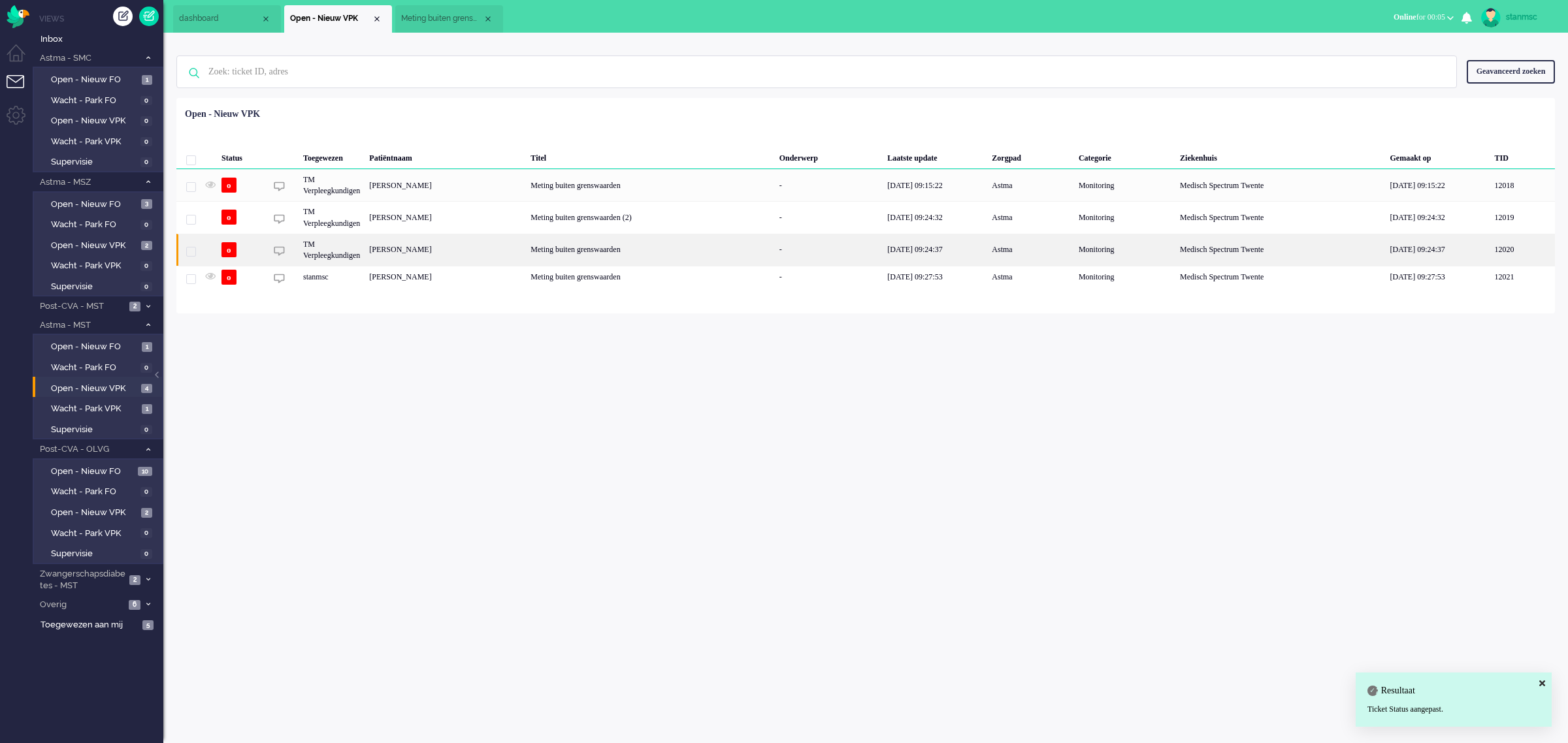
click at [472, 249] on div "[PERSON_NAME]" at bounding box center [446, 249] width 161 height 32
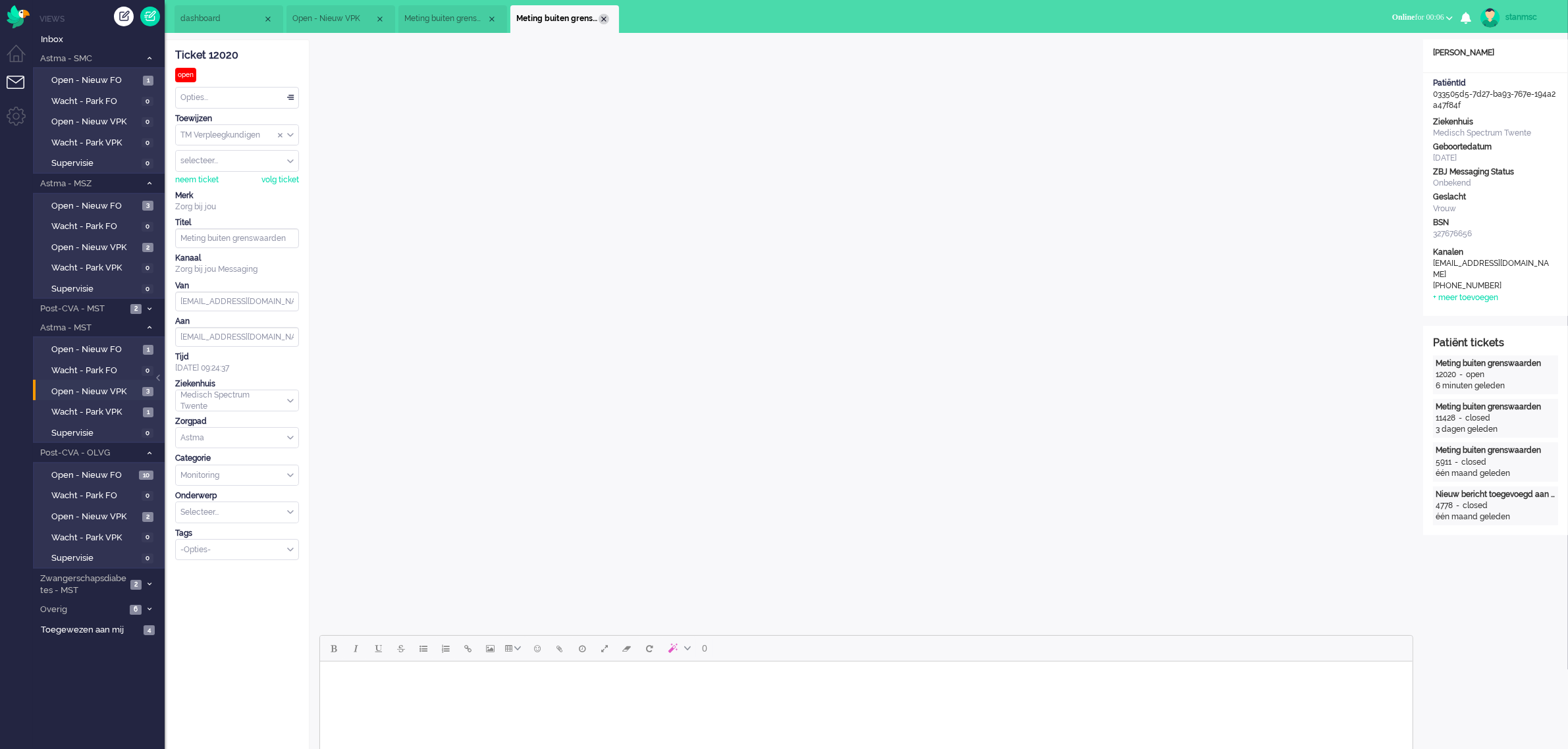
click at [602, 15] on div "Close tab" at bounding box center [603, 18] width 10 height 10
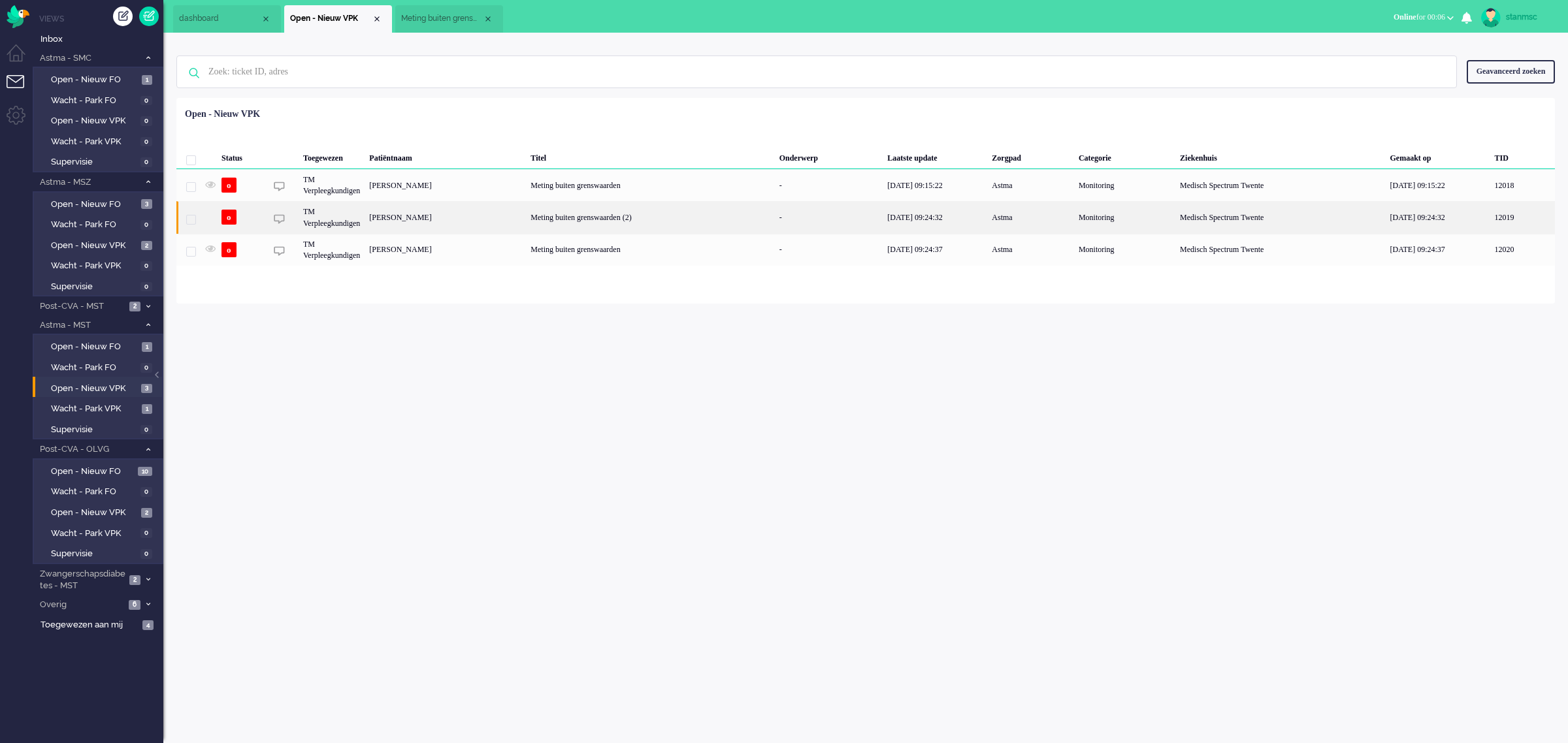
click at [427, 221] on div "[PERSON_NAME]" at bounding box center [446, 217] width 161 height 32
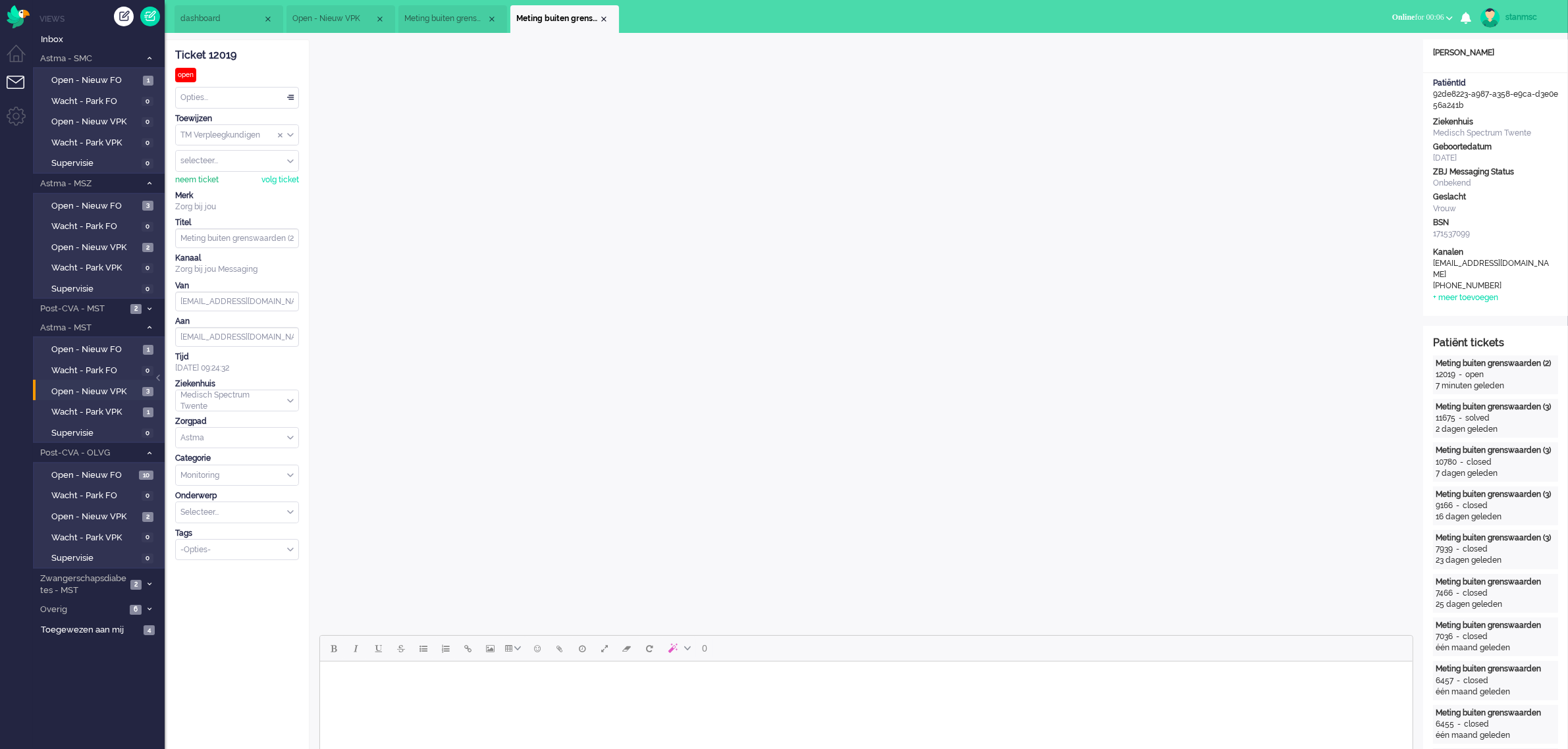
click at [207, 176] on div "neem ticket" at bounding box center [197, 180] width 43 height 11
click at [243, 102] on div "Opties..." at bounding box center [237, 98] width 123 height 21
click at [228, 183] on li "Opgelost" at bounding box center [237, 191] width 123 height 19
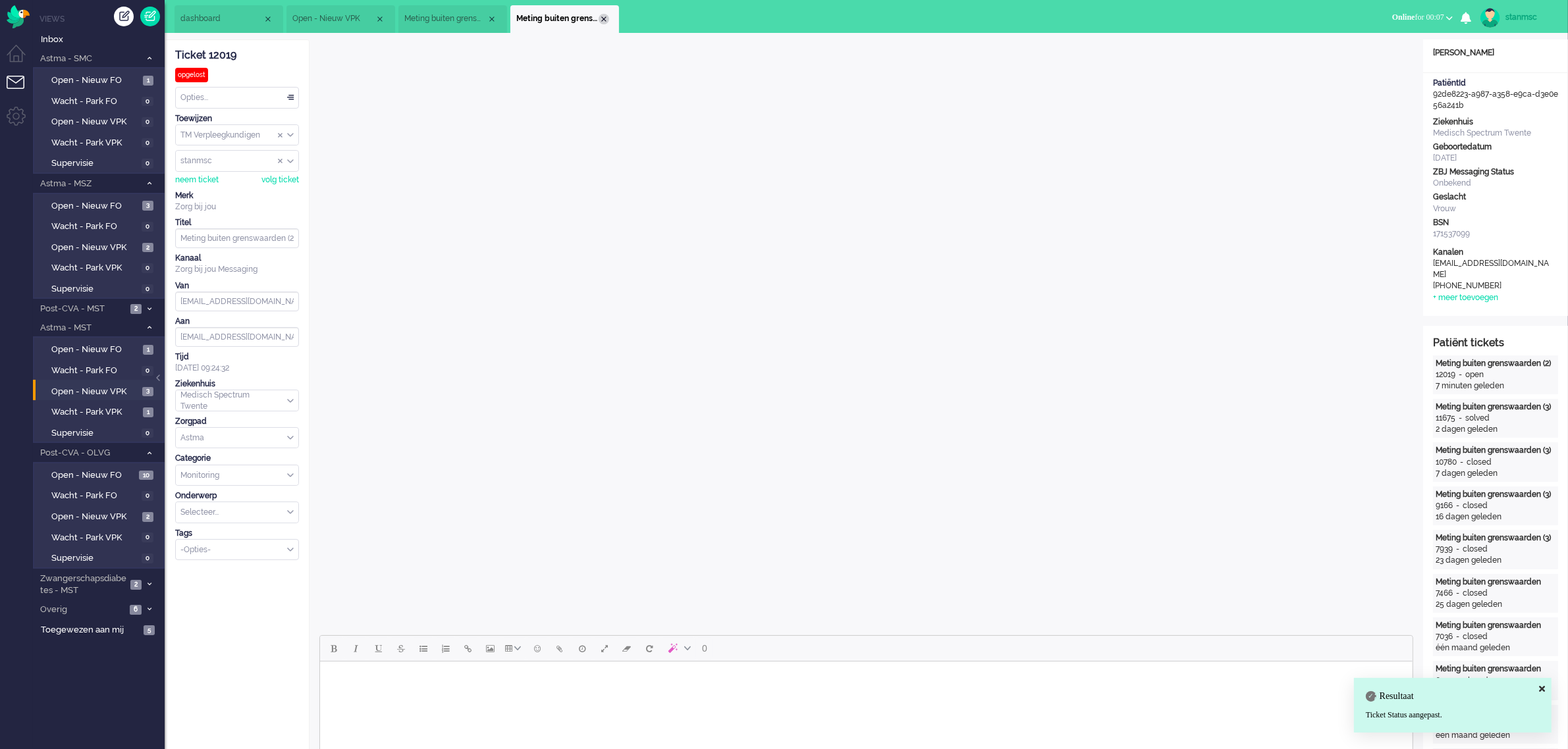
click at [601, 17] on div "Close tab" at bounding box center [603, 18] width 10 height 10
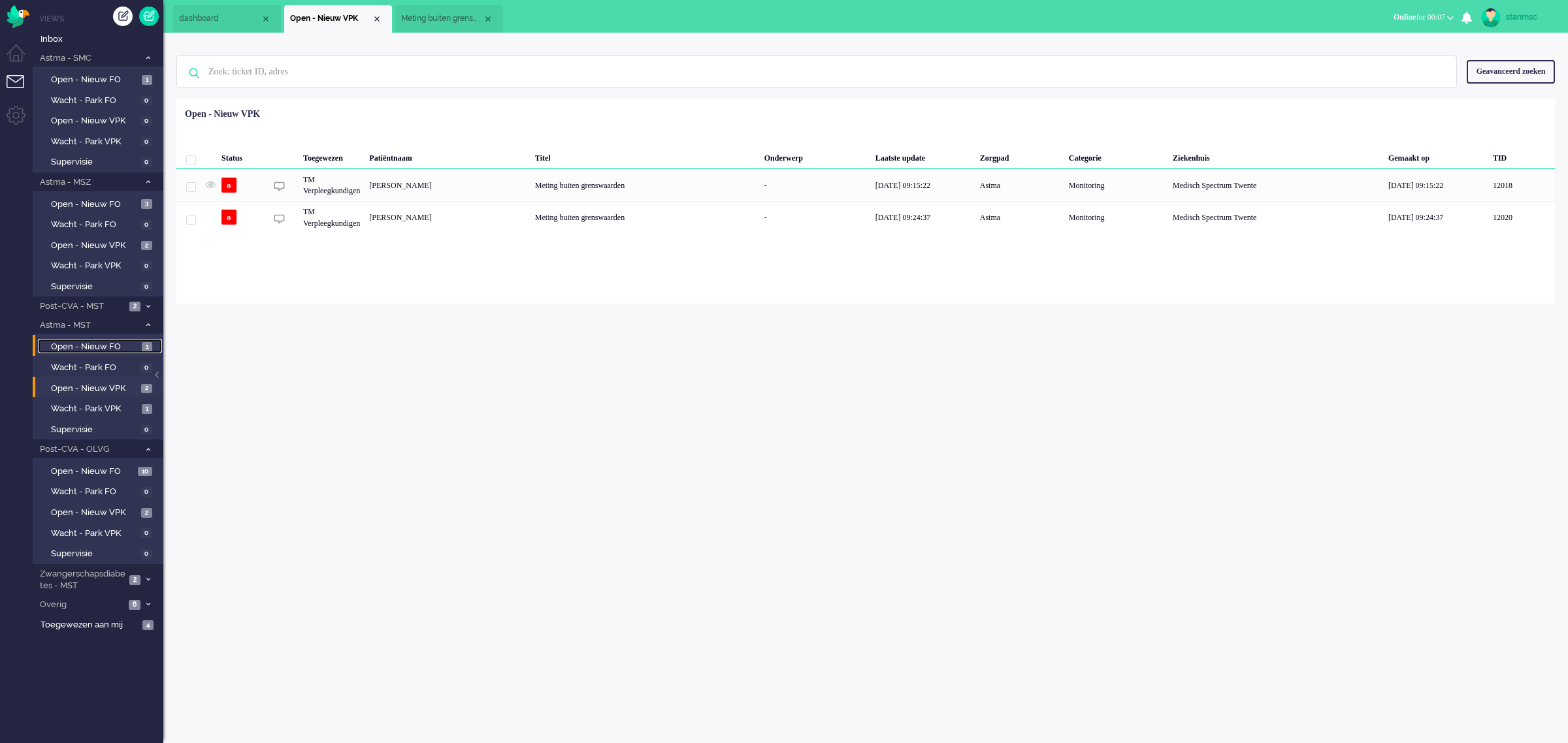
click at [98, 341] on span "Open - Nieuw FO" at bounding box center [94, 347] width 88 height 13
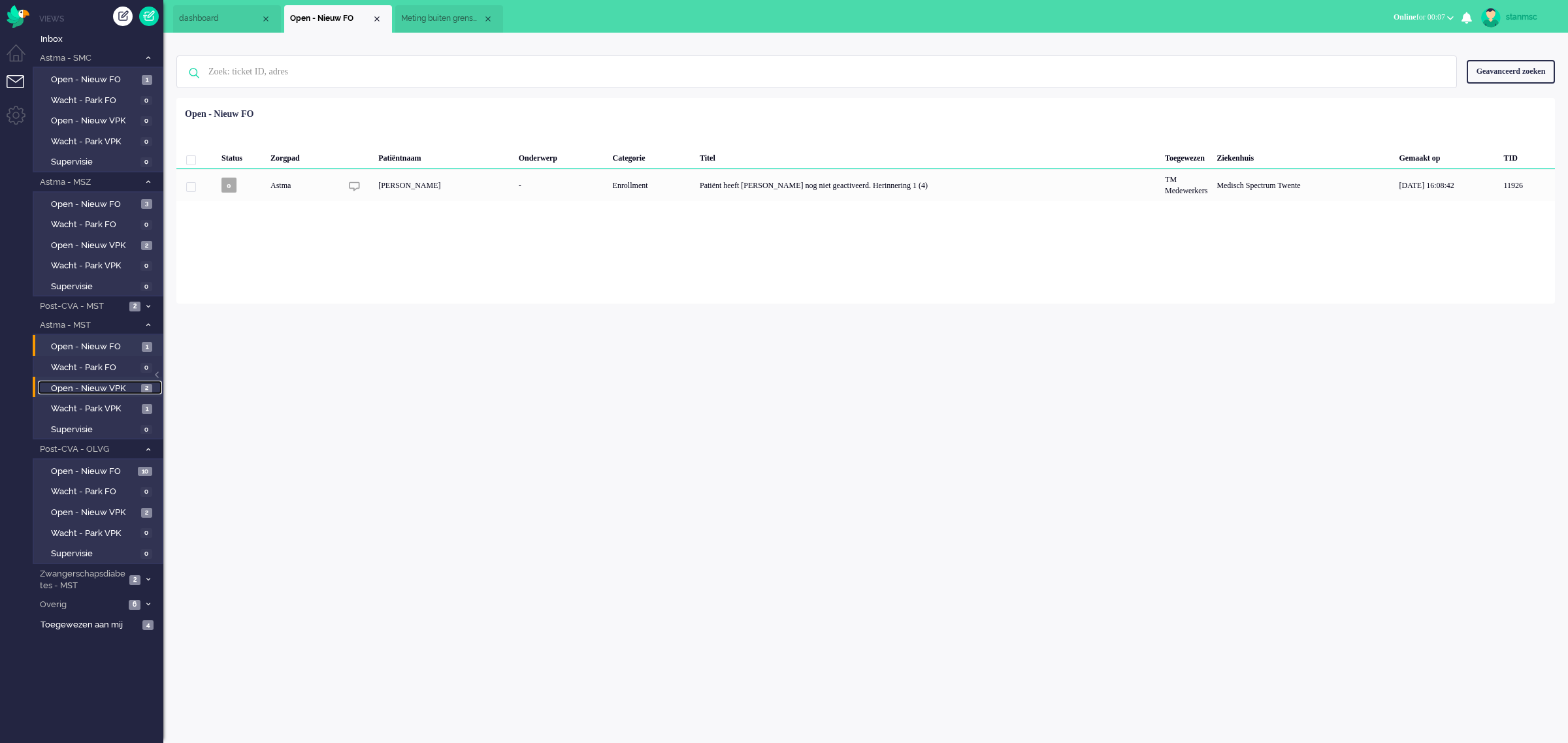
click at [102, 383] on span "Open - Nieuw VPK" at bounding box center [94, 389] width 87 height 13
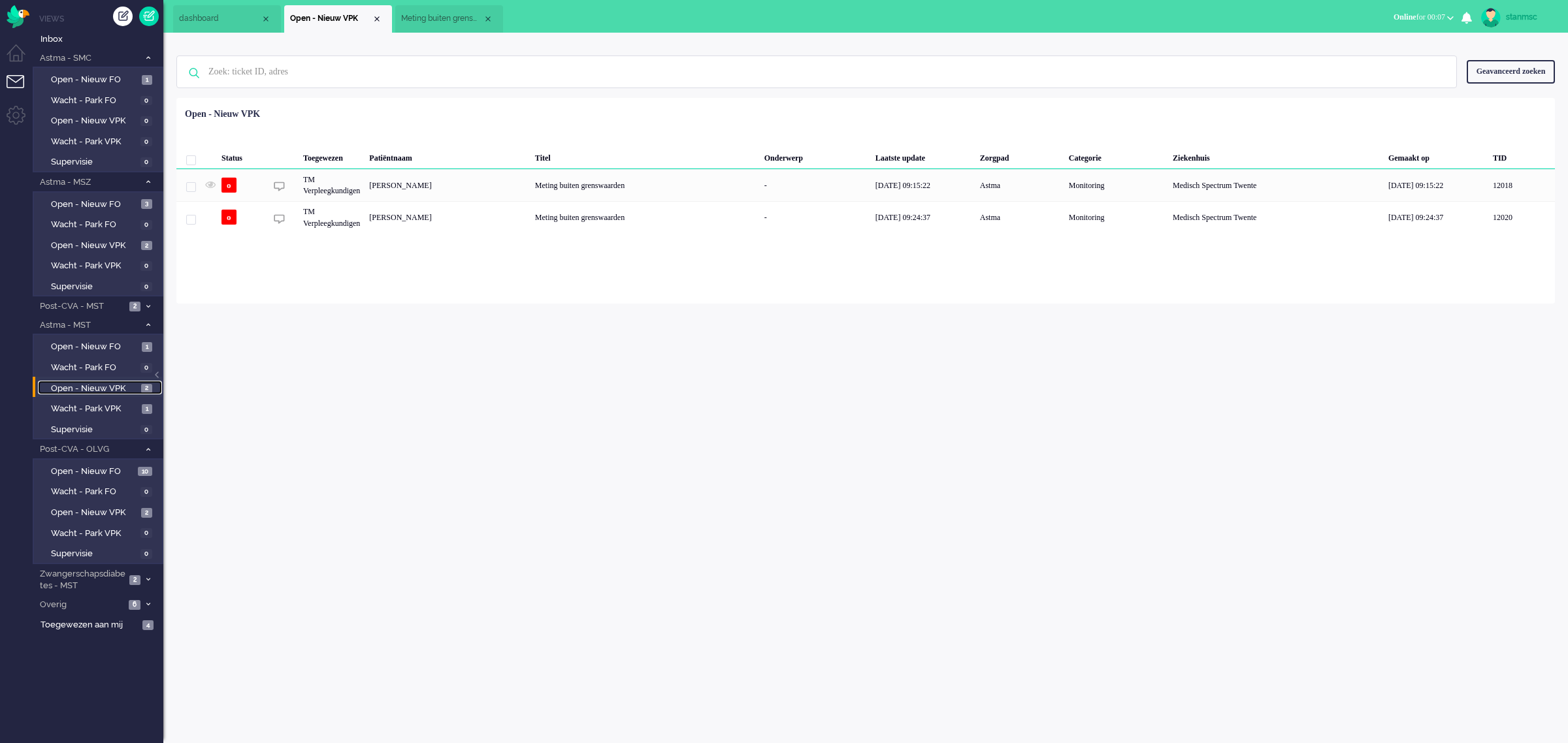
click at [428, 21] on span "Meting buiten grenswaarden" at bounding box center [442, 19] width 82 height 11
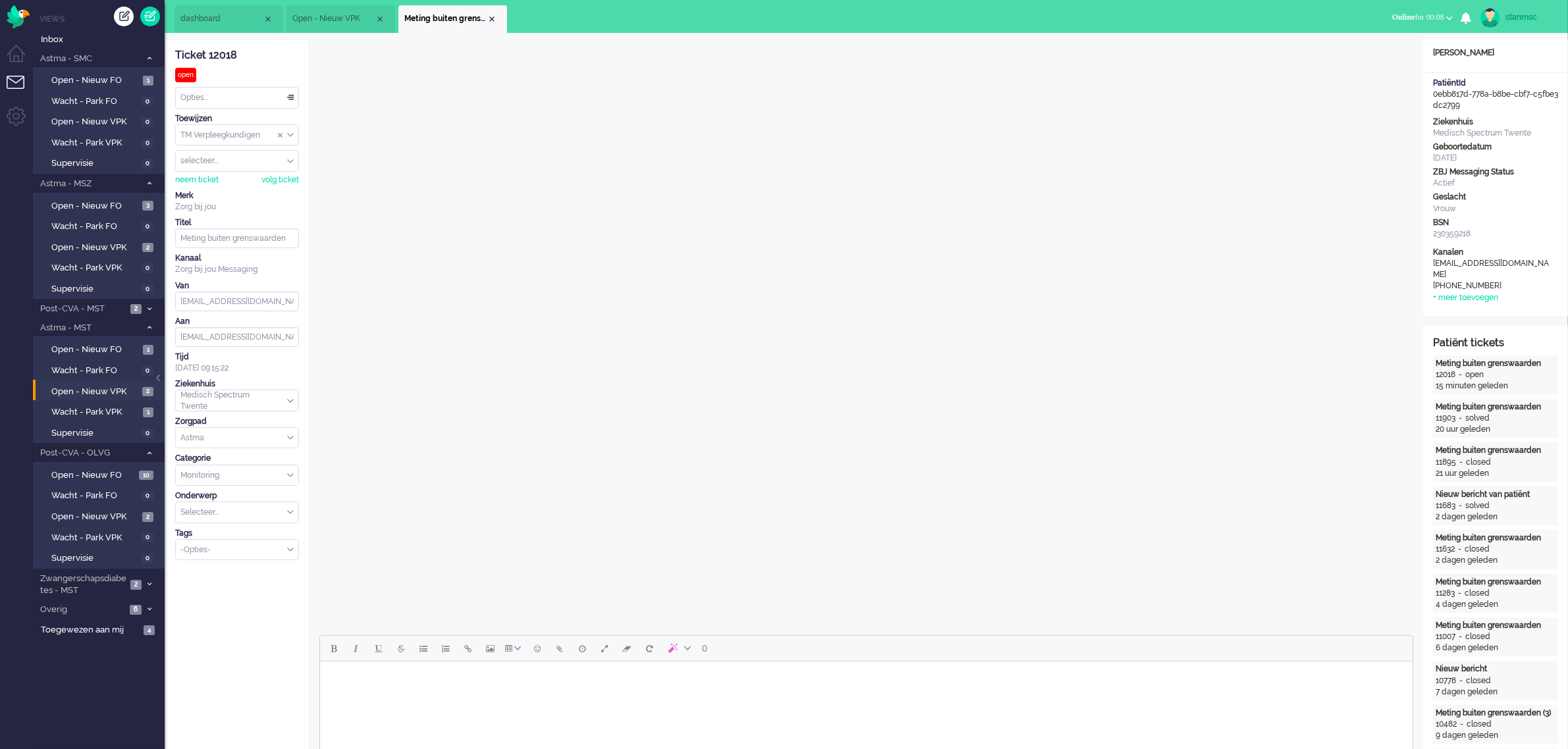
click at [1431, 8] on button "Online for 00:08" at bounding box center [1423, 18] width 77 height 19
click at [1384, 44] on label "Niet beschikbaar" at bounding box center [1398, 45] width 104 height 11
click at [1358, 15] on span "Niet beschikbaar" at bounding box center [1387, 18] width 57 height 10
click at [1365, 56] on label "Online" at bounding box center [1398, 59] width 104 height 11
click at [237, 14] on span "dashboard" at bounding box center [221, 19] width 82 height 11
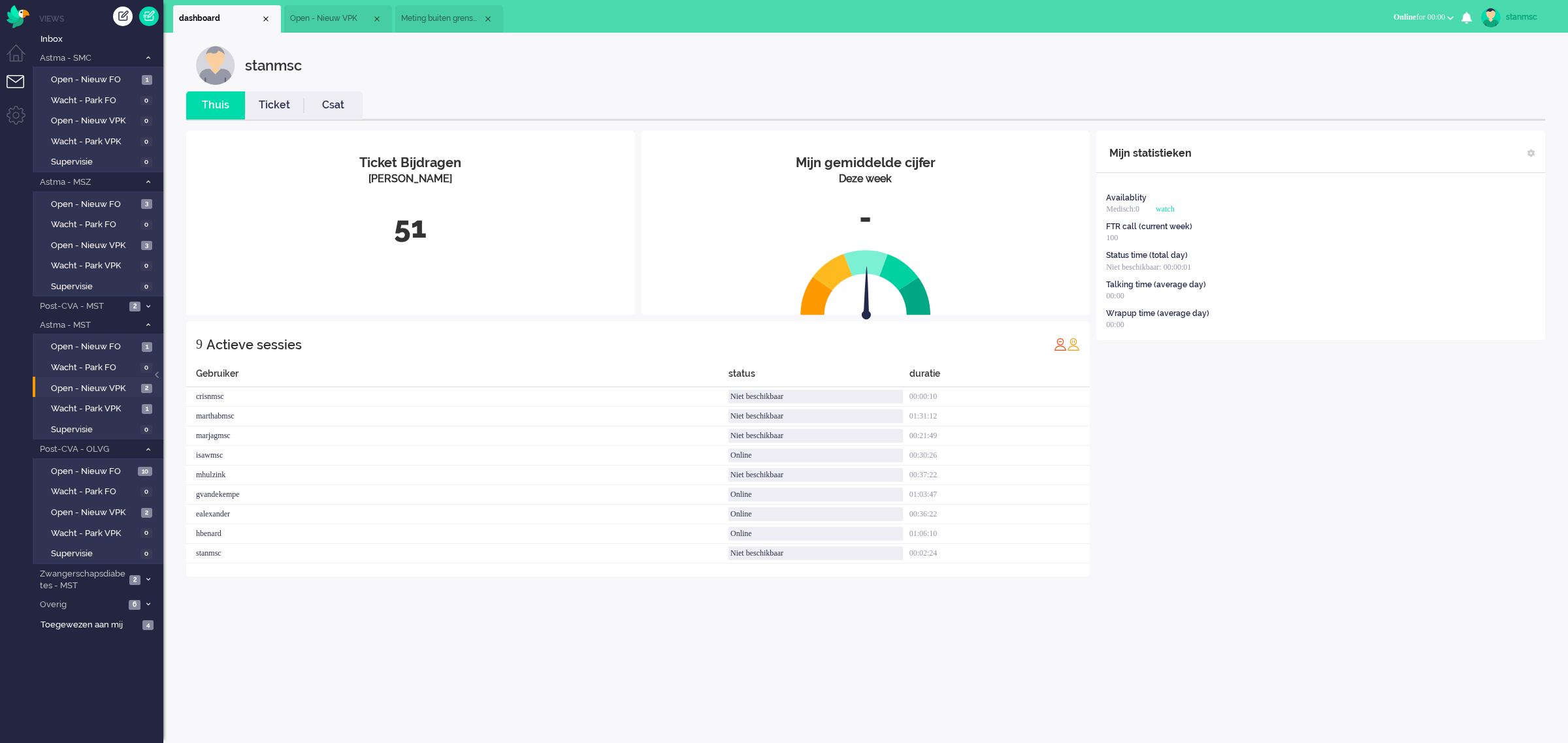
click at [443, 66] on div "stanmsc" at bounding box center [875, 66] width 1359 height 40
click at [283, 103] on link "Ticket" at bounding box center [274, 105] width 59 height 15
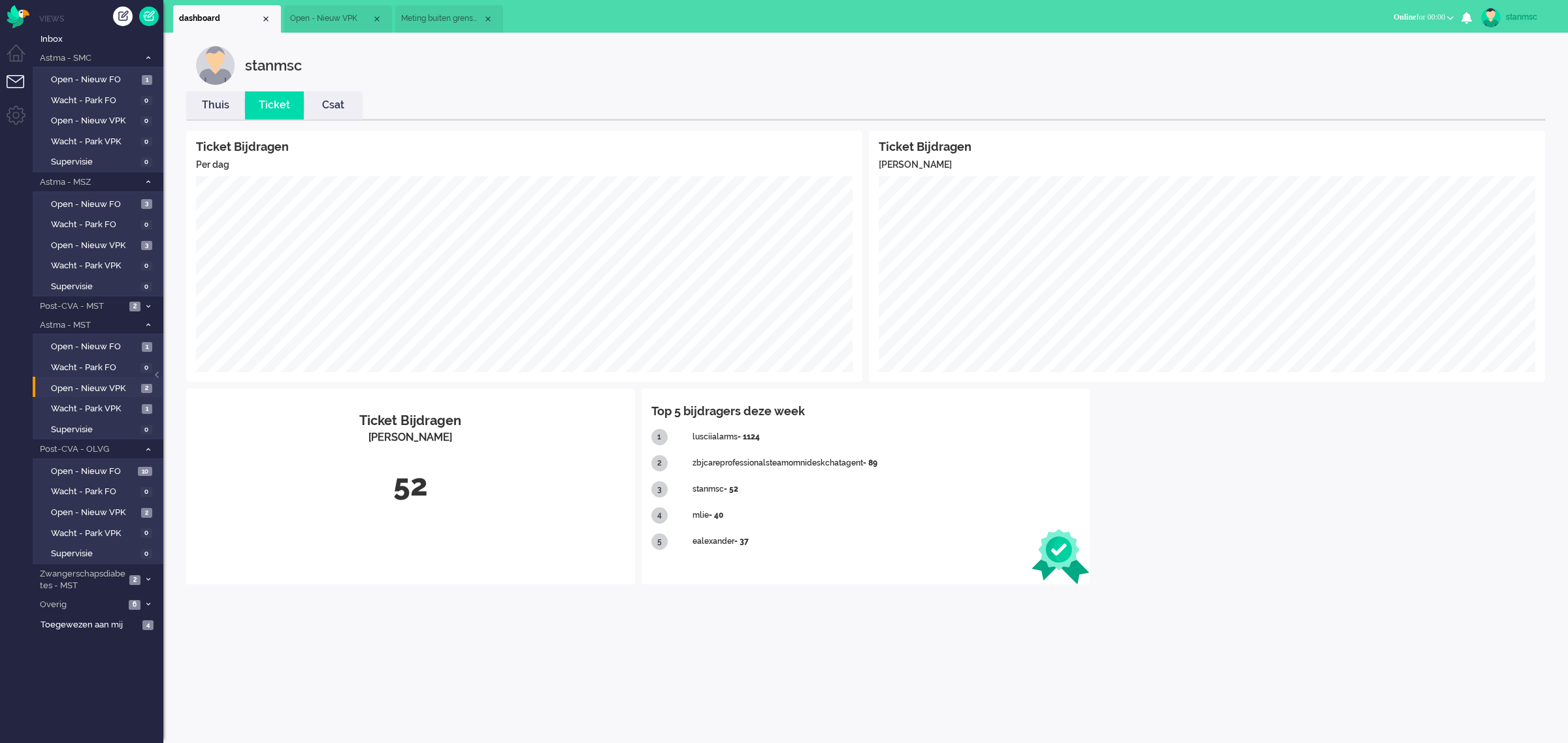
click at [220, 106] on link "Thuis" at bounding box center [215, 105] width 59 height 15
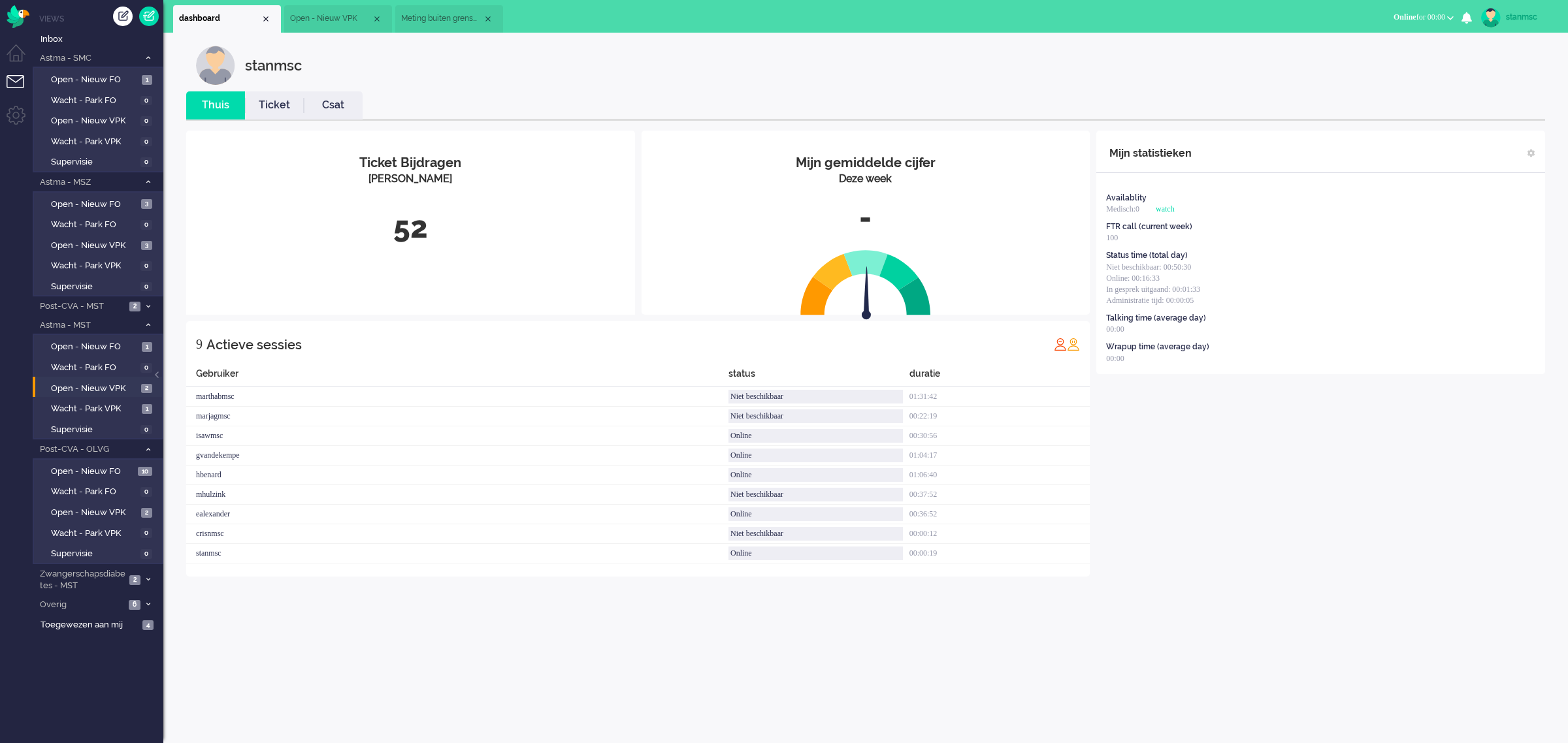
click at [332, 20] on span "Open - Nieuw VPK" at bounding box center [330, 19] width 82 height 11
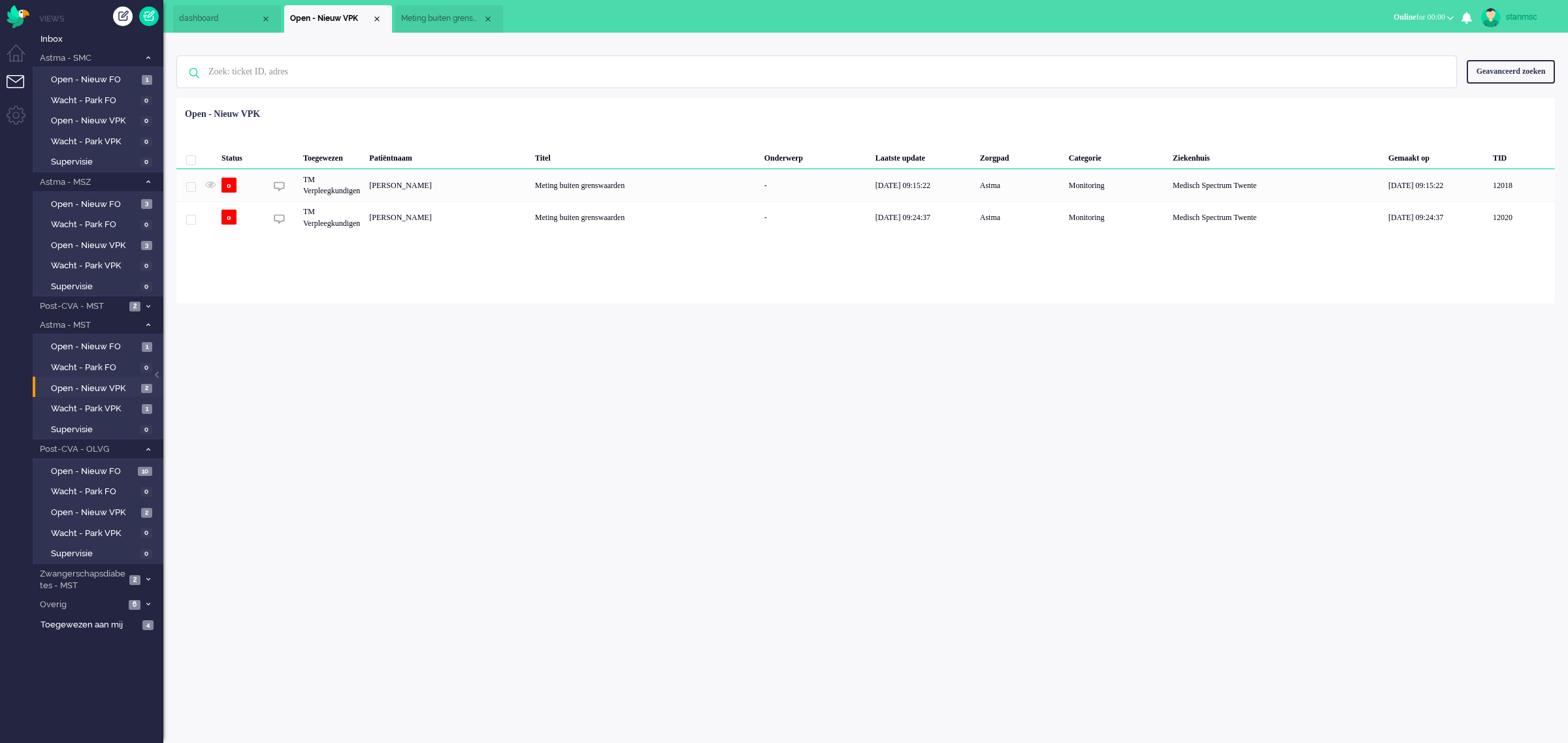
click at [442, 18] on span "Meting buiten grenswaarden" at bounding box center [442, 19] width 82 height 11
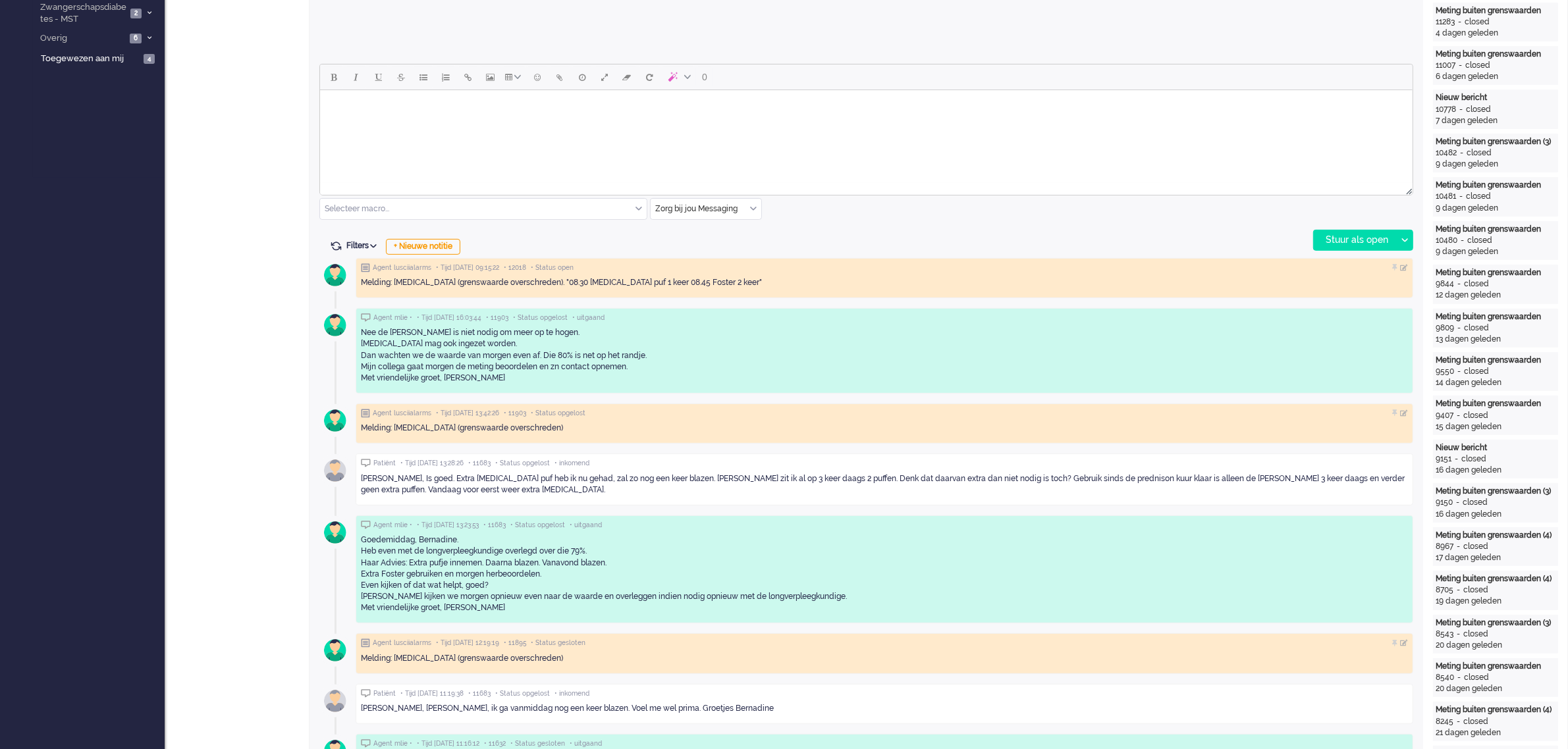
scroll to position [576, 0]
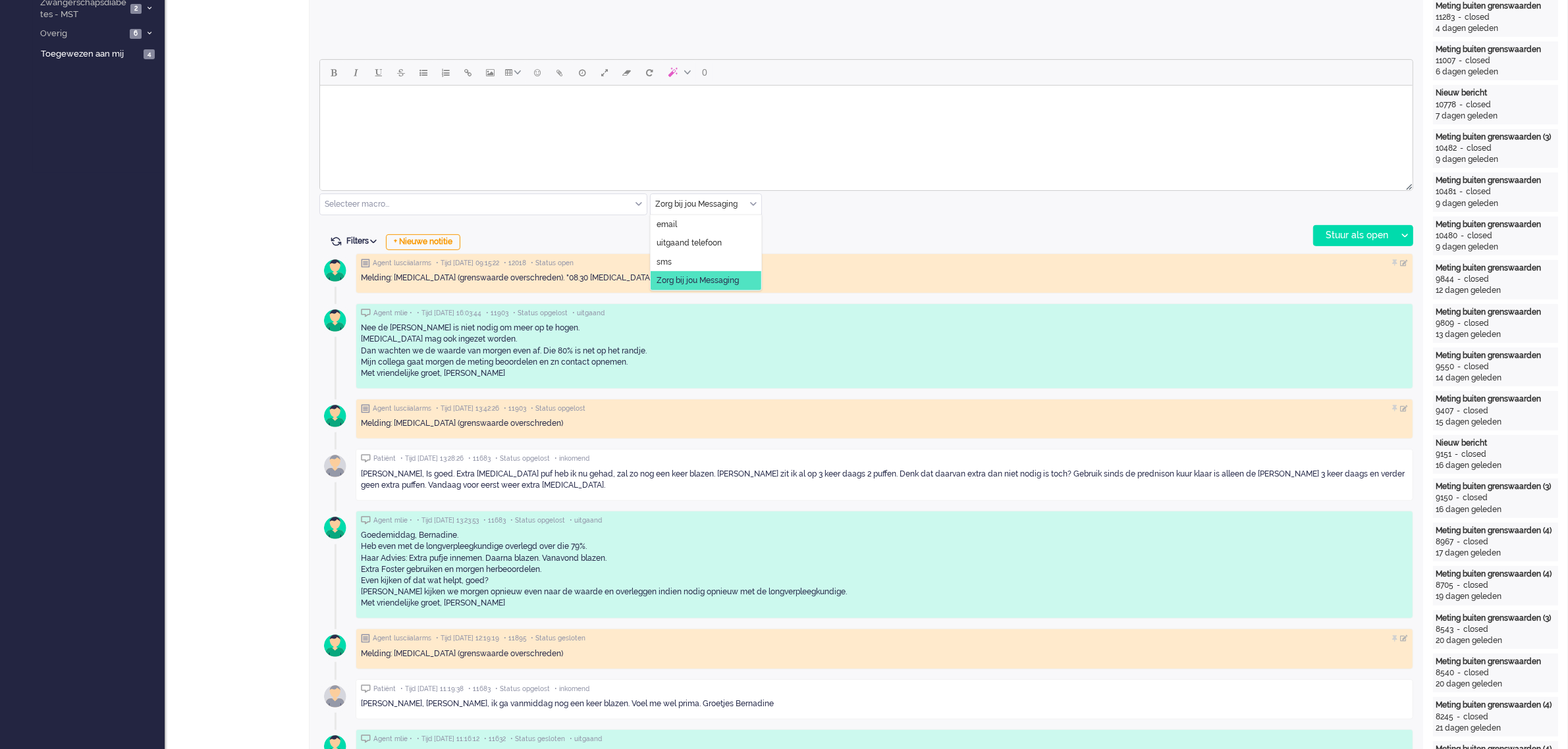
click at [758, 205] on input "text" at bounding box center [705, 204] width 111 height 21
click at [708, 240] on span "uitgaand telefoon" at bounding box center [689, 243] width 65 height 11
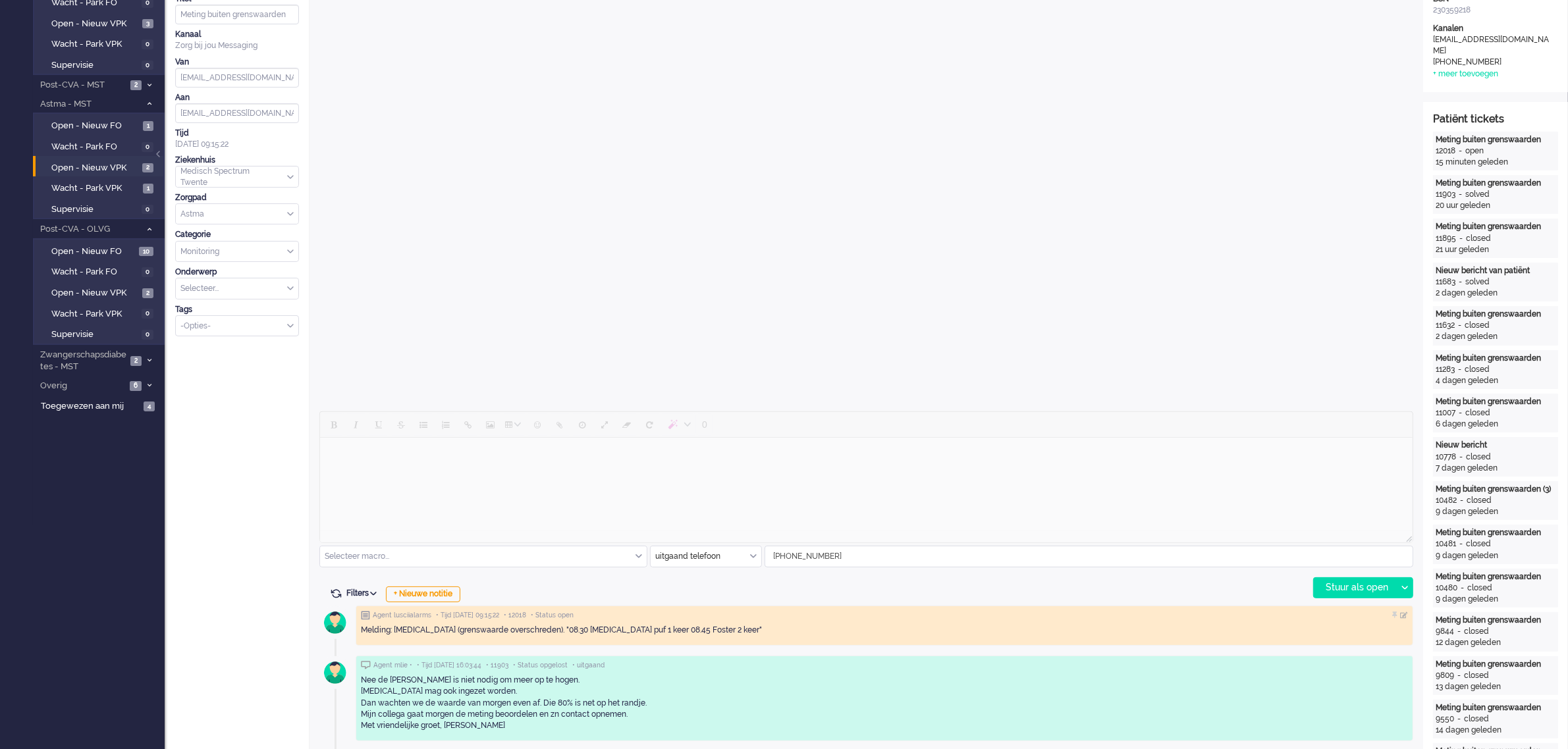
scroll to position [246, 0]
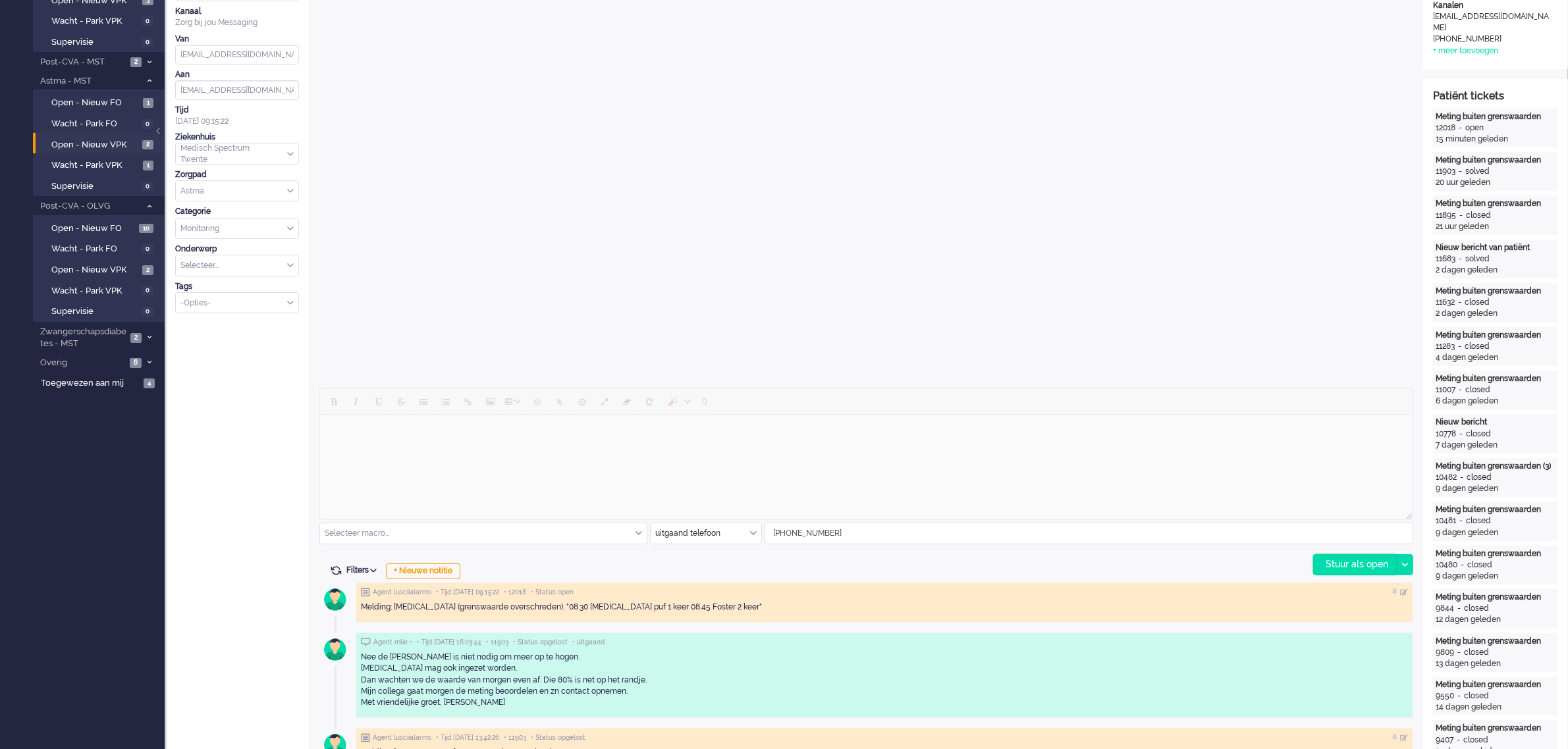
click at [1361, 565] on div "Stuur als open" at bounding box center [1354, 565] width 82 height 20
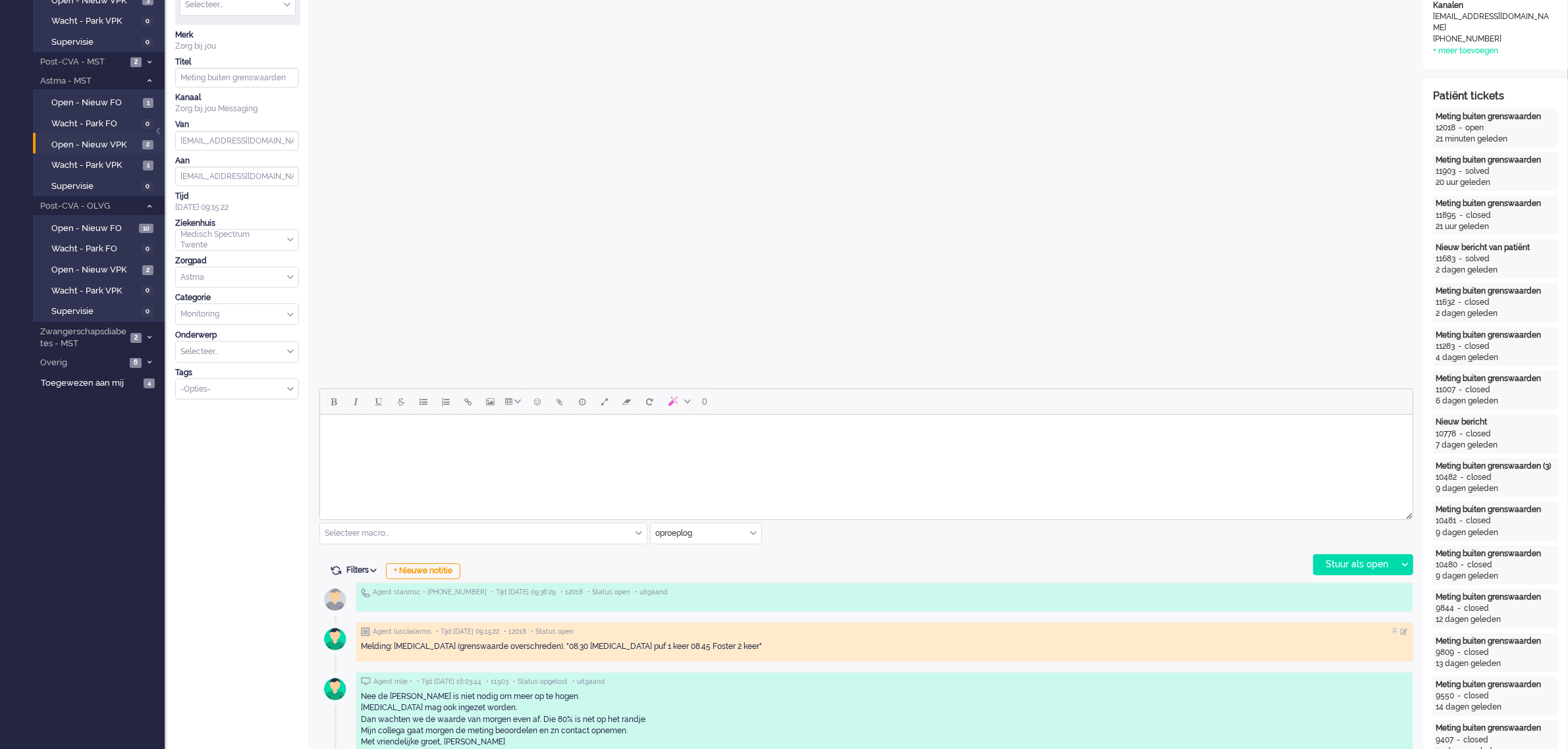
scroll to position [0, 0]
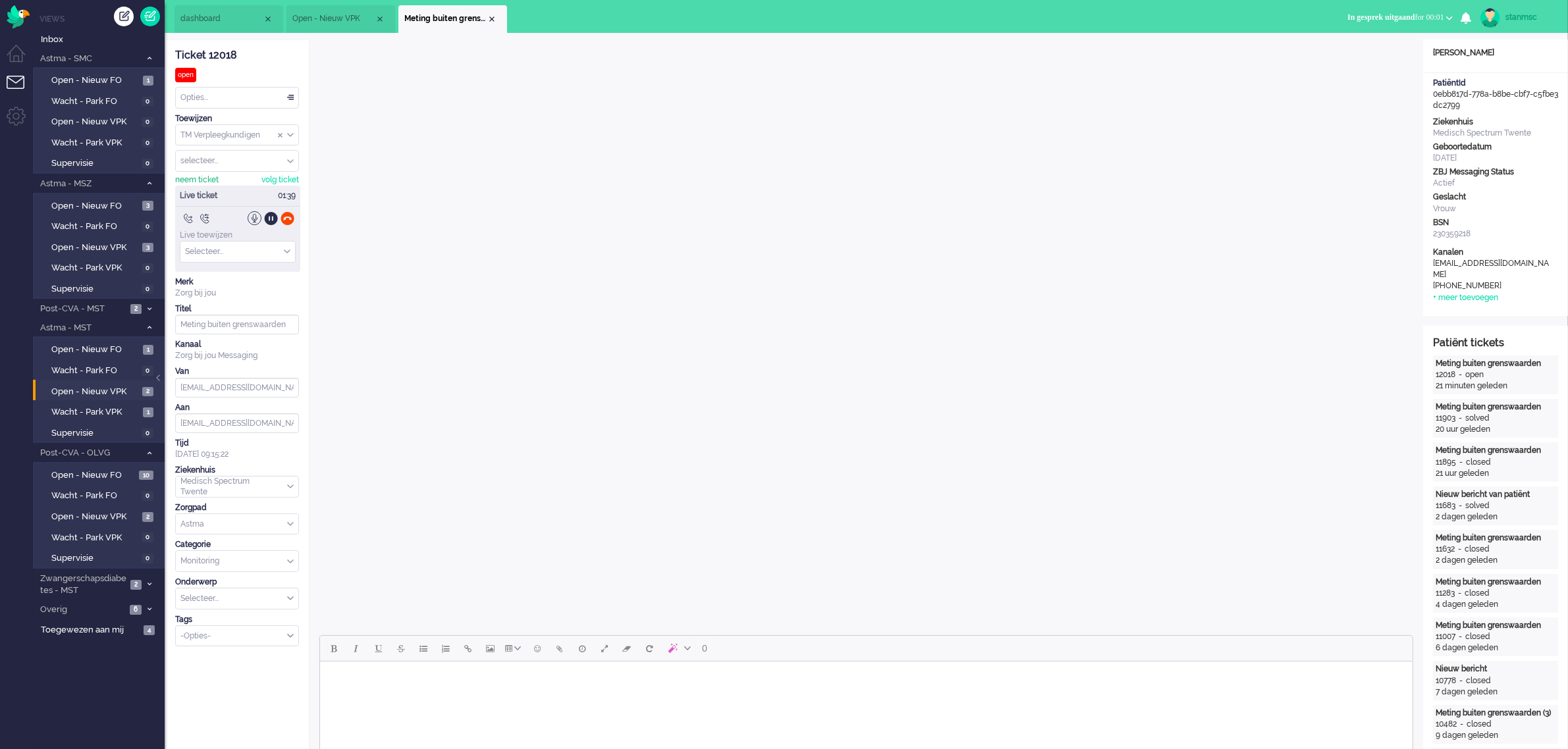
click at [184, 179] on div "neem ticket" at bounding box center [197, 180] width 43 height 11
click at [286, 220] on div at bounding box center [287, 218] width 14 height 14
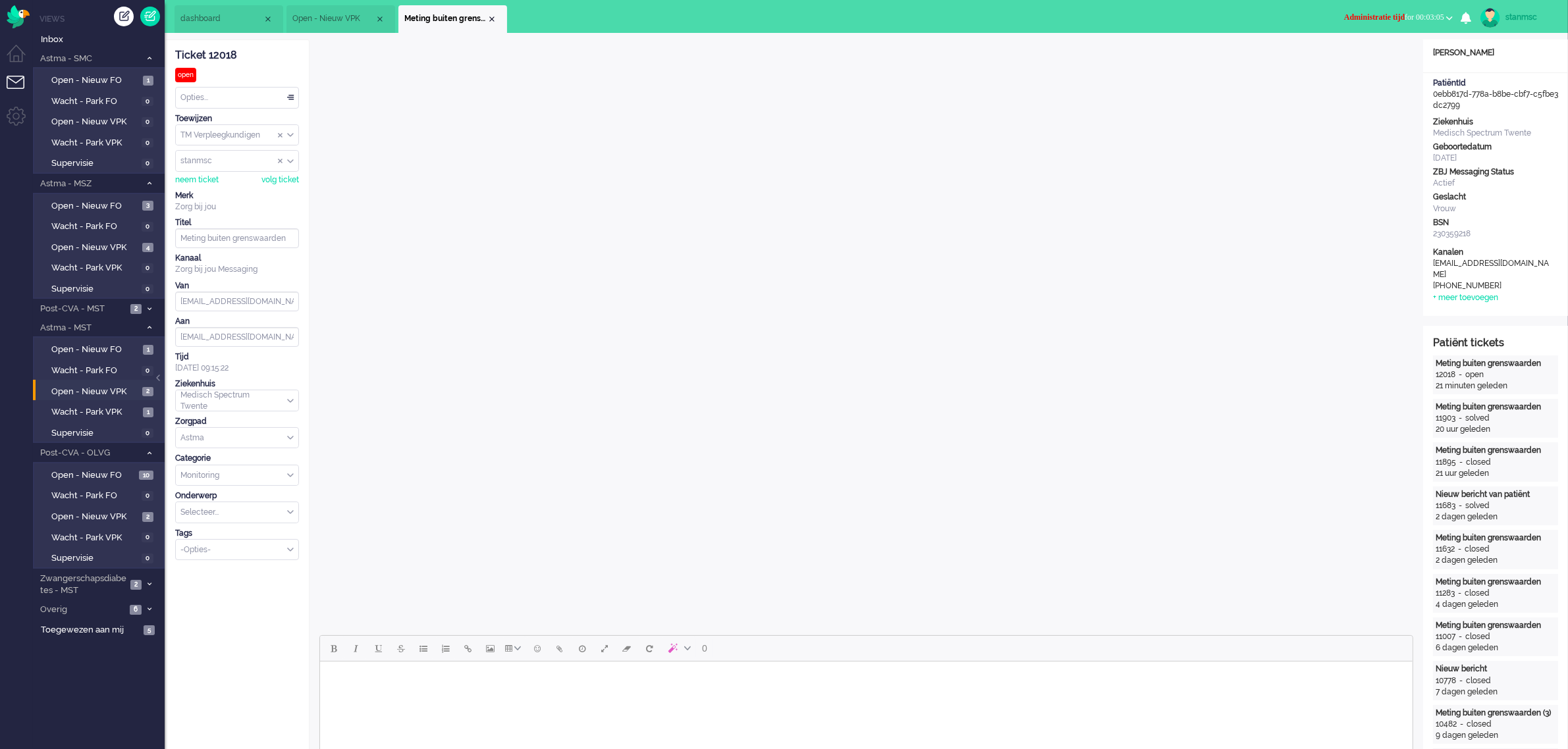
click at [290, 551] on div "-Opties-" at bounding box center [237, 550] width 123 height 21
click at [224, 567] on li "supervisie" at bounding box center [237, 570] width 123 height 19
click at [492, 18] on div "Close tab" at bounding box center [492, 18] width 10 height 10
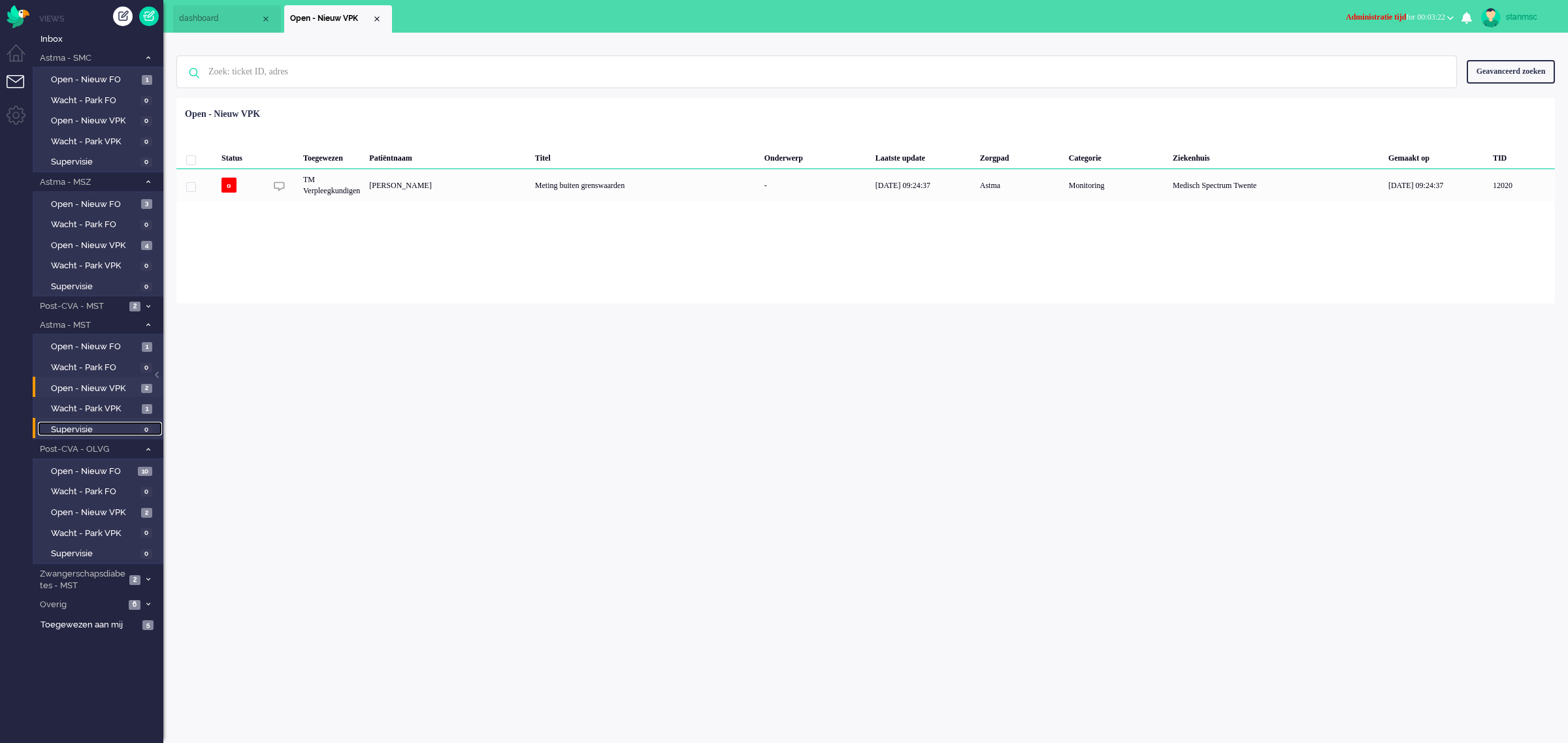
click at [89, 424] on span "Supervisie" at bounding box center [93, 430] width 86 height 13
click at [112, 384] on span "Open - Nieuw VPK" at bounding box center [94, 389] width 87 height 13
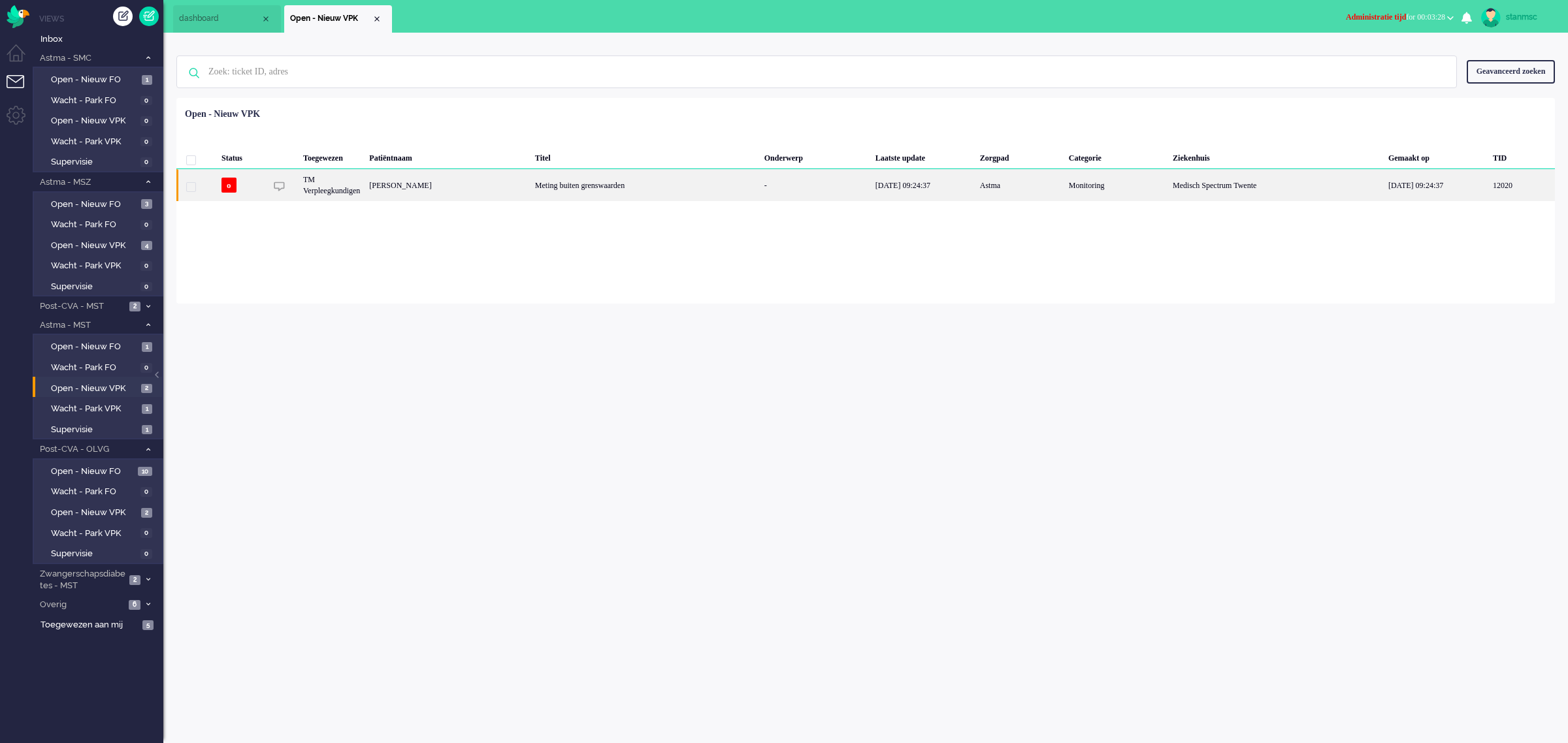
click at [518, 189] on div "[PERSON_NAME]" at bounding box center [448, 185] width 166 height 32
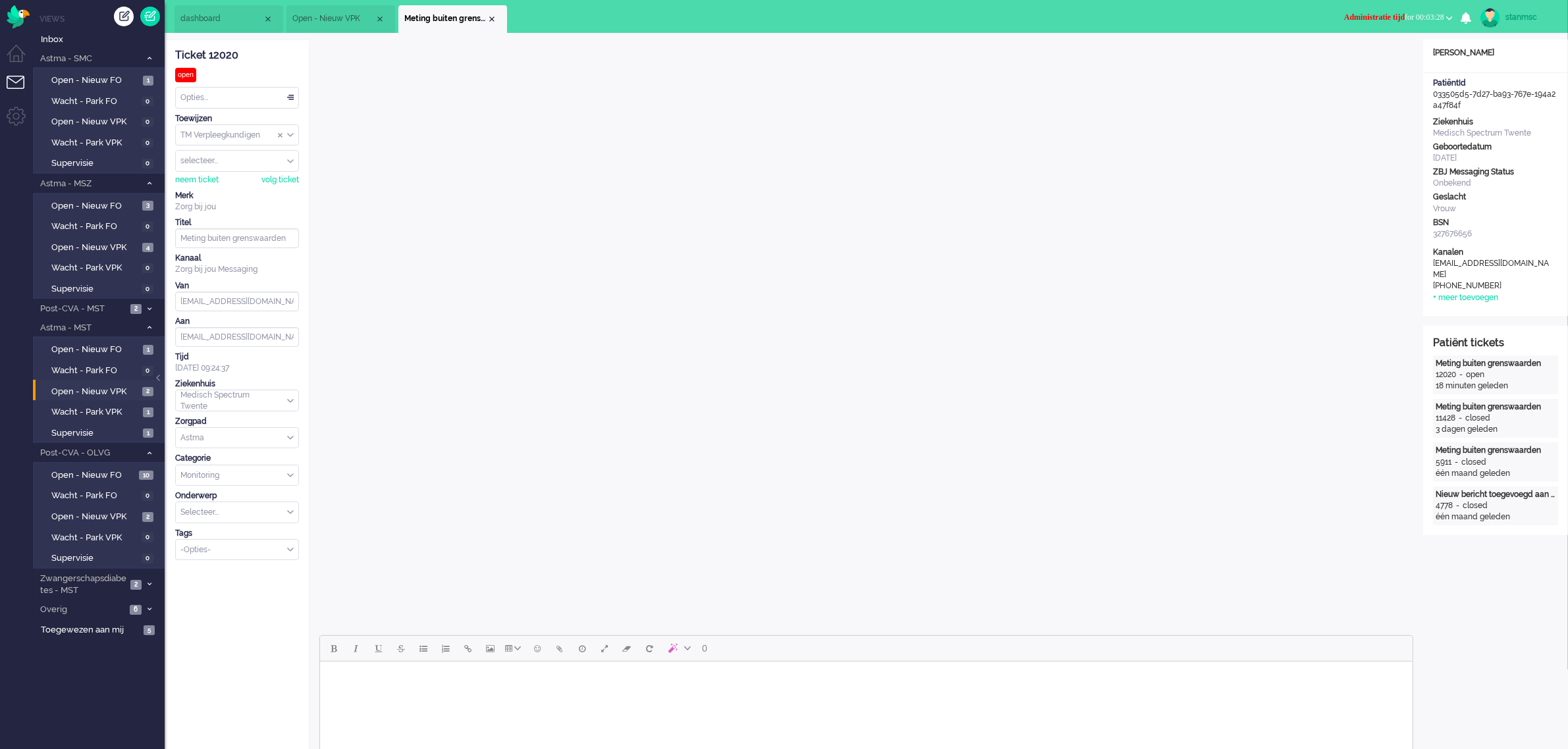
click at [1434, 17] on span "Administratie tijd for 00:03:28" at bounding box center [1393, 18] width 100 height 10
click at [1381, 60] on label "Online" at bounding box center [1398, 59] width 104 height 11
click at [116, 308] on span "Post-CVA - MST" at bounding box center [82, 309] width 89 height 13
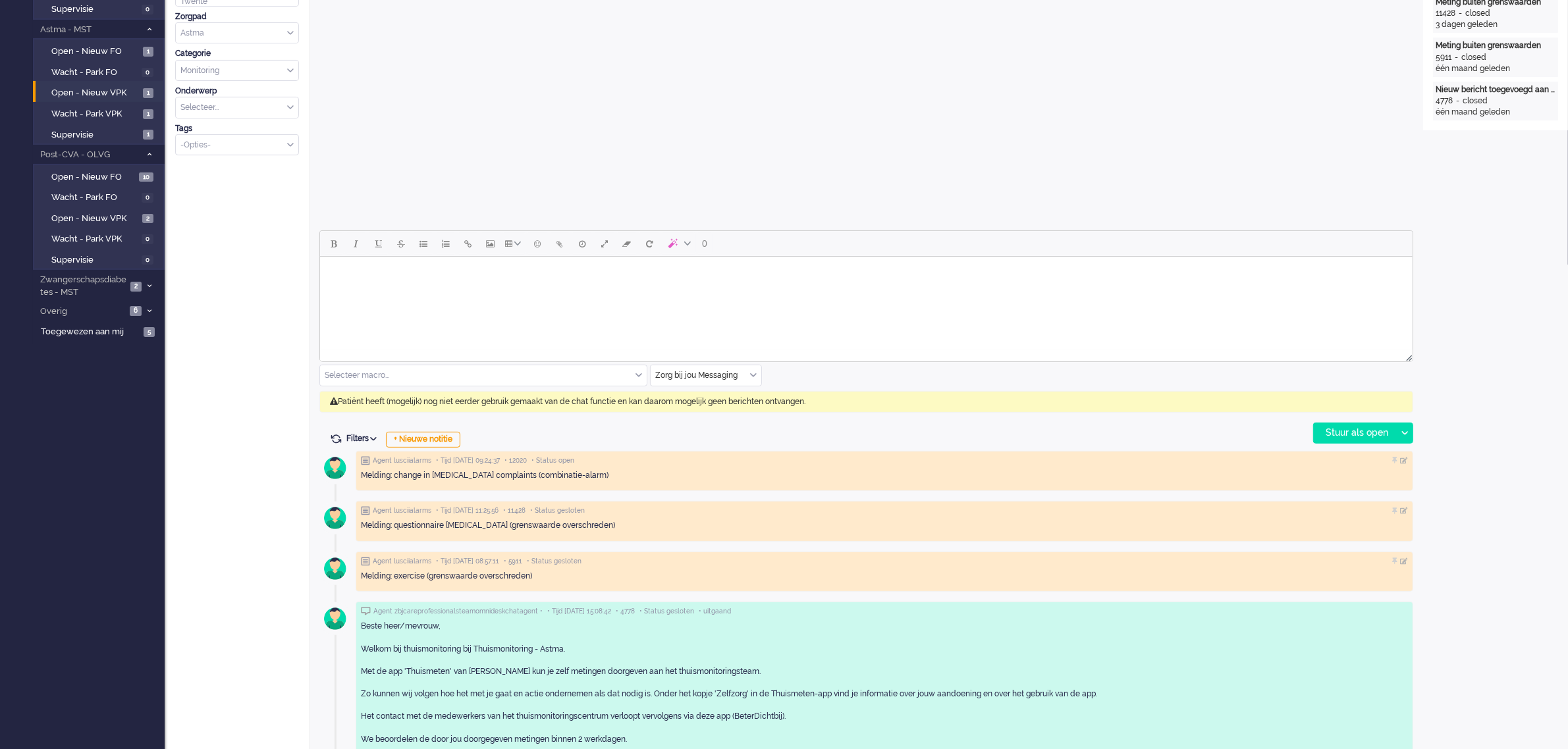
scroll to position [412, 0]
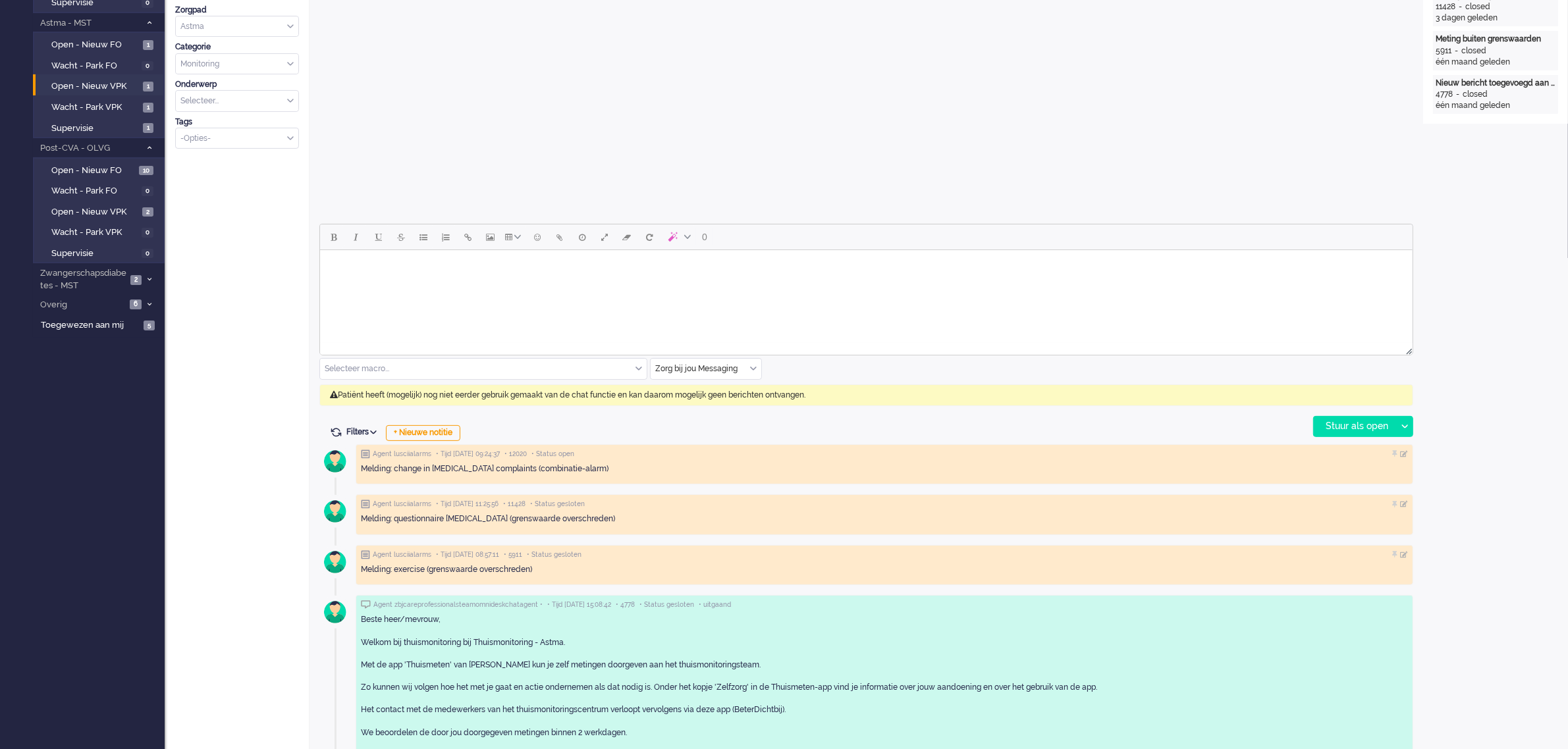
click at [749, 365] on div "Zorg bij jou Messaging" at bounding box center [705, 369] width 111 height 21
click at [712, 405] on span "uitgaand telefoon" at bounding box center [689, 408] width 65 height 11
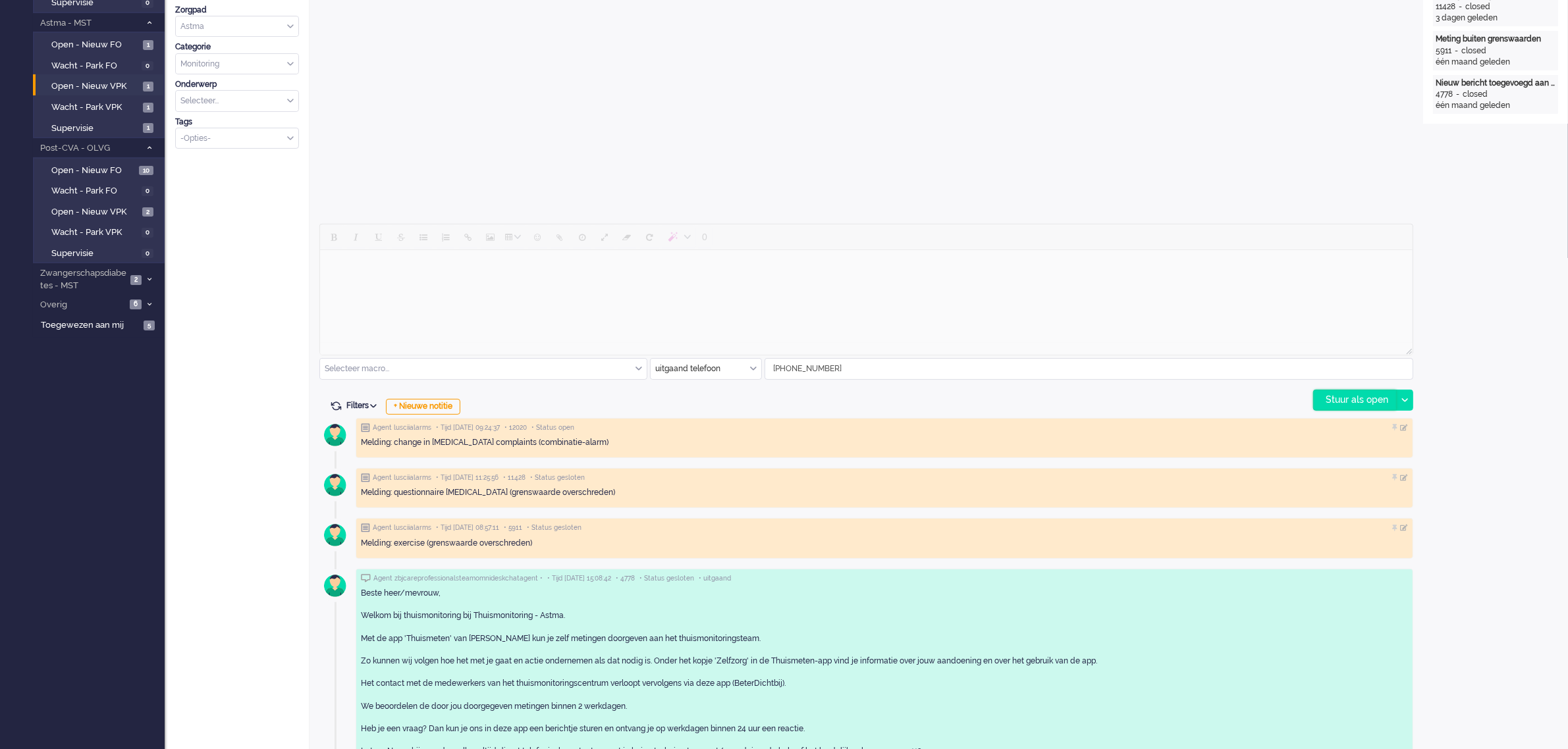
click at [1373, 395] on div "Stuur als open" at bounding box center [1354, 400] width 82 height 20
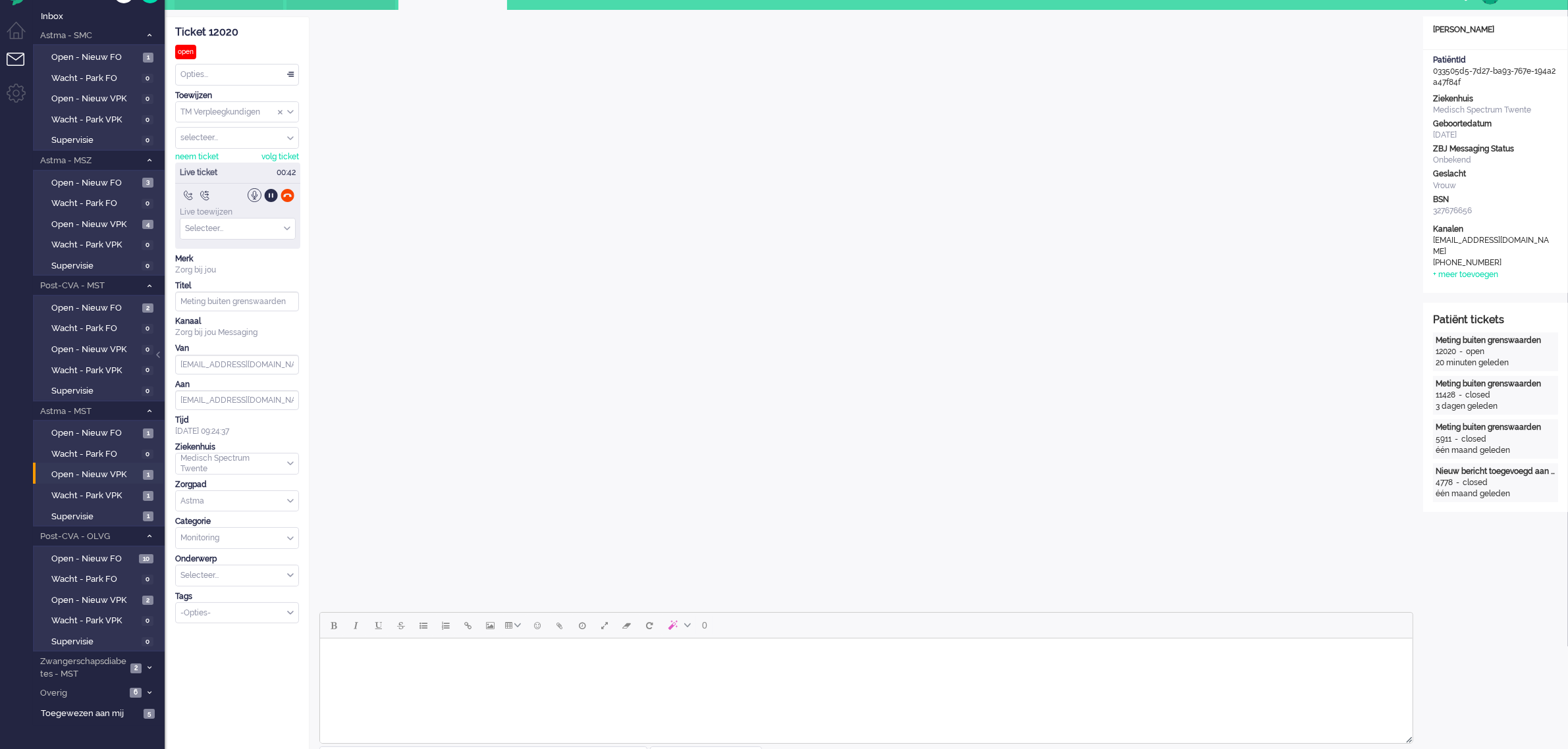
scroll to position [0, 0]
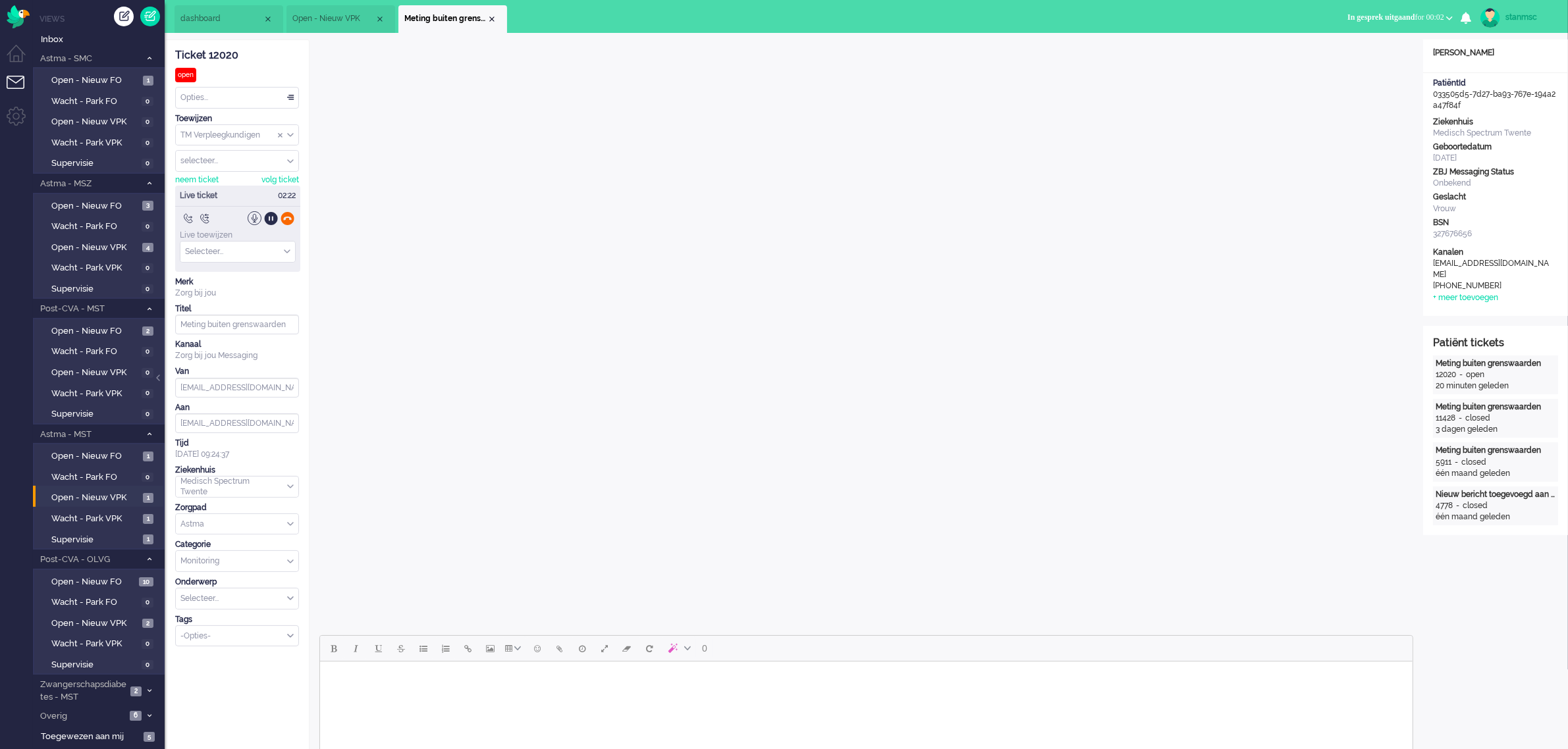
click at [287, 219] on div at bounding box center [287, 218] width 14 height 14
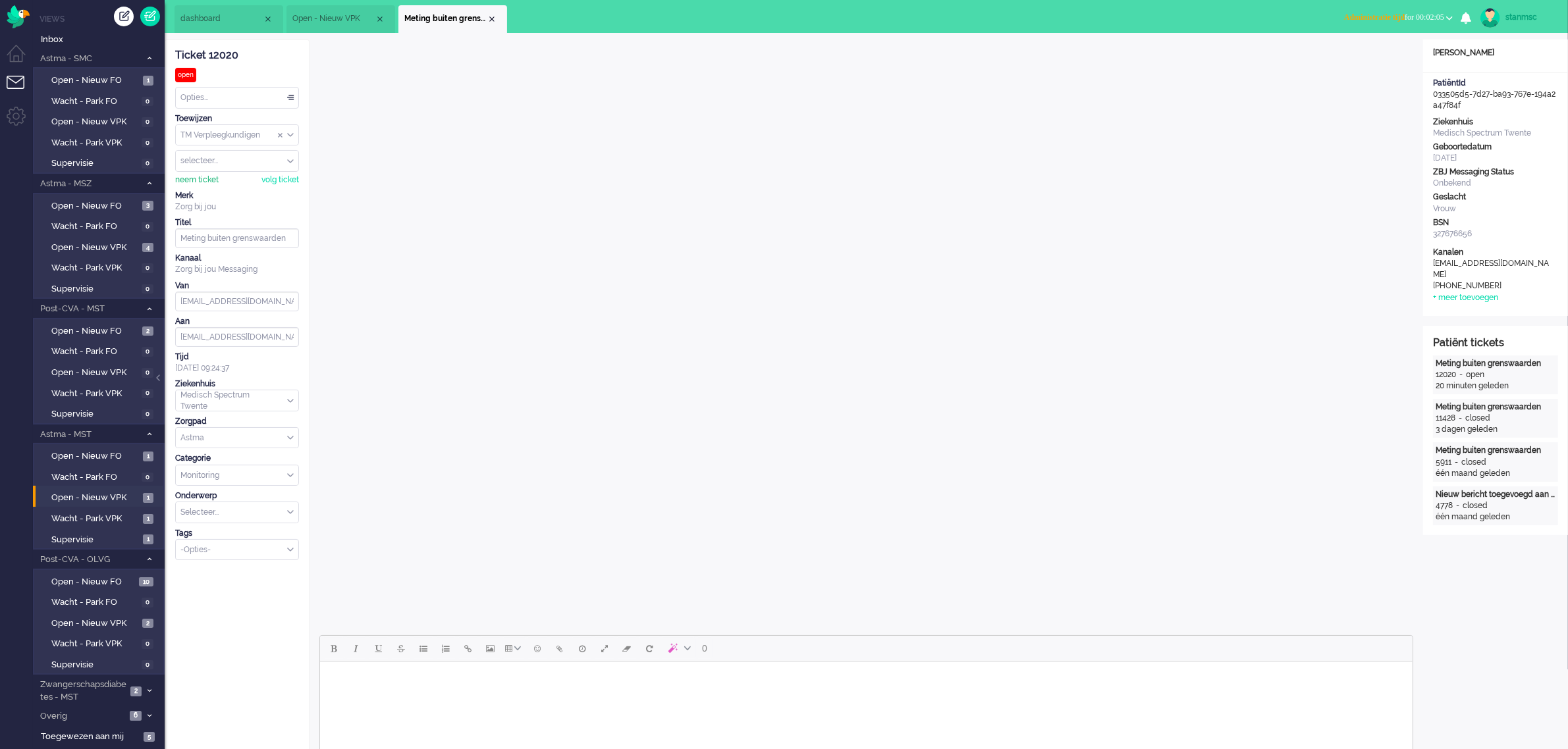
click at [211, 183] on div "neem ticket" at bounding box center [197, 180] width 43 height 11
click at [223, 99] on div "Opties..." at bounding box center [237, 98] width 123 height 21
click at [218, 189] on li "Opgelost" at bounding box center [237, 191] width 123 height 19
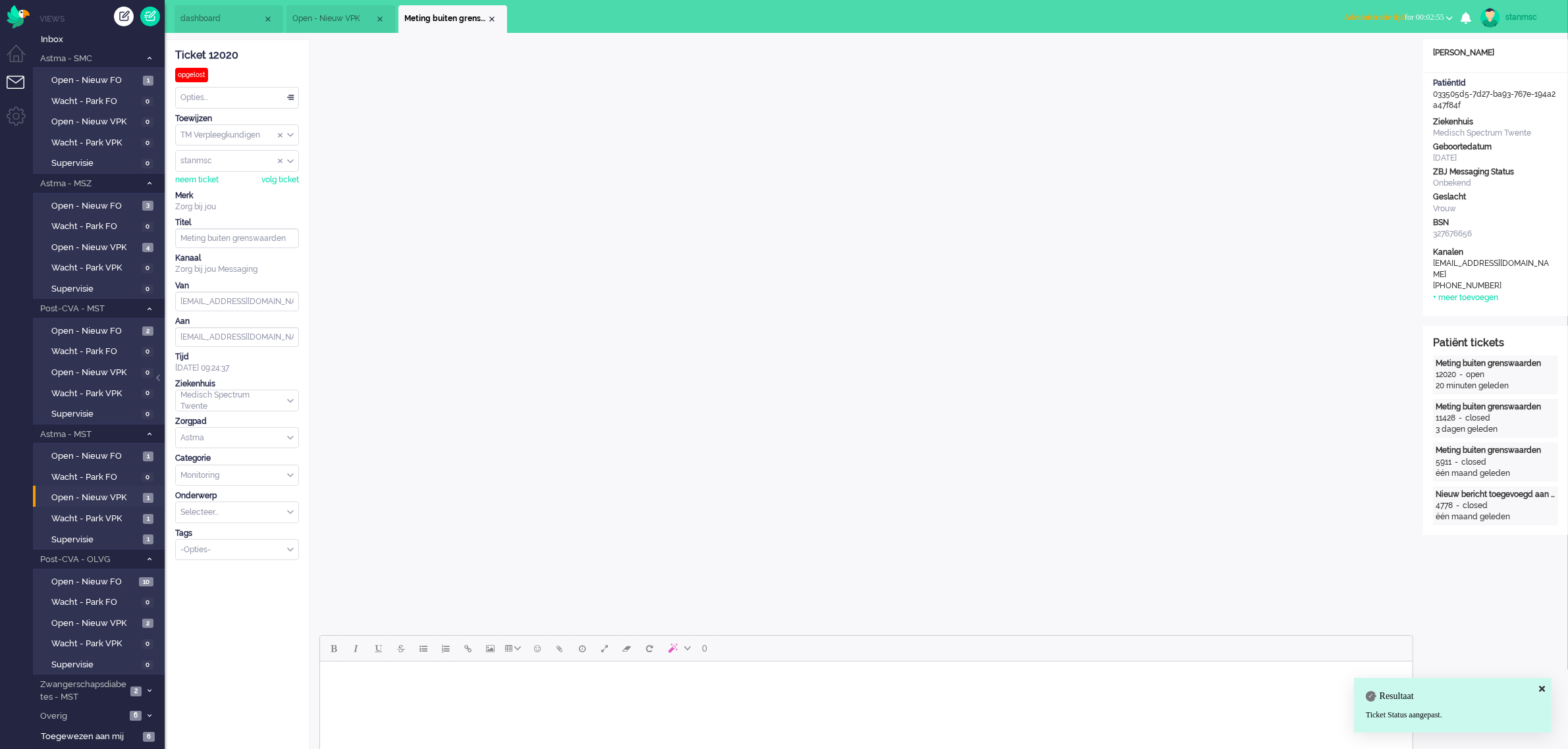
click at [1370, 13] on span "Administratie tijd" at bounding box center [1374, 18] width 61 height 10
click at [1365, 53] on label "Online" at bounding box center [1398, 59] width 104 height 11
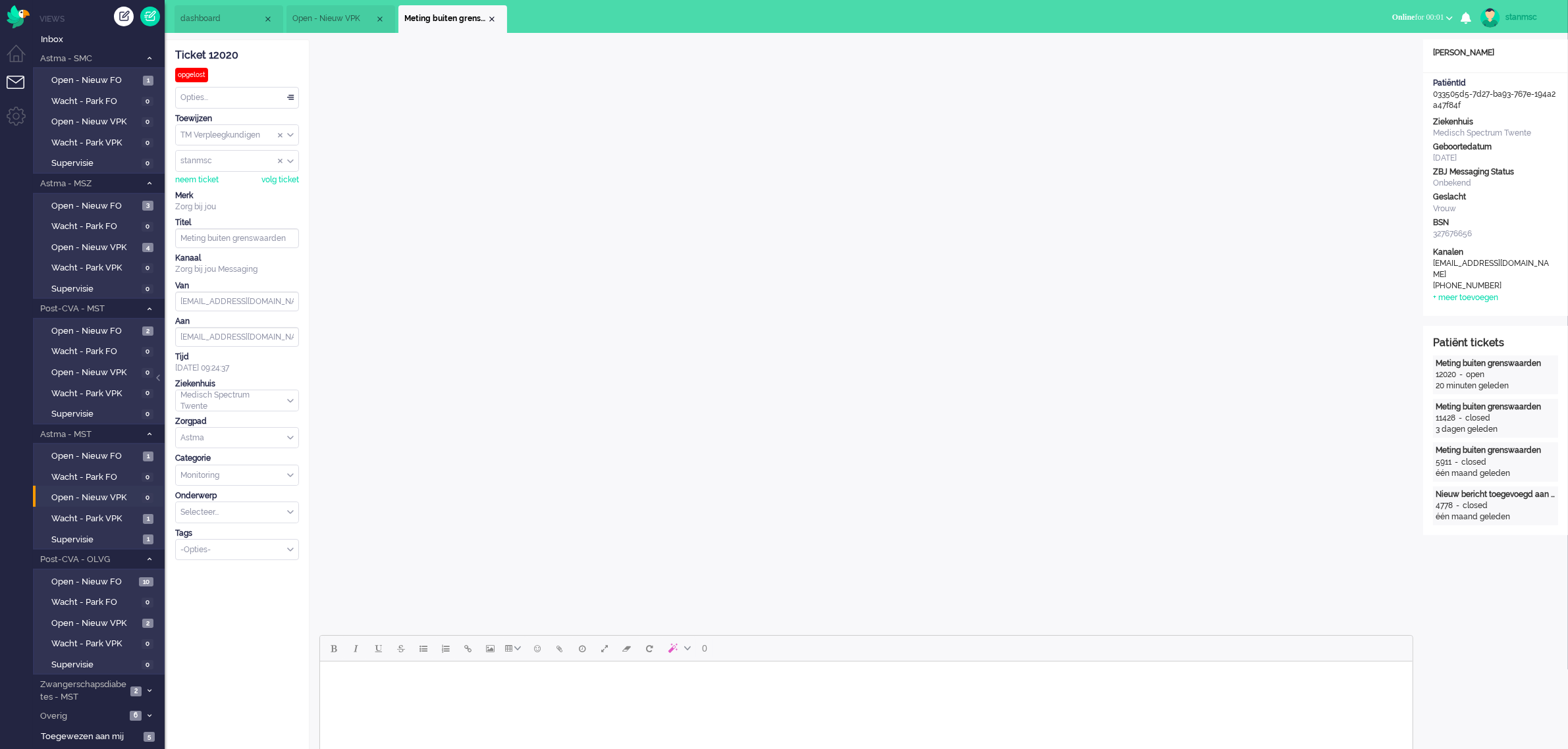
click at [246, 96] on div "Opties..." at bounding box center [237, 98] width 123 height 21
click at [488, 18] on div "Close tab" at bounding box center [492, 18] width 10 height 10
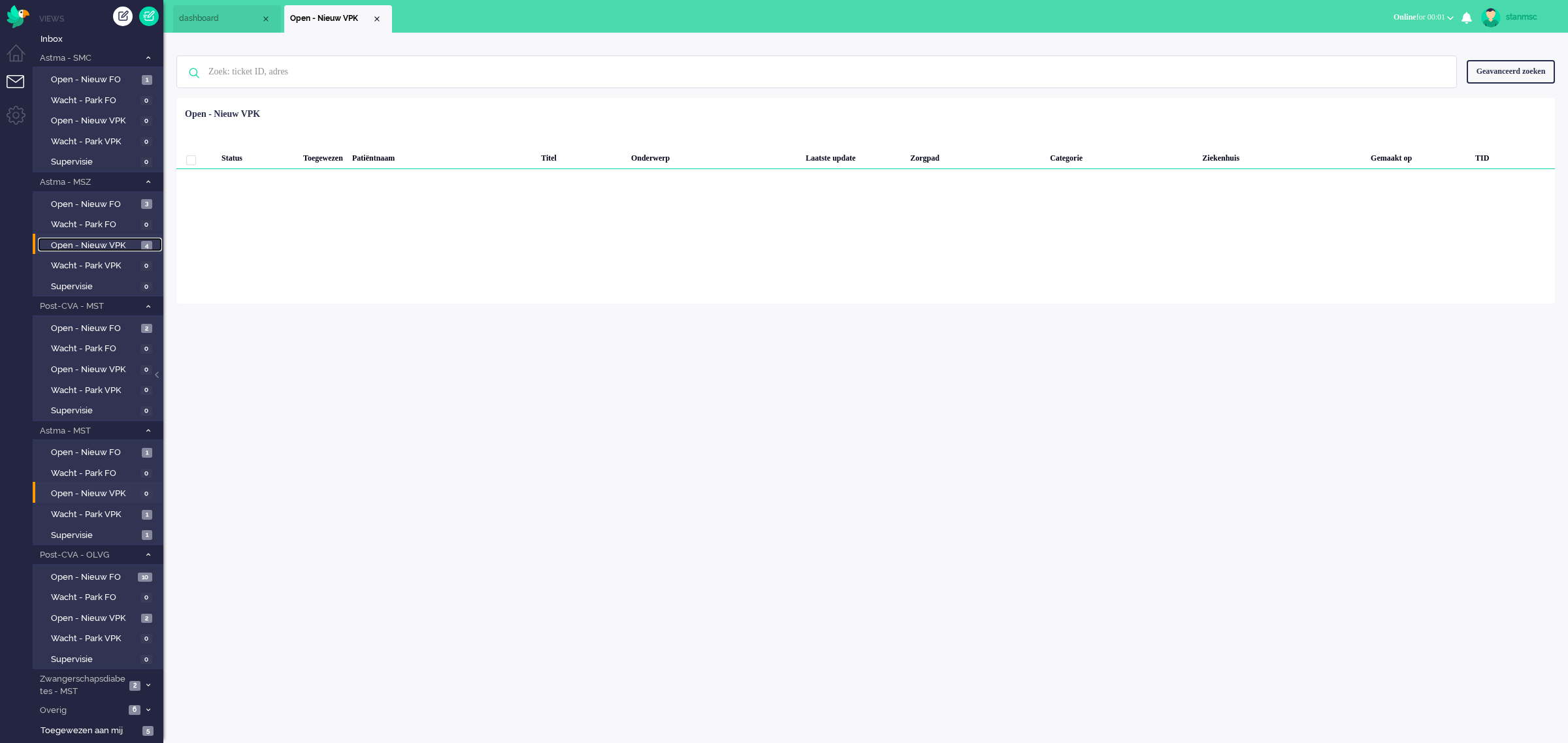
click at [104, 241] on span "Open - Nieuw VPK" at bounding box center [94, 246] width 87 height 13
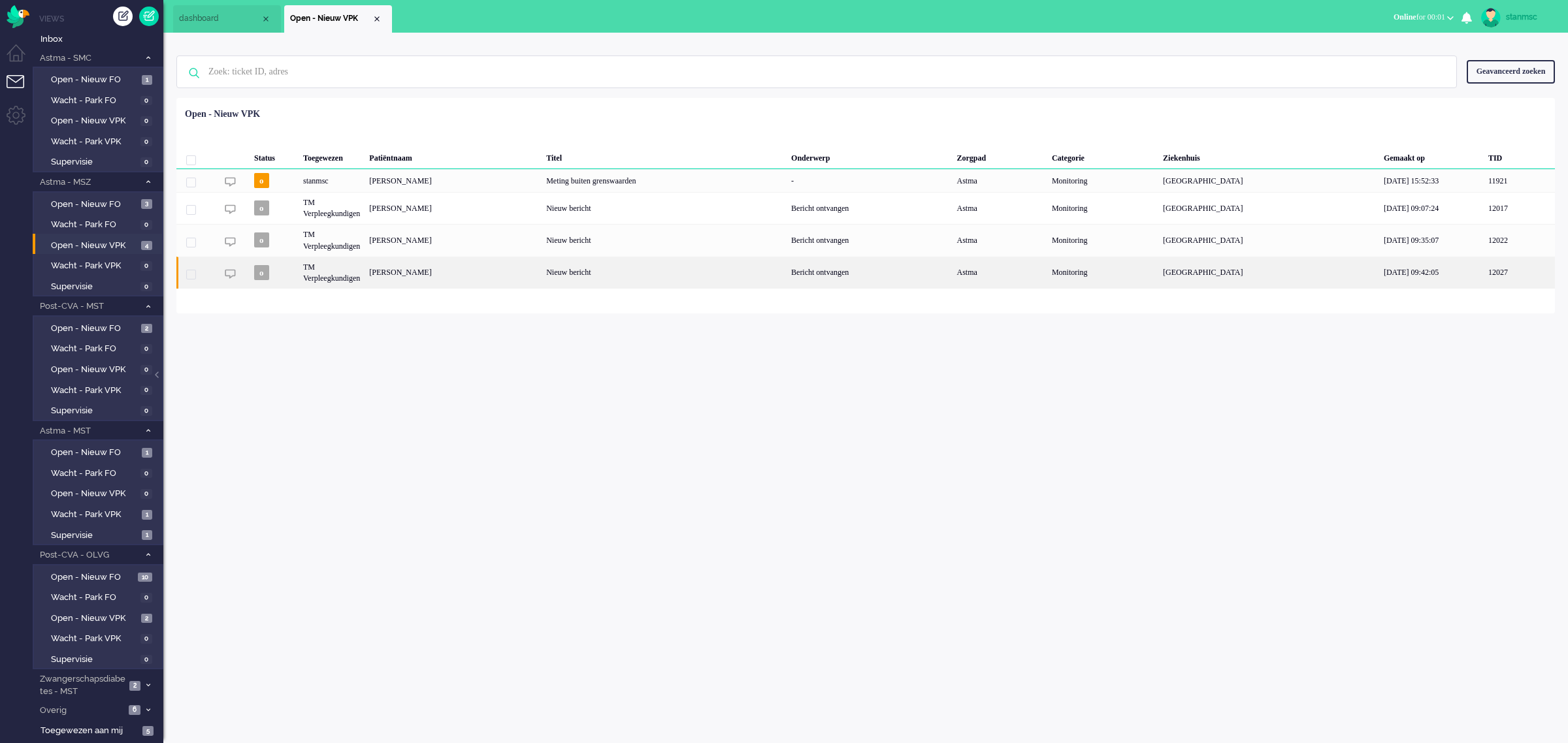
click at [537, 270] on div "[PERSON_NAME]" at bounding box center [454, 272] width 177 height 32
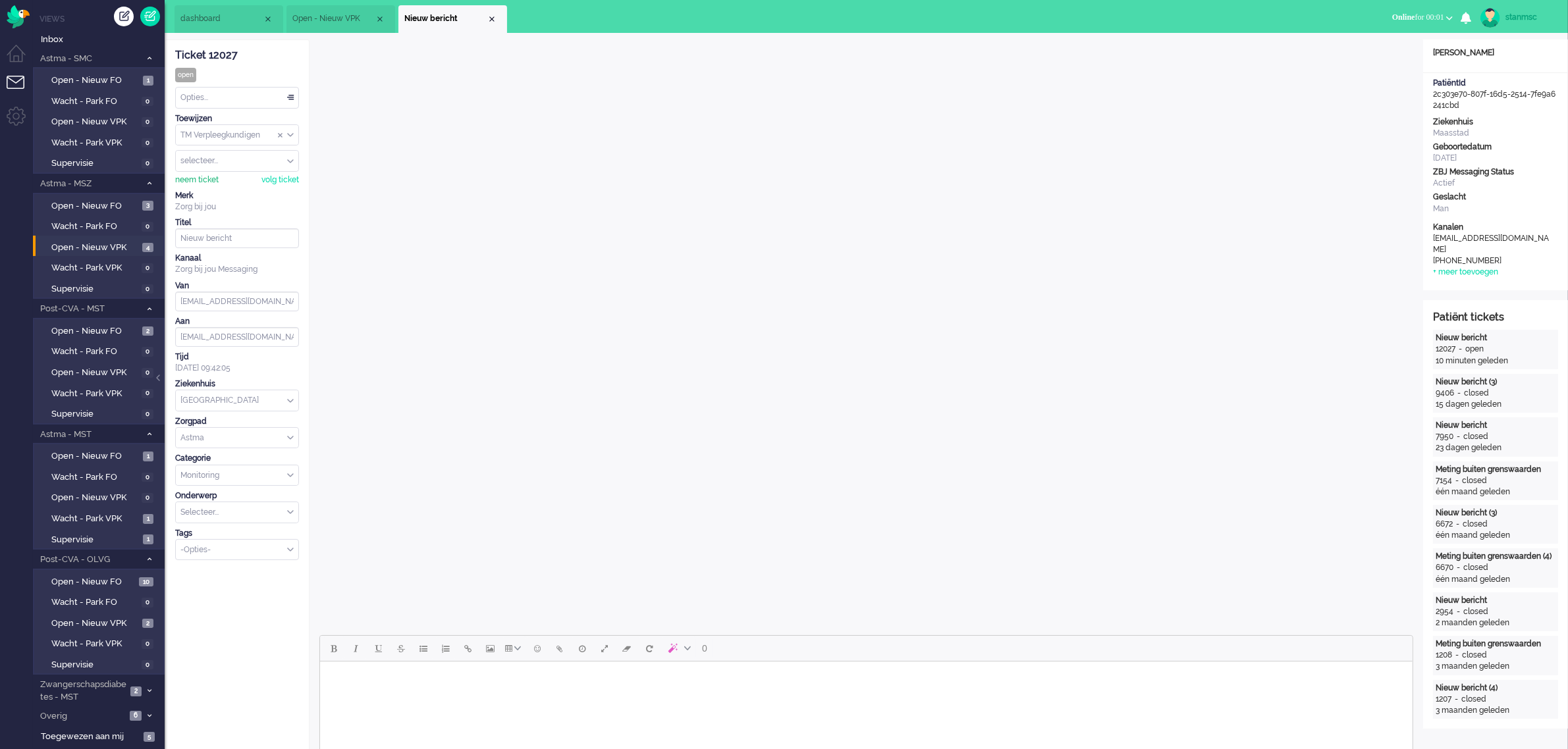
click at [193, 176] on div "neem ticket" at bounding box center [197, 180] width 43 height 11
click at [500, 690] on html at bounding box center [865, 678] width 1092 height 34
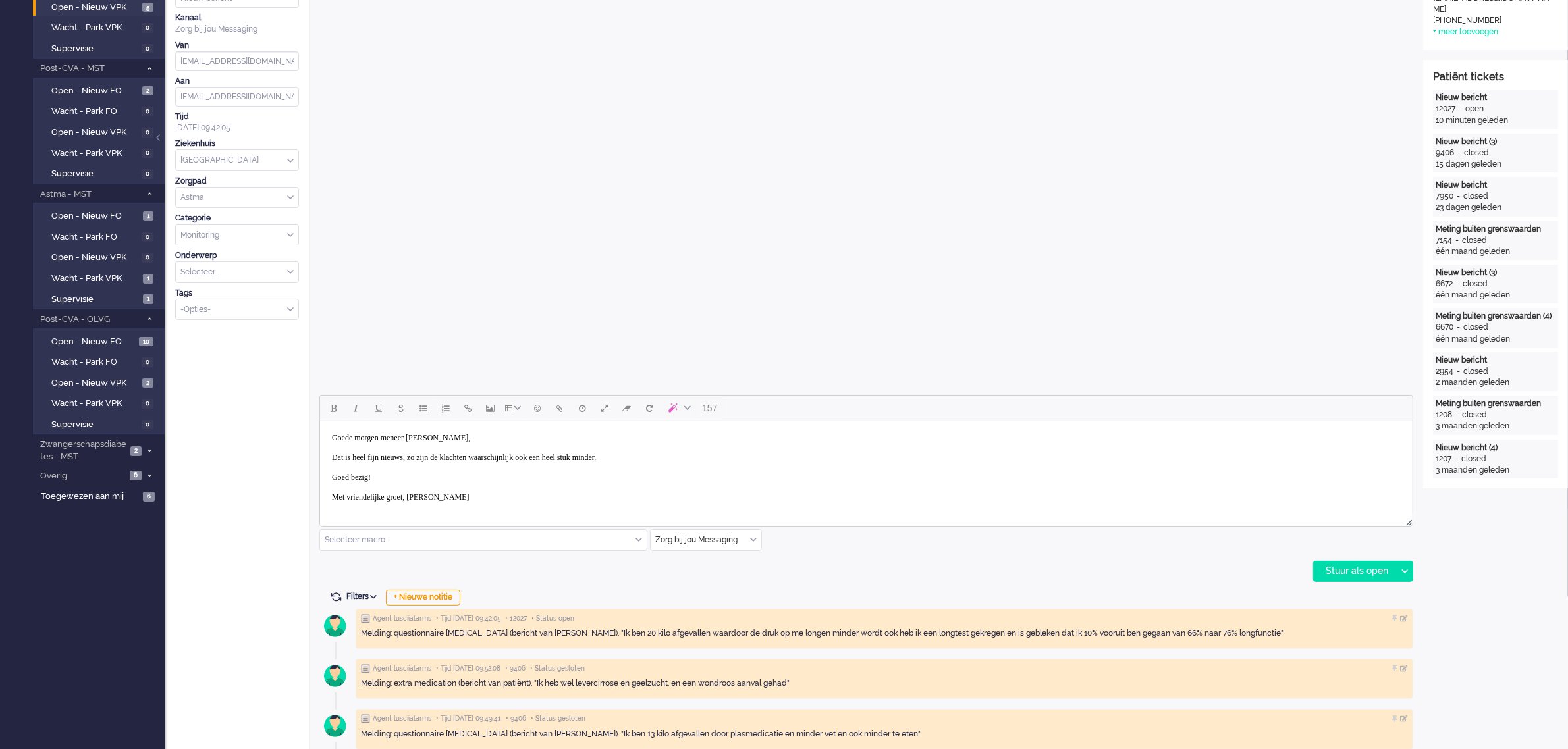
scroll to position [246, 0]
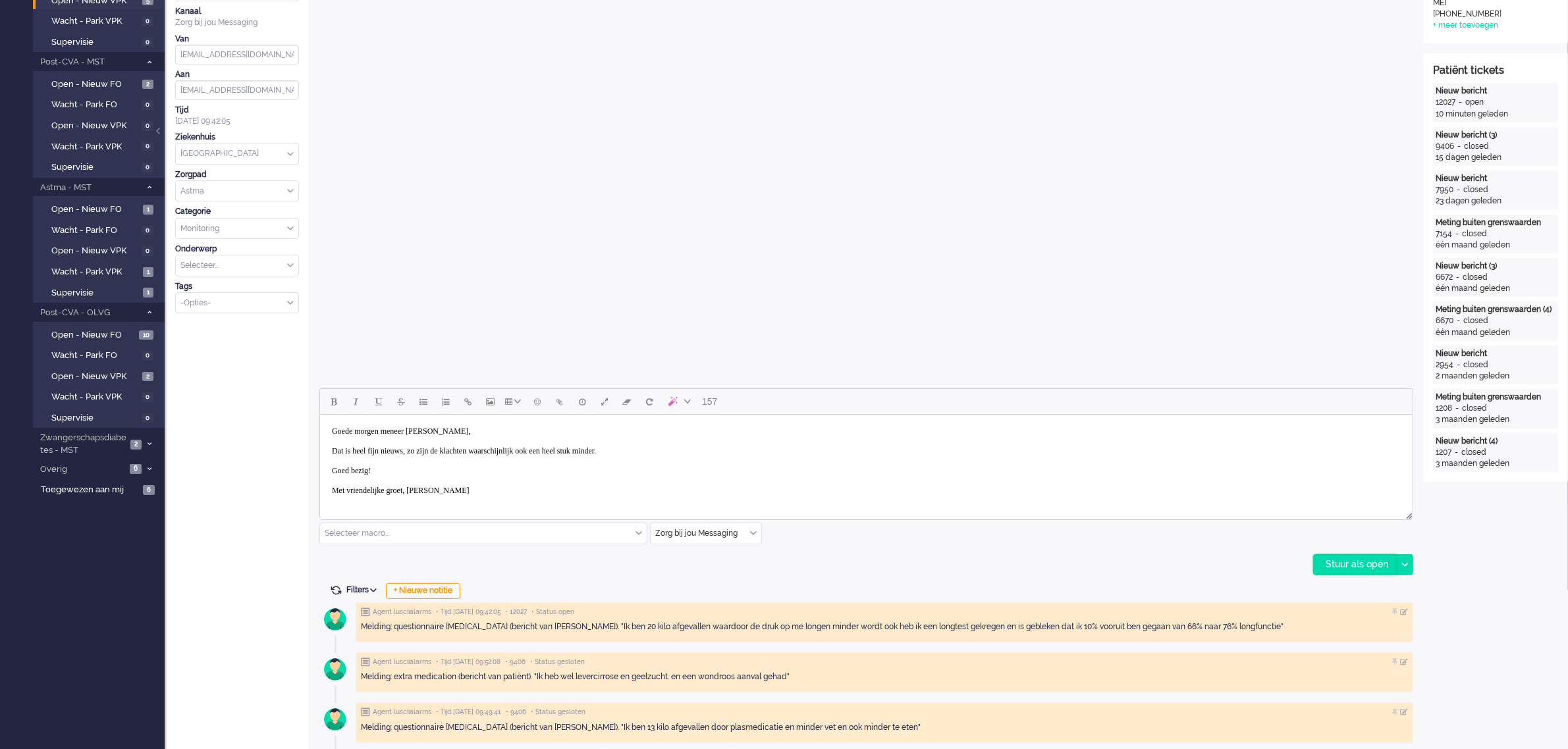
click at [1355, 561] on div "Stuur als open" at bounding box center [1354, 565] width 82 height 20
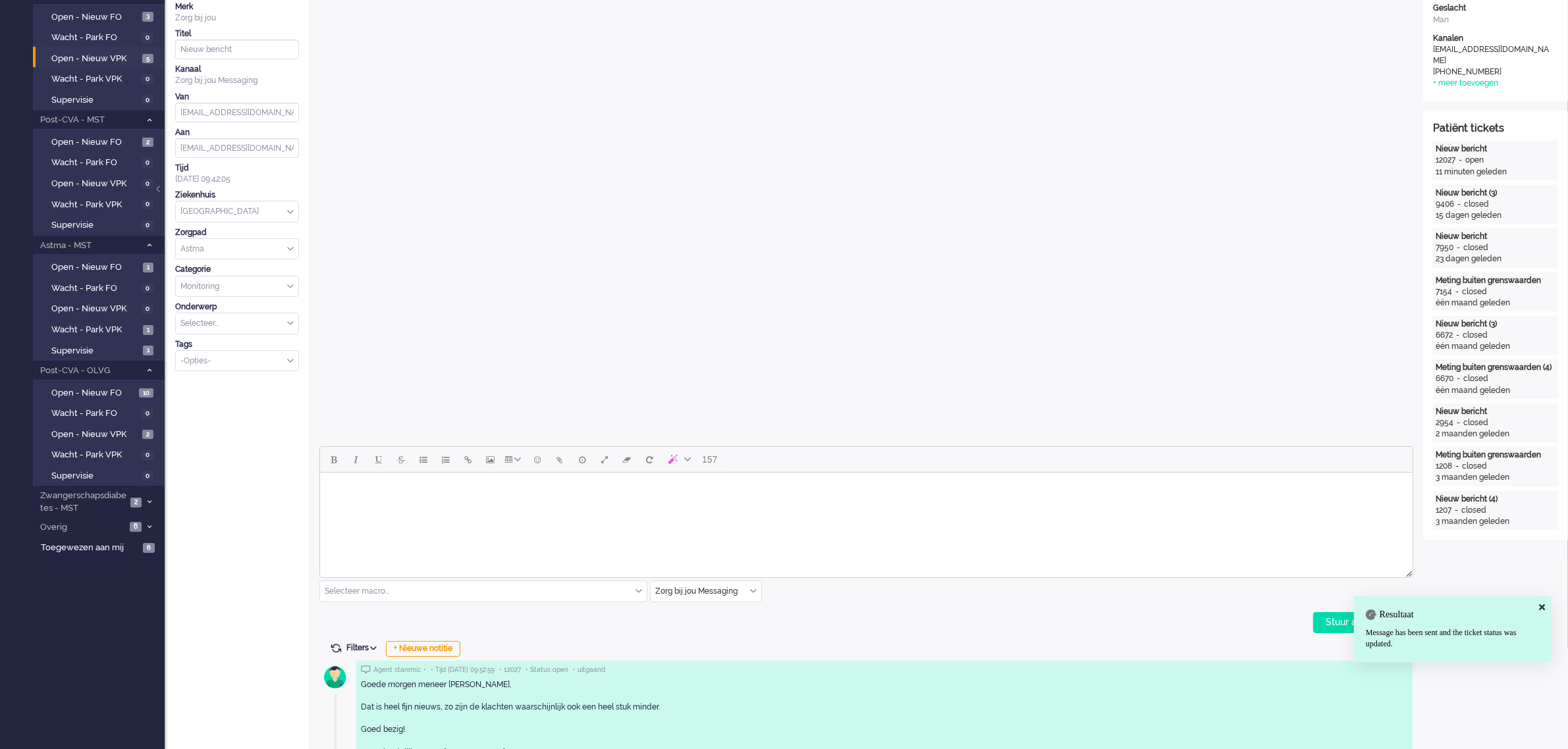
scroll to position [0, 0]
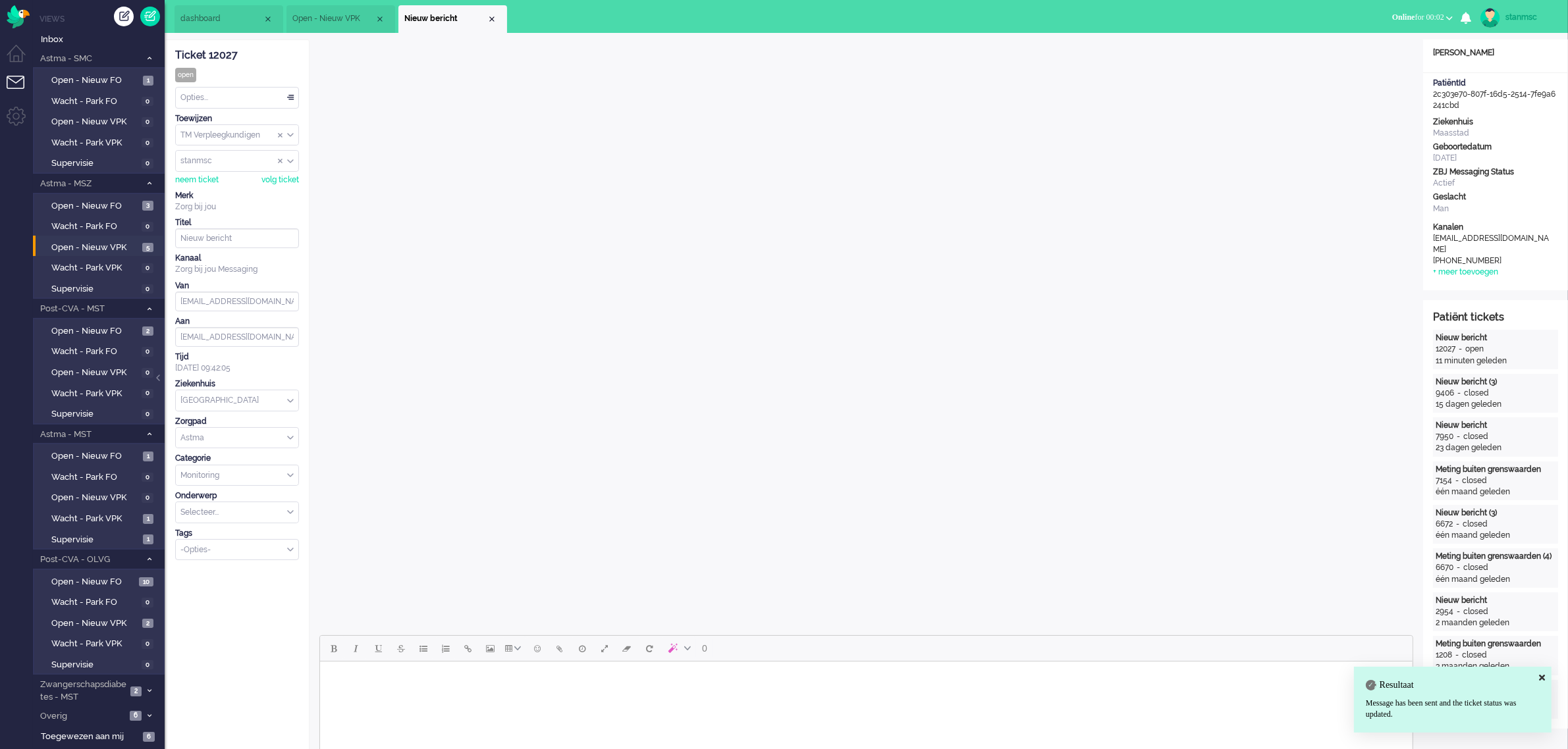
click at [267, 90] on div "Opties..." at bounding box center [237, 98] width 123 height 21
click at [237, 191] on li "Opgelost" at bounding box center [237, 191] width 123 height 19
click at [496, 21] on div "Close tab" at bounding box center [492, 18] width 10 height 10
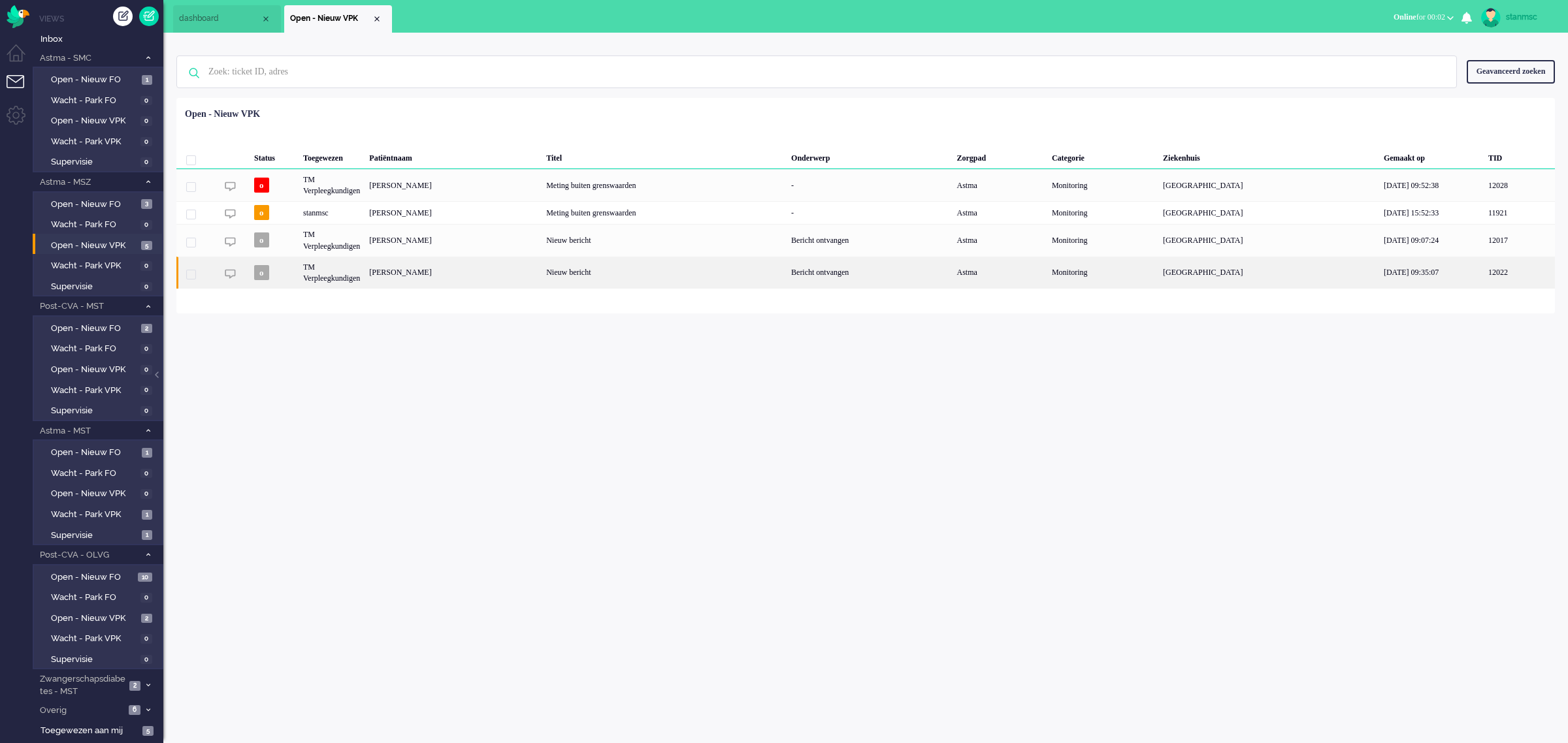
click at [476, 271] on div "[PERSON_NAME]" at bounding box center [454, 272] width 177 height 32
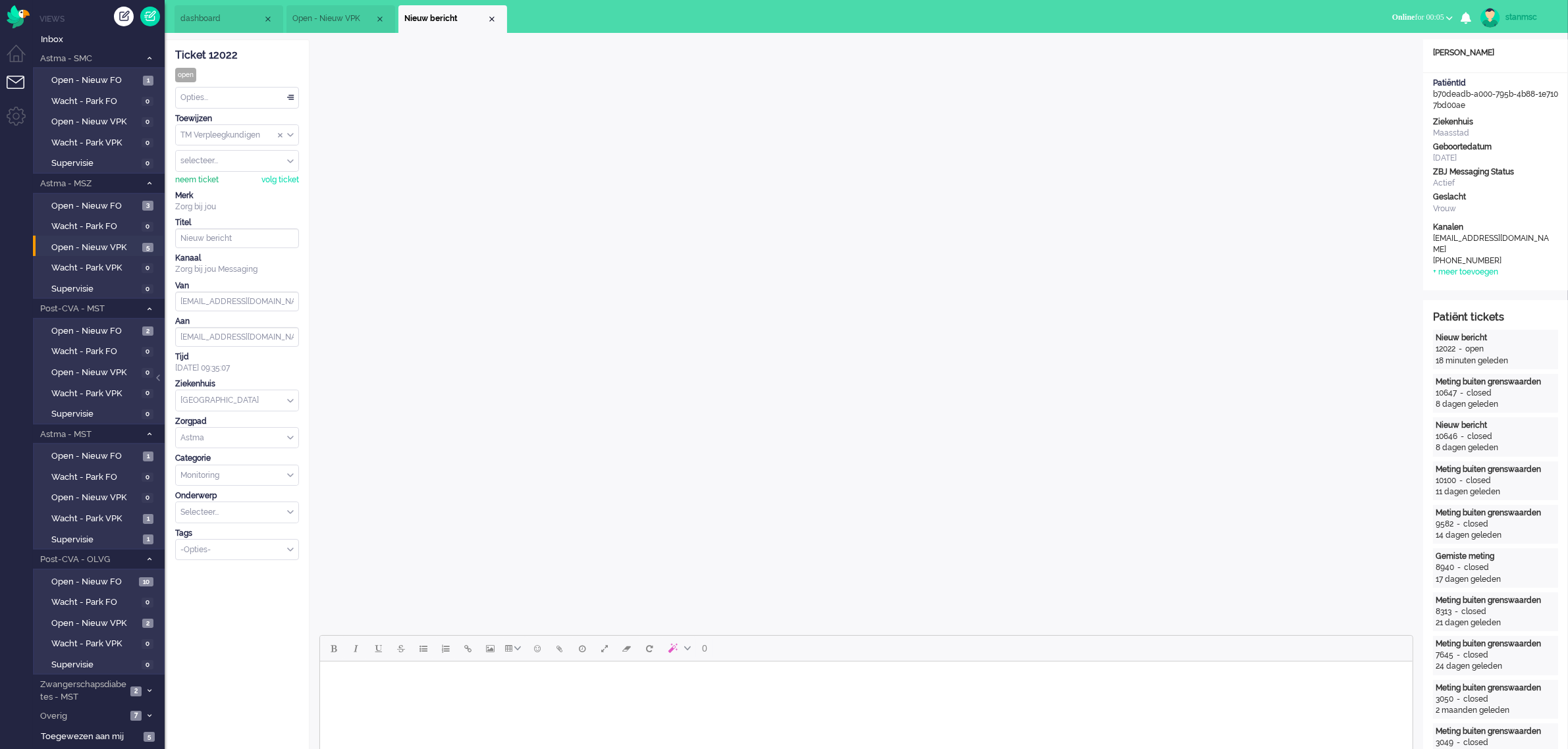
click at [205, 179] on div "neem ticket" at bounding box center [197, 180] width 43 height 11
click at [413, 680] on body "Rich Text Area. Press ALT-0 for help." at bounding box center [866, 678] width 1082 height 23
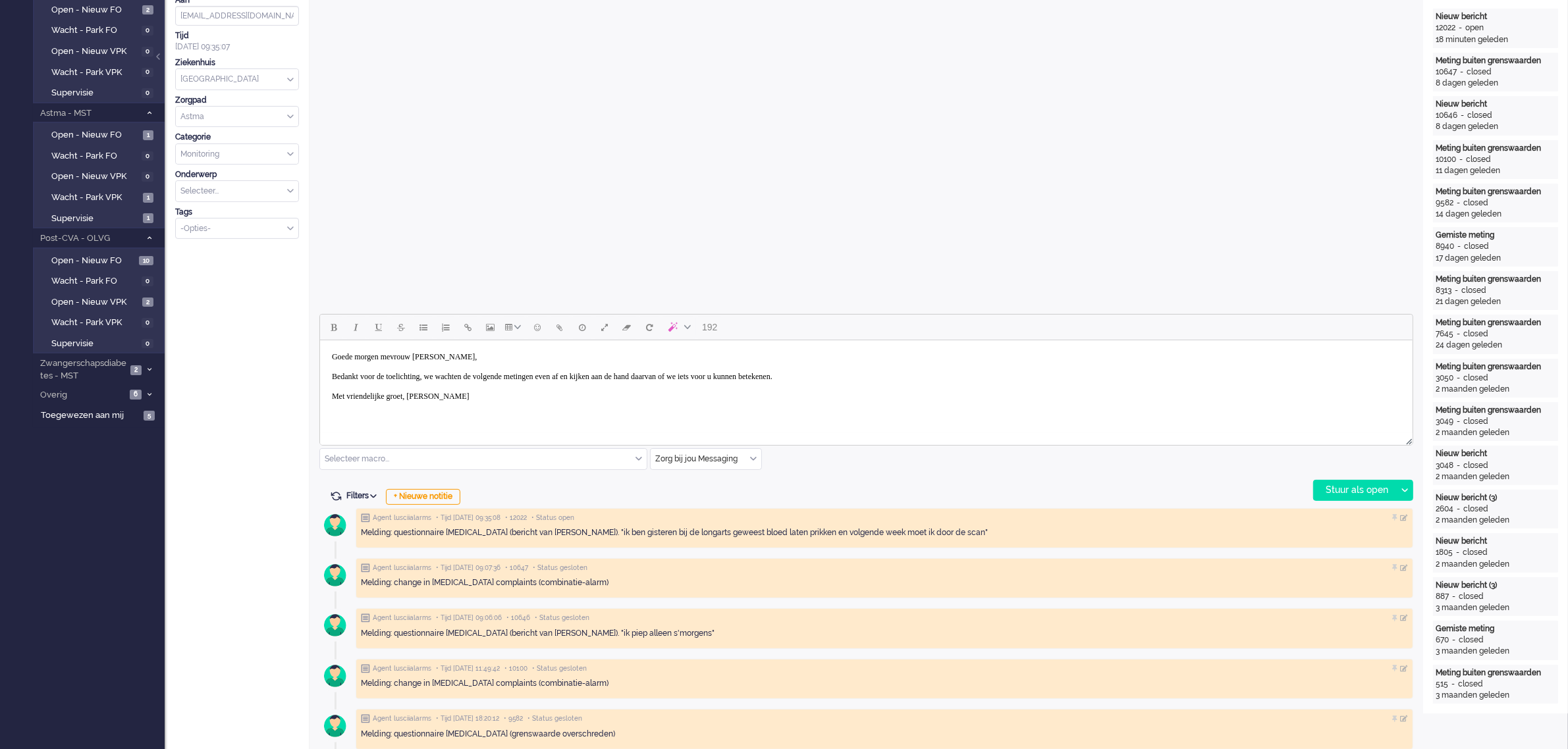
scroll to position [329, 0]
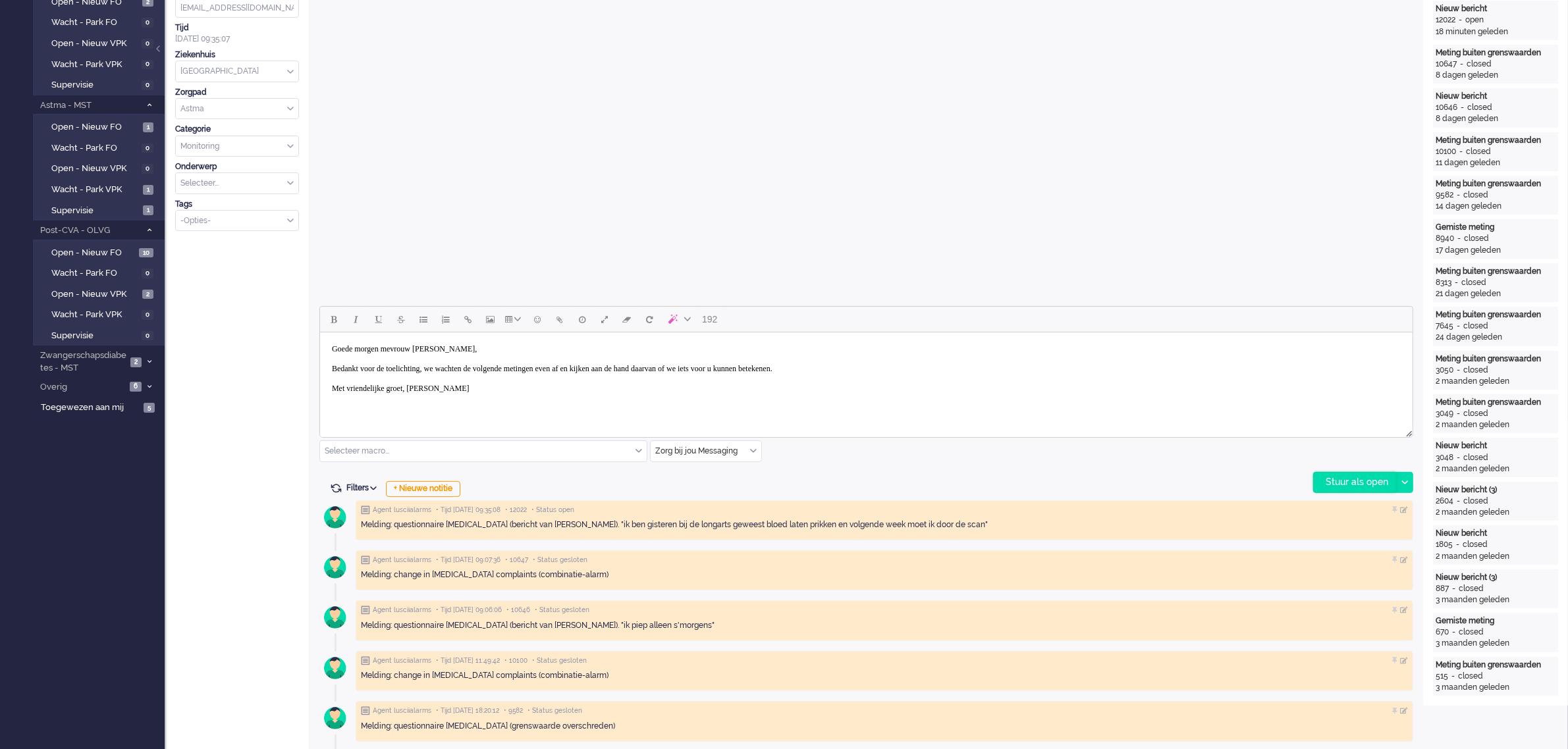
click at [1348, 479] on div "Stuur als open" at bounding box center [1354, 483] width 82 height 20
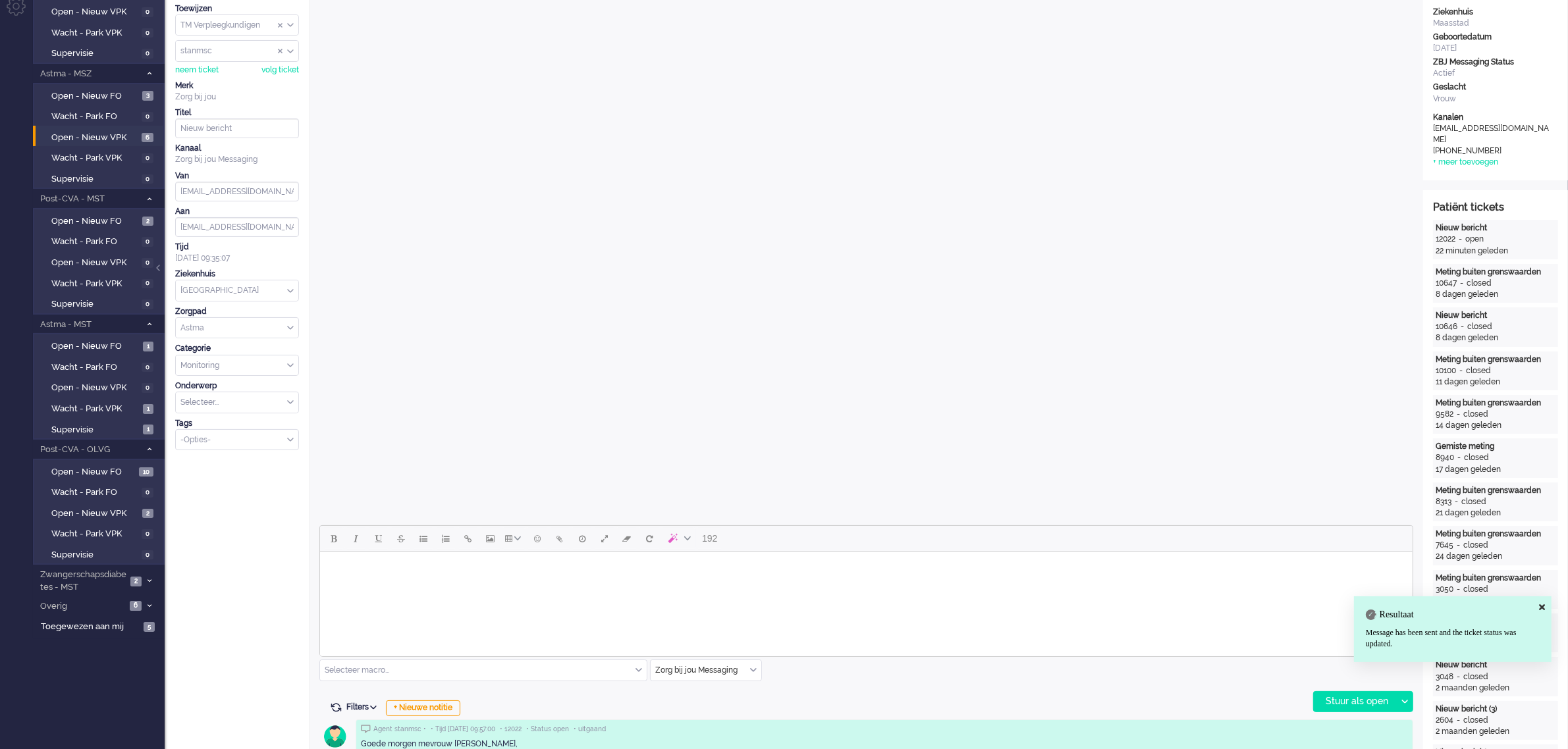
scroll to position [0, 0]
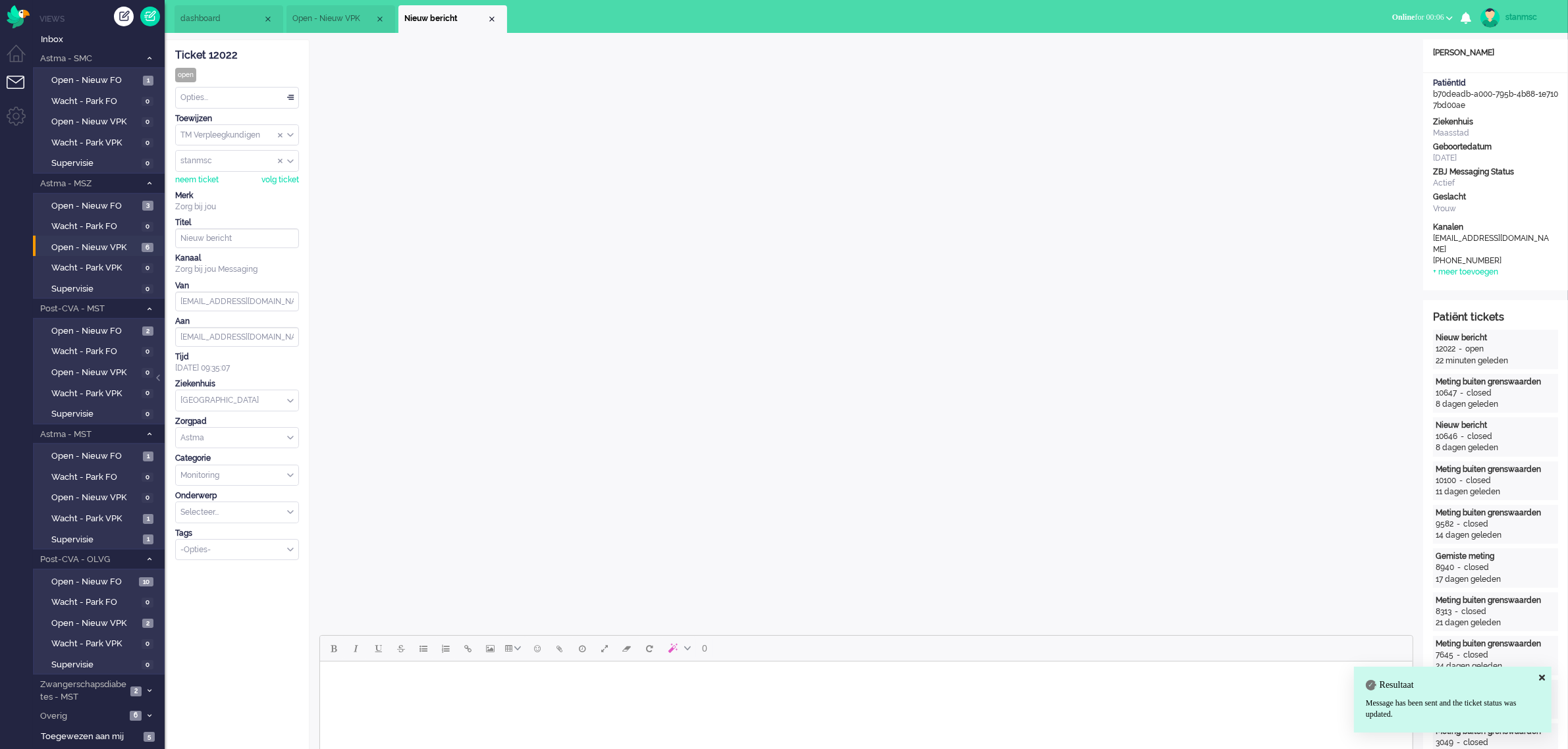
click at [235, 96] on div "Opties..." at bounding box center [237, 98] width 123 height 21
click at [215, 187] on span "Opgelost" at bounding box center [198, 191] width 33 height 11
click at [492, 21] on div "Close tab" at bounding box center [492, 18] width 10 height 10
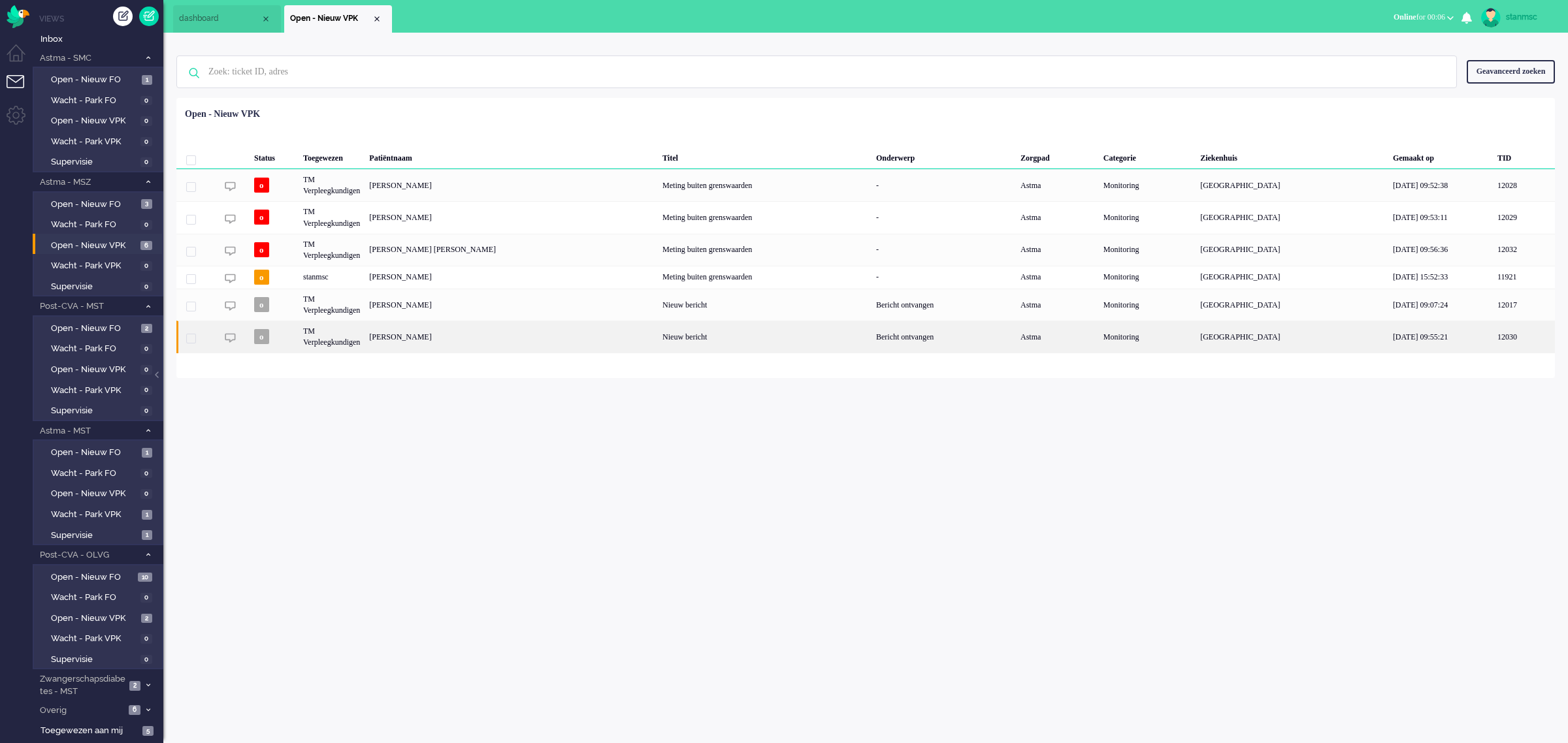
click at [428, 338] on div "Loading... Status Toegewezen Patiëntnaam Titel Onderwerp Zorgpad Categorie Ziek…" at bounding box center [865, 238] width 1378 height 280
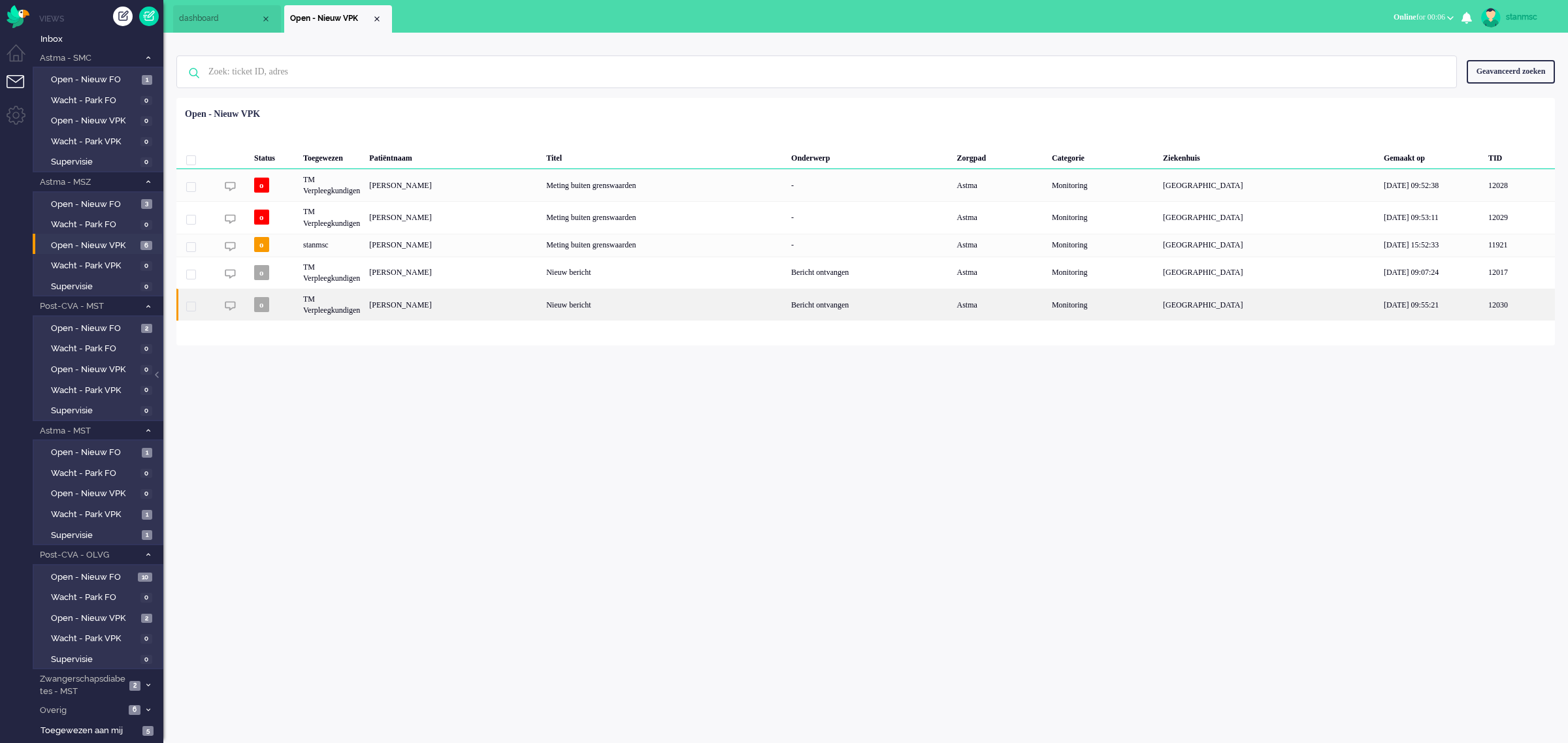
click at [428, 305] on div "[PERSON_NAME]" at bounding box center [454, 305] width 177 height 32
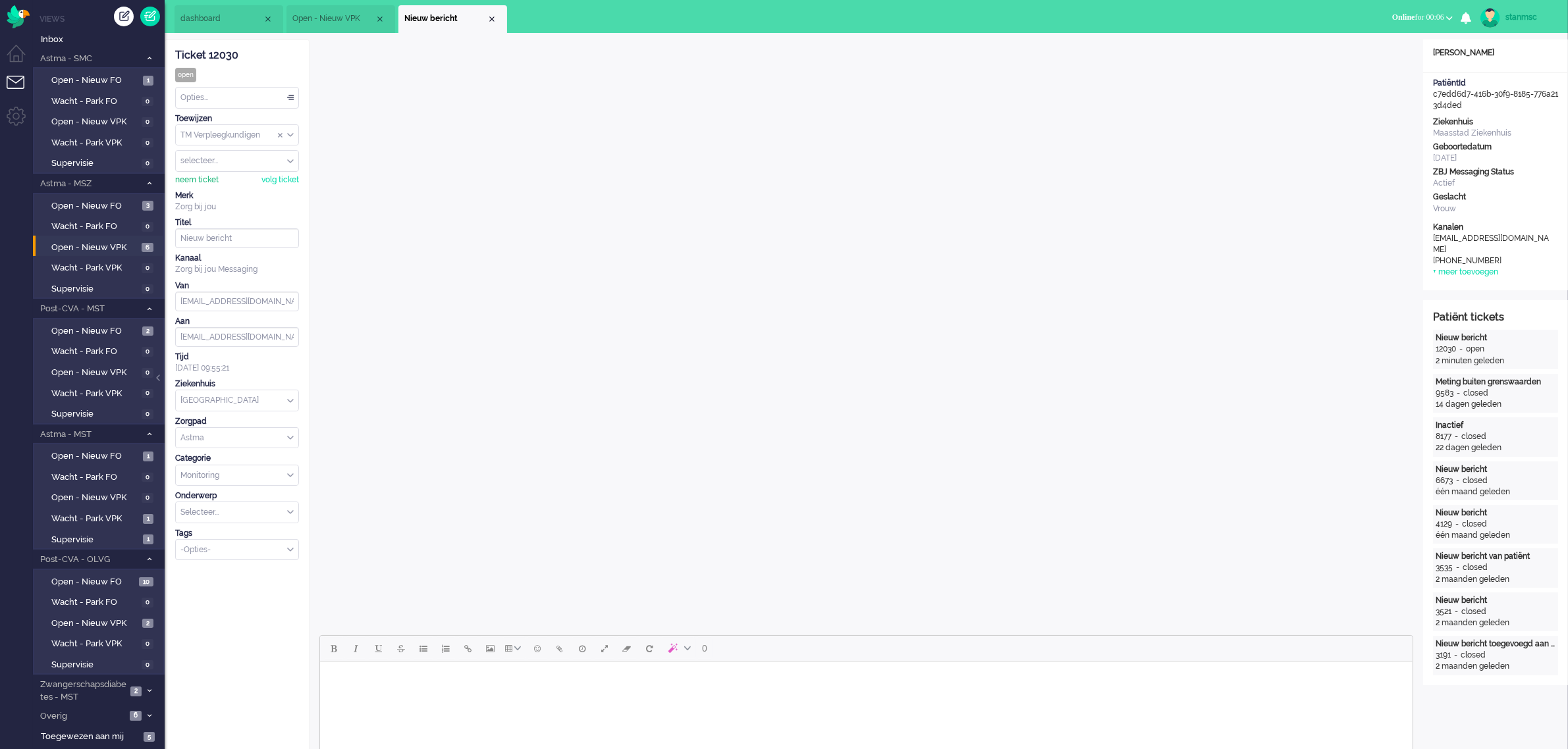
click at [212, 181] on div "neem ticket" at bounding box center [197, 180] width 43 height 11
click at [202, 96] on div "Opties..." at bounding box center [237, 98] width 123 height 21
click at [209, 187] on span "Opgelost" at bounding box center [198, 191] width 33 height 11
click at [494, 18] on div "Close tab" at bounding box center [492, 18] width 10 height 10
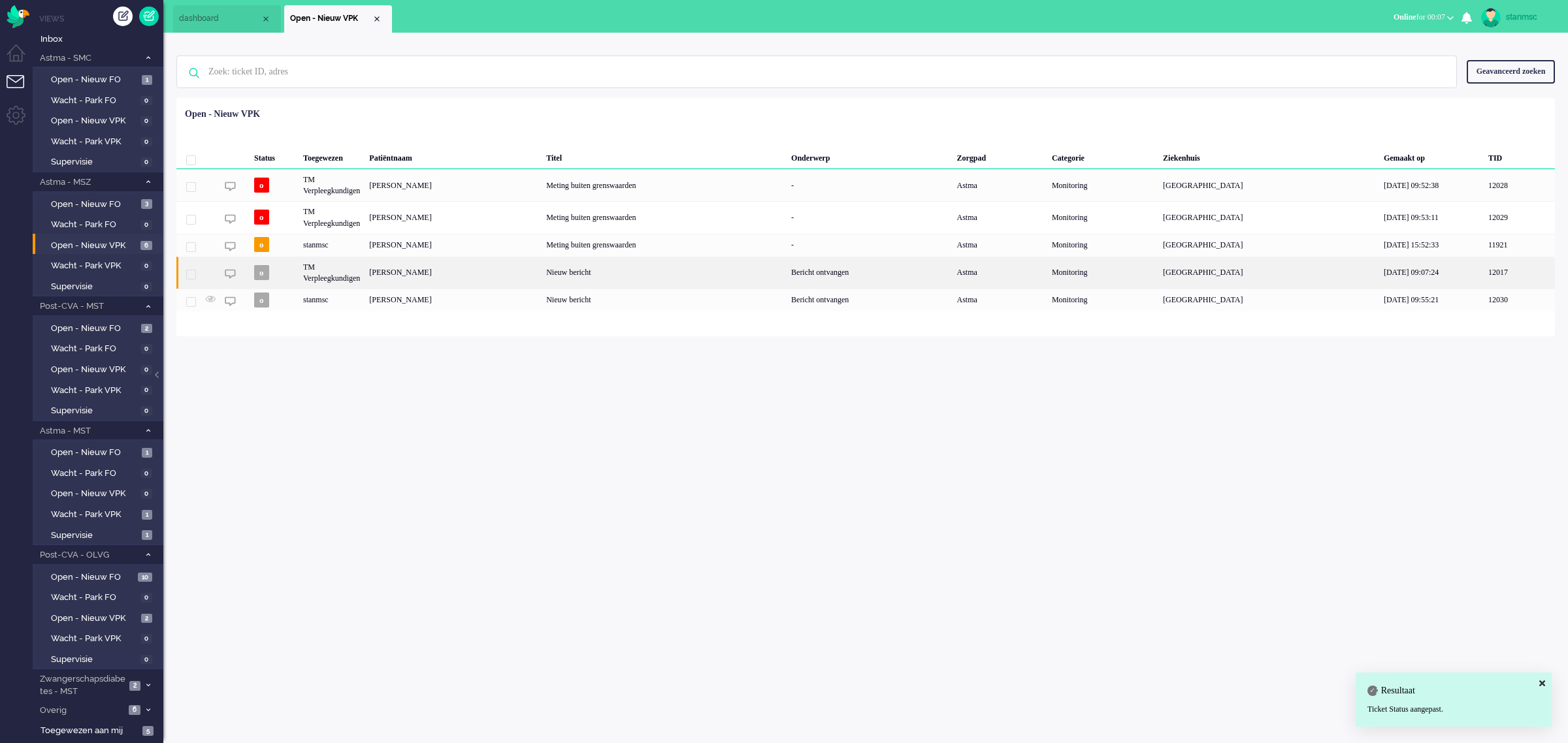
click at [496, 273] on div "[PERSON_NAME]" at bounding box center [454, 272] width 177 height 32
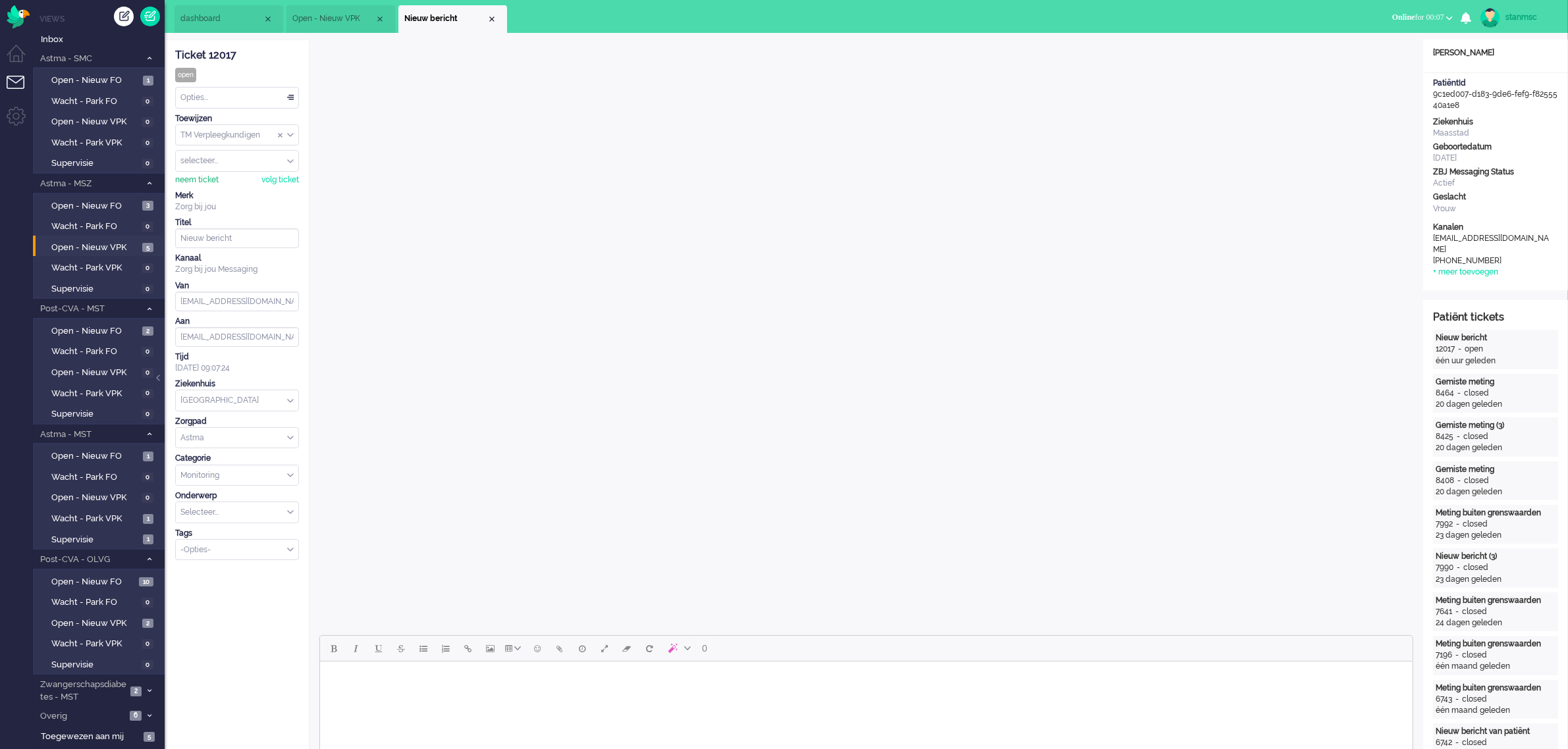
click at [202, 179] on div "neem ticket" at bounding box center [197, 180] width 43 height 11
click at [413, 696] on html at bounding box center [865, 678] width 1092 height 34
click at [413, 678] on body "Rich Text Area. Press ALT-0 for help." at bounding box center [866, 678] width 1082 height 23
drag, startPoint x: 479, startPoint y: 705, endPoint x: 488, endPoint y: 701, distance: 9.8
click at [481, 704] on body "Goede morgen mevrouw [PERSON_NAME], Bedankt voor de toelichting, als u de" at bounding box center [866, 688] width 1082 height 43
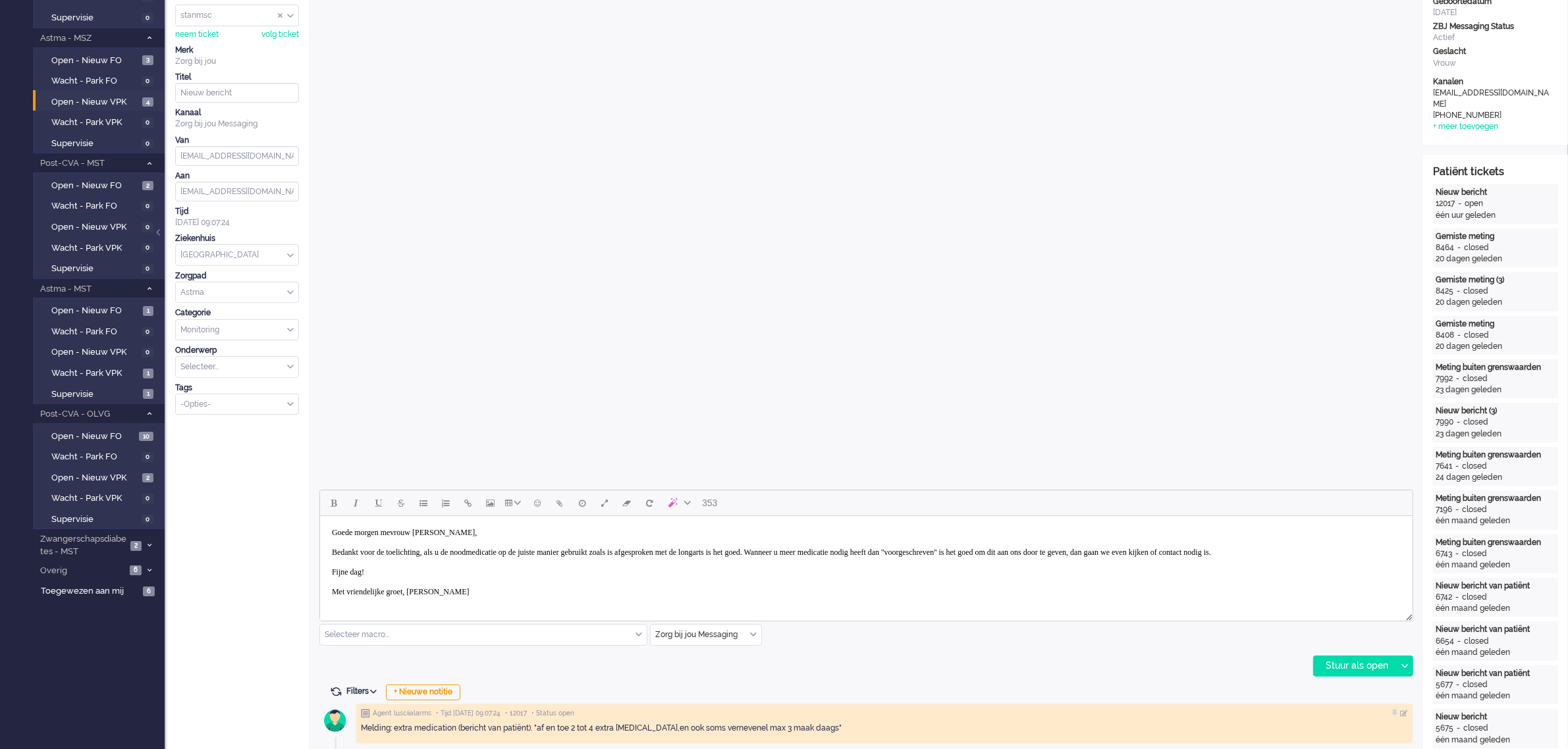
scroll to position [333, 0]
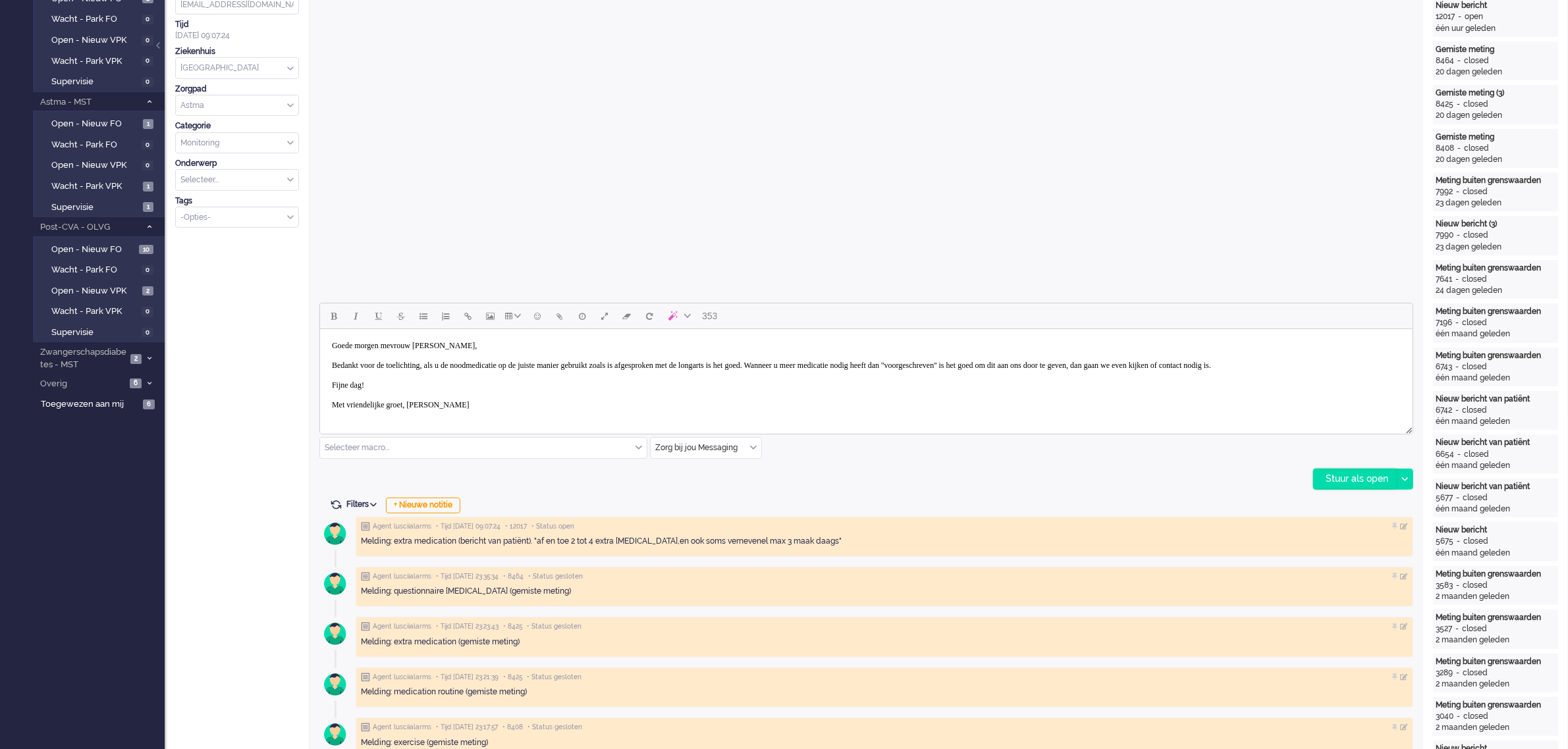
click at [1337, 479] on div "Stuur als open" at bounding box center [1354, 479] width 82 height 20
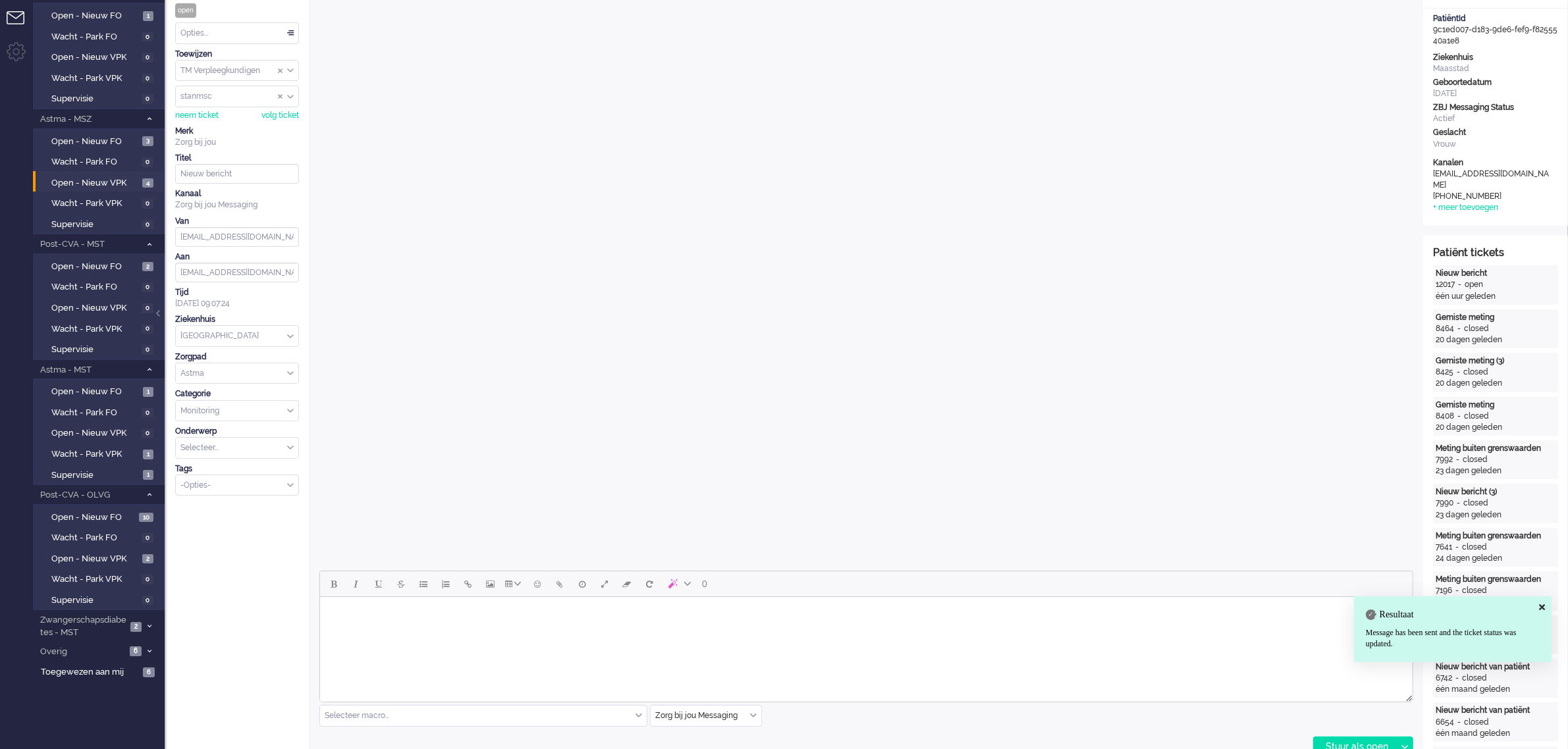
scroll to position [0, 0]
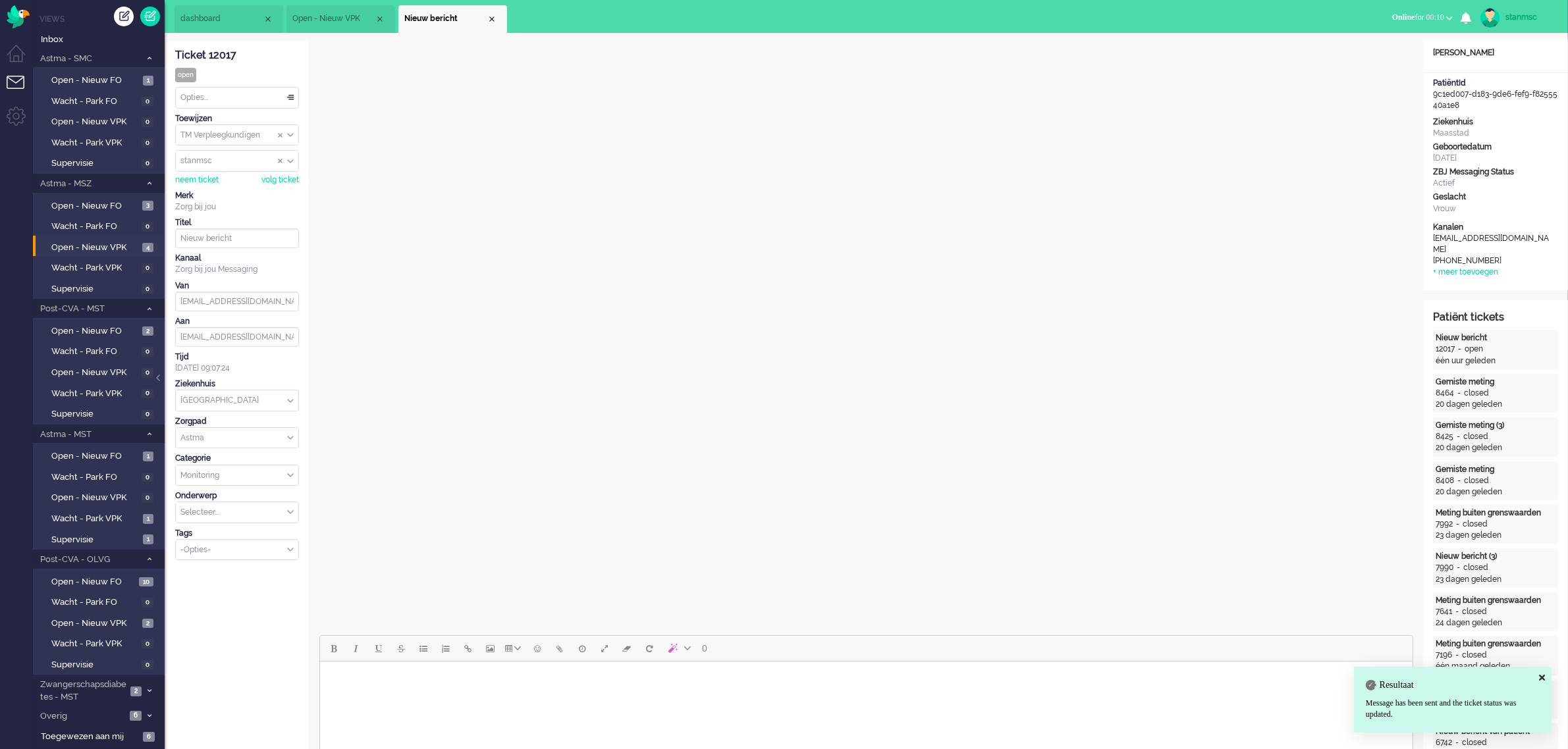
click at [247, 96] on div "Opties..." at bounding box center [237, 98] width 123 height 21
click at [229, 188] on li "Opgelost" at bounding box center [237, 191] width 123 height 19
click at [492, 20] on div "Close tab" at bounding box center [492, 18] width 10 height 10
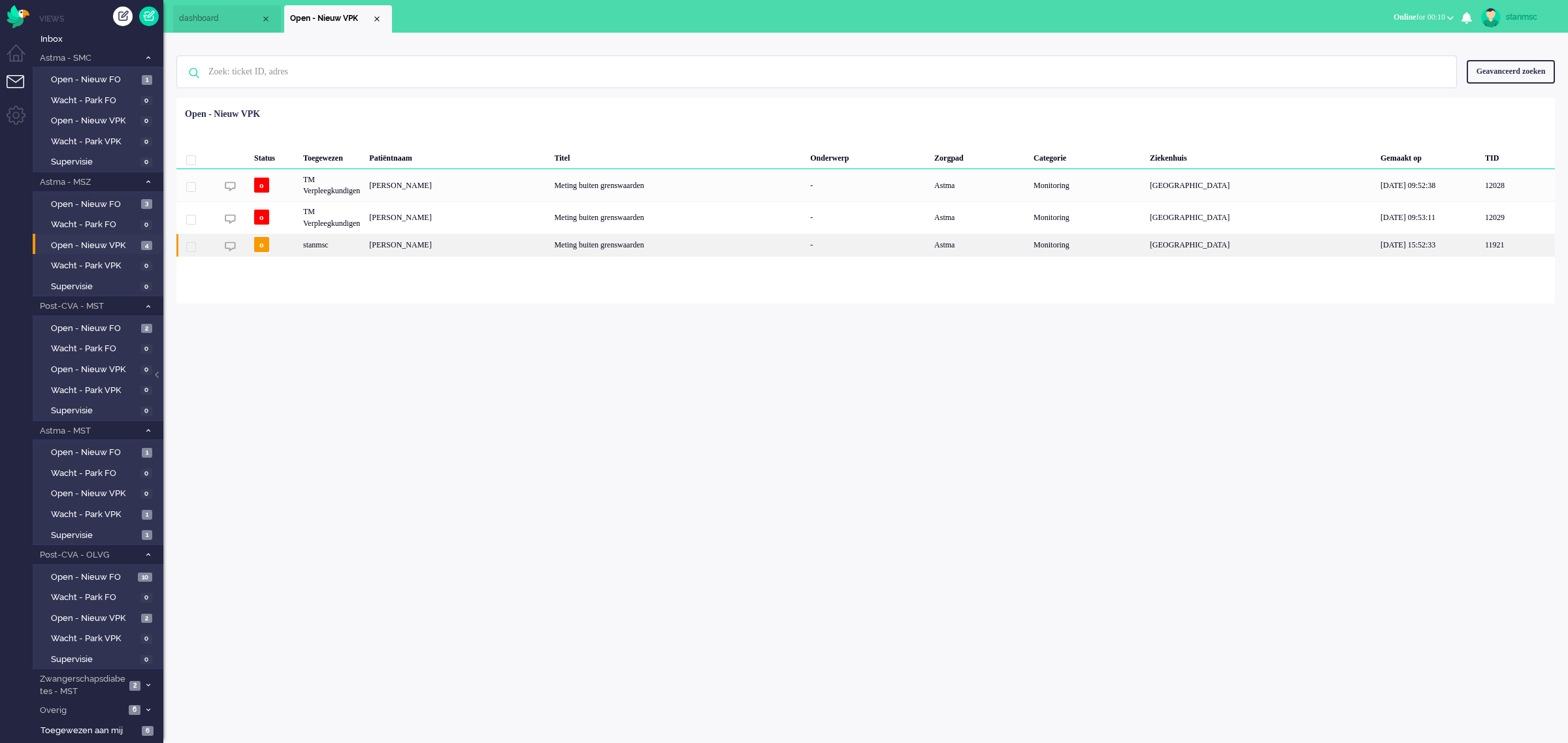
click at [476, 244] on div "[PERSON_NAME]" at bounding box center [457, 245] width 185 height 23
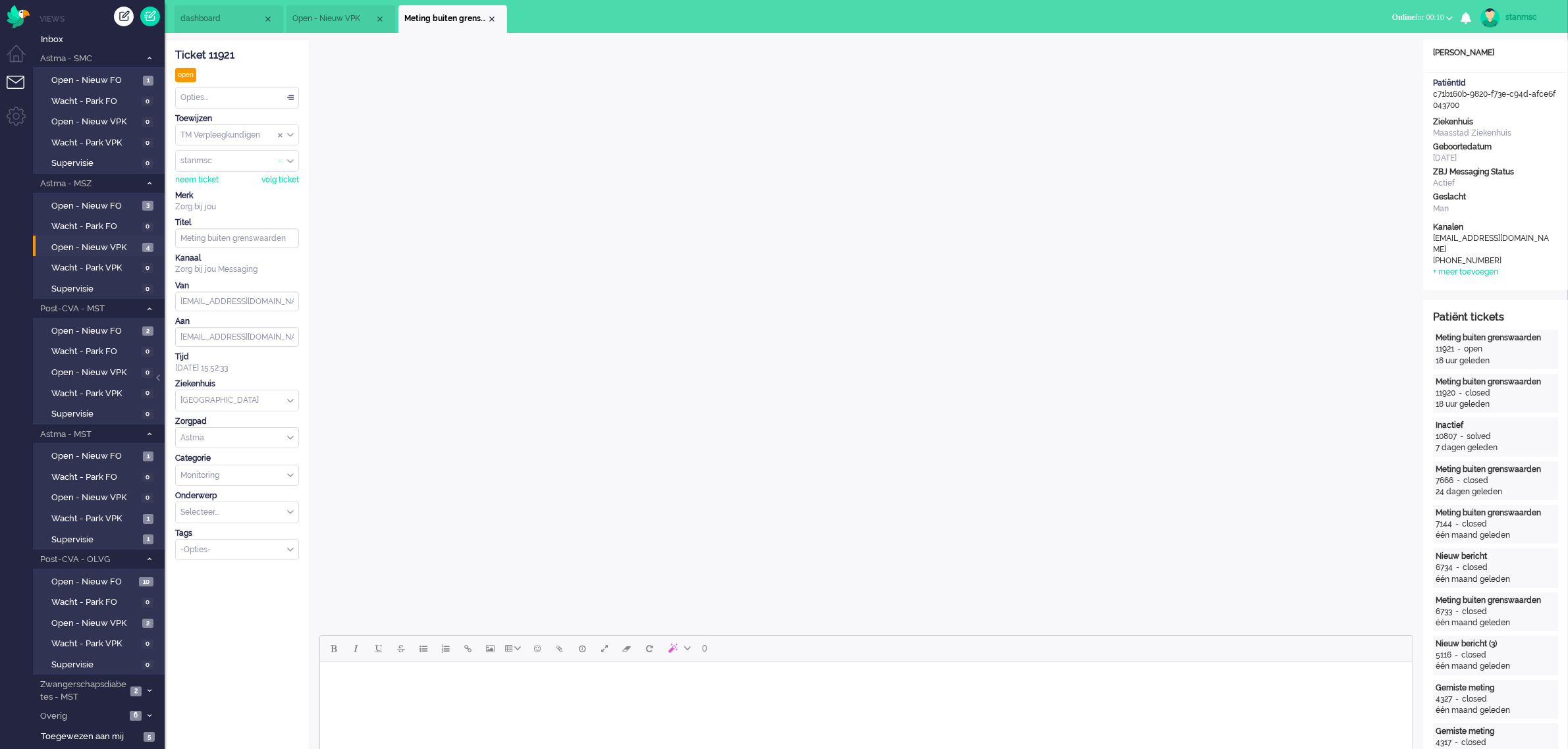
click at [278, 163] on span "Assign User" at bounding box center [280, 161] width 6 height 10
click at [350, 21] on span "Open - Nieuw VPK" at bounding box center [333, 19] width 82 height 11
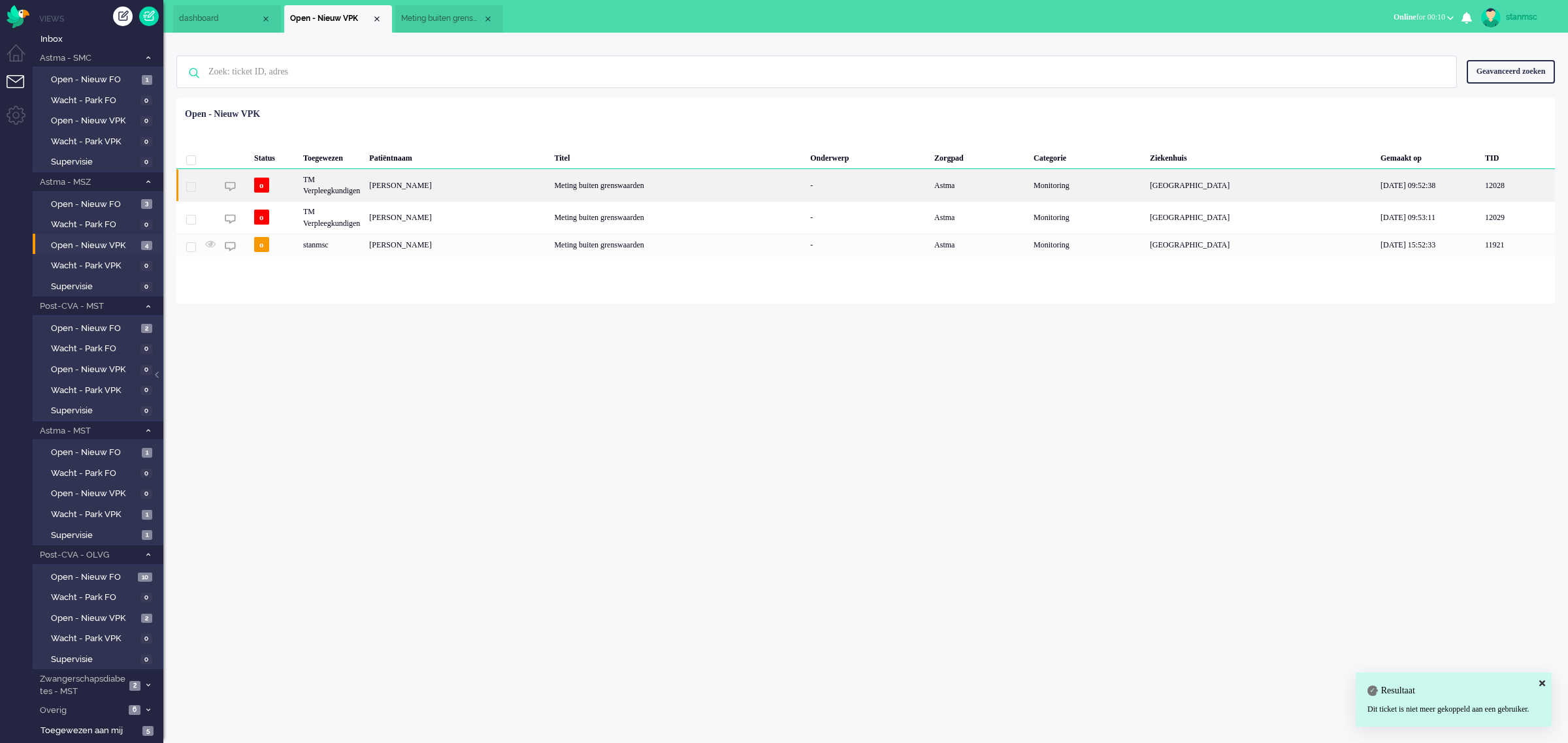
click at [435, 188] on div "[PERSON_NAME]" at bounding box center [457, 185] width 185 height 32
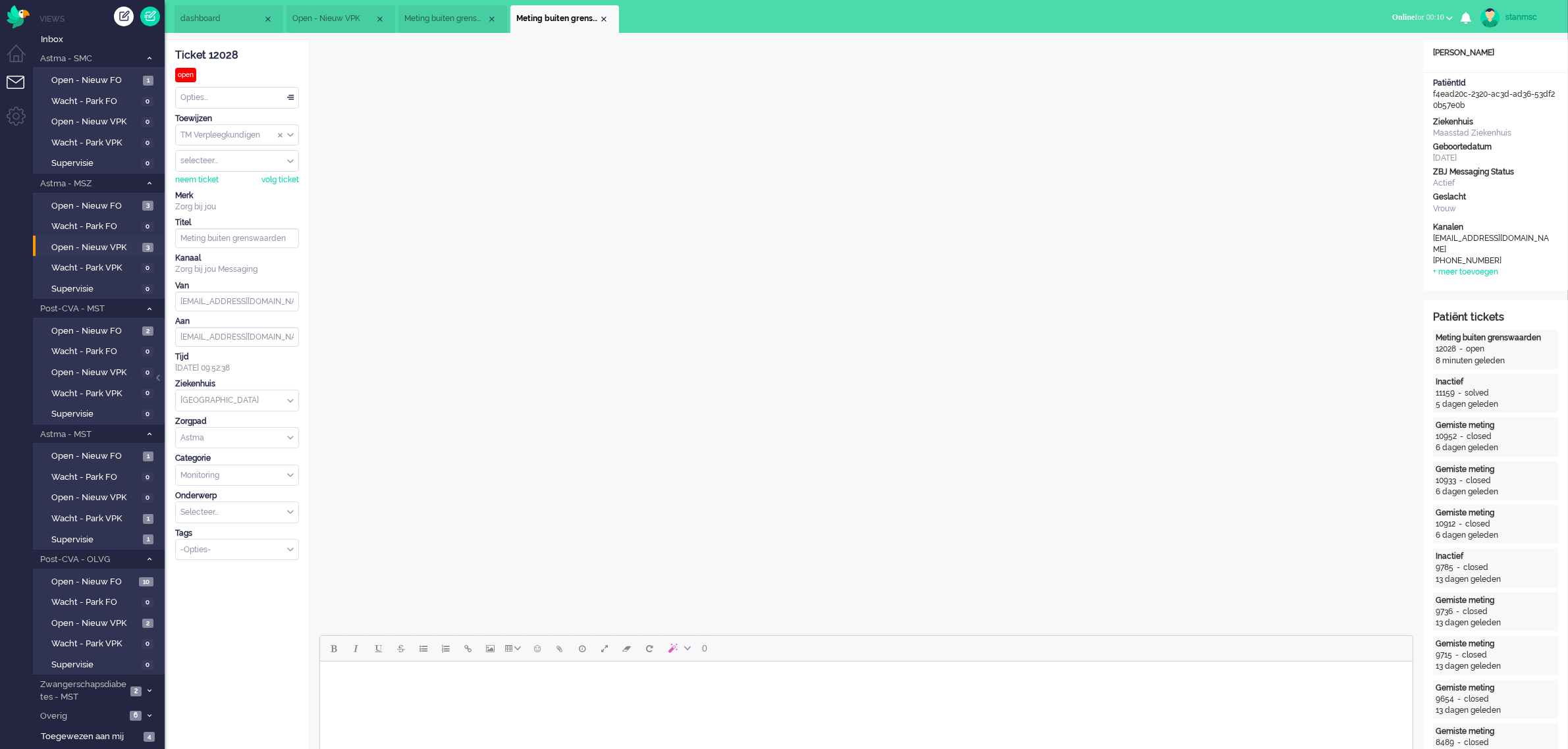
click at [427, 683] on body "Rich Text Area. Press ALT-0 for help." at bounding box center [866, 678] width 1082 height 23
click at [604, 18] on div "Close tab" at bounding box center [603, 18] width 10 height 10
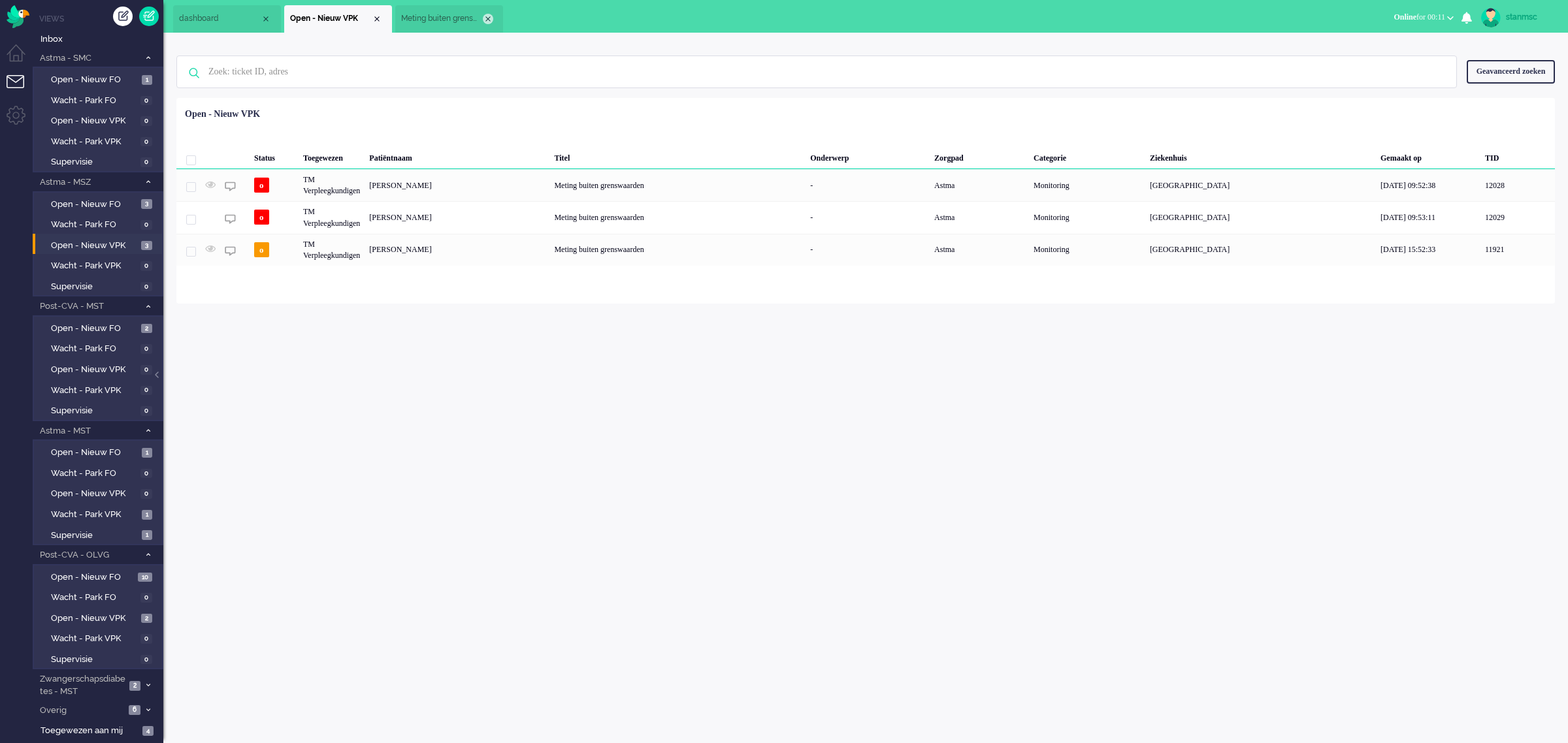
click at [488, 21] on div "Close tab" at bounding box center [488, 18] width 10 height 10
click at [217, 20] on span "dashboard" at bounding box center [219, 19] width 82 height 11
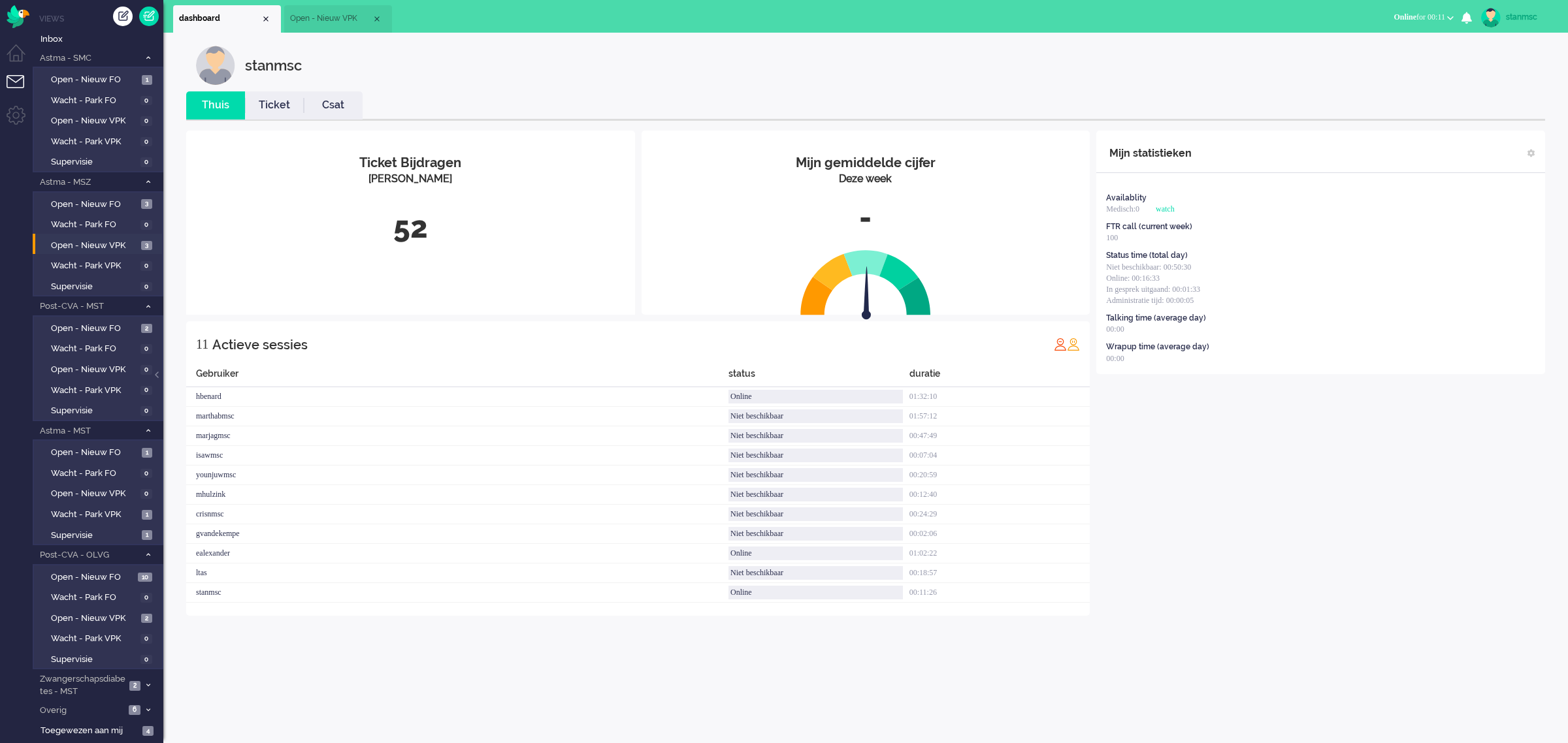
click at [1415, 21] on span "Online for 00:11" at bounding box center [1418, 17] width 51 height 9
click at [1384, 47] on label "Niet beschikbaar" at bounding box center [1399, 44] width 103 height 11
click at [1437, 21] on button "Niet beschikbaar for 00:12" at bounding box center [1407, 17] width 110 height 19
click at [1387, 60] on label "Online" at bounding box center [1399, 59] width 103 height 11
click at [1415, 14] on span "Select status" at bounding box center [1426, 17] width 40 height 9
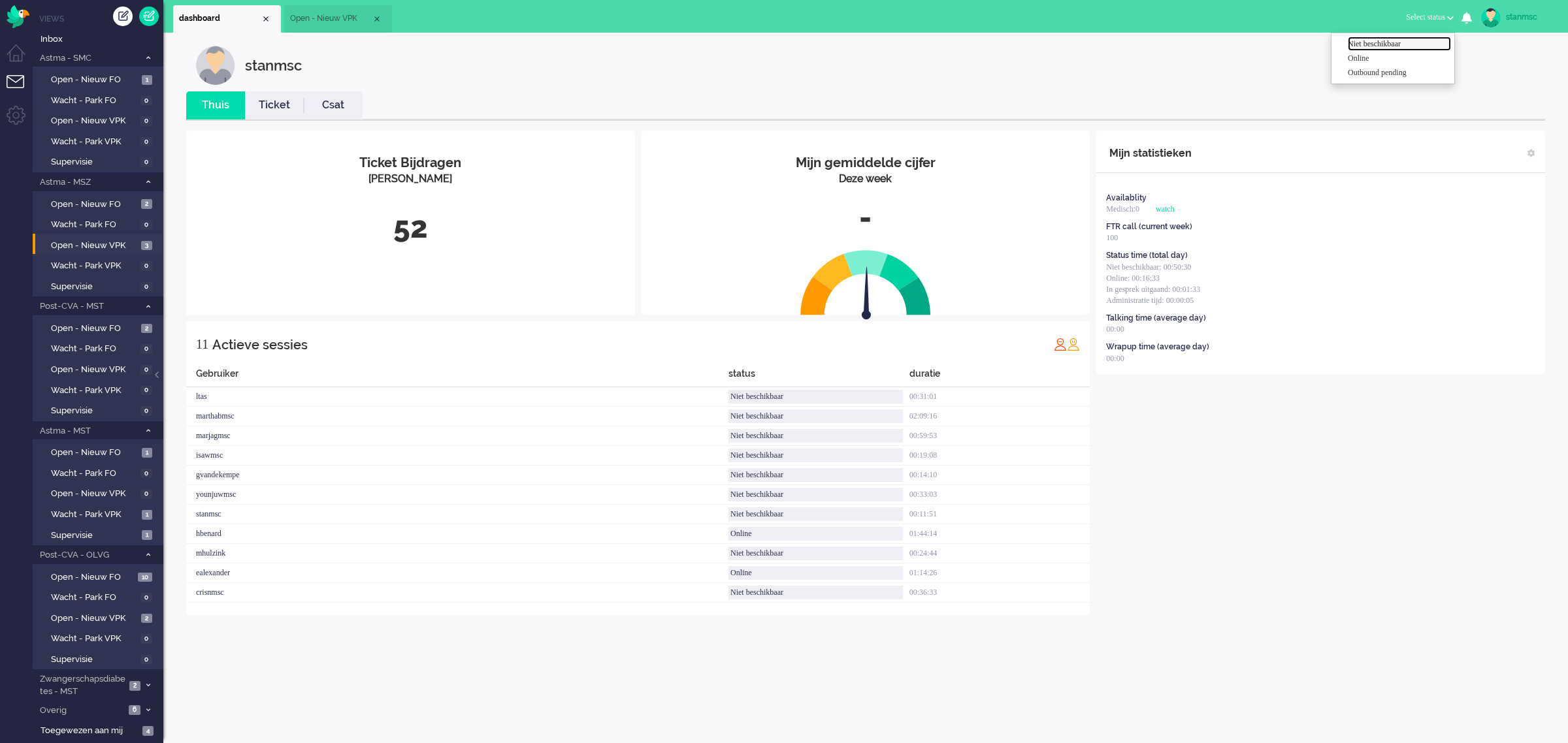
click at [1391, 44] on label "Niet beschikbaar" at bounding box center [1399, 44] width 103 height 11
click at [1385, 15] on span "Niet beschikbaar" at bounding box center [1388, 17] width 57 height 9
click at [1369, 59] on label "Online" at bounding box center [1399, 59] width 103 height 11
click at [106, 240] on span "Open - Nieuw VPK" at bounding box center [94, 246] width 87 height 13
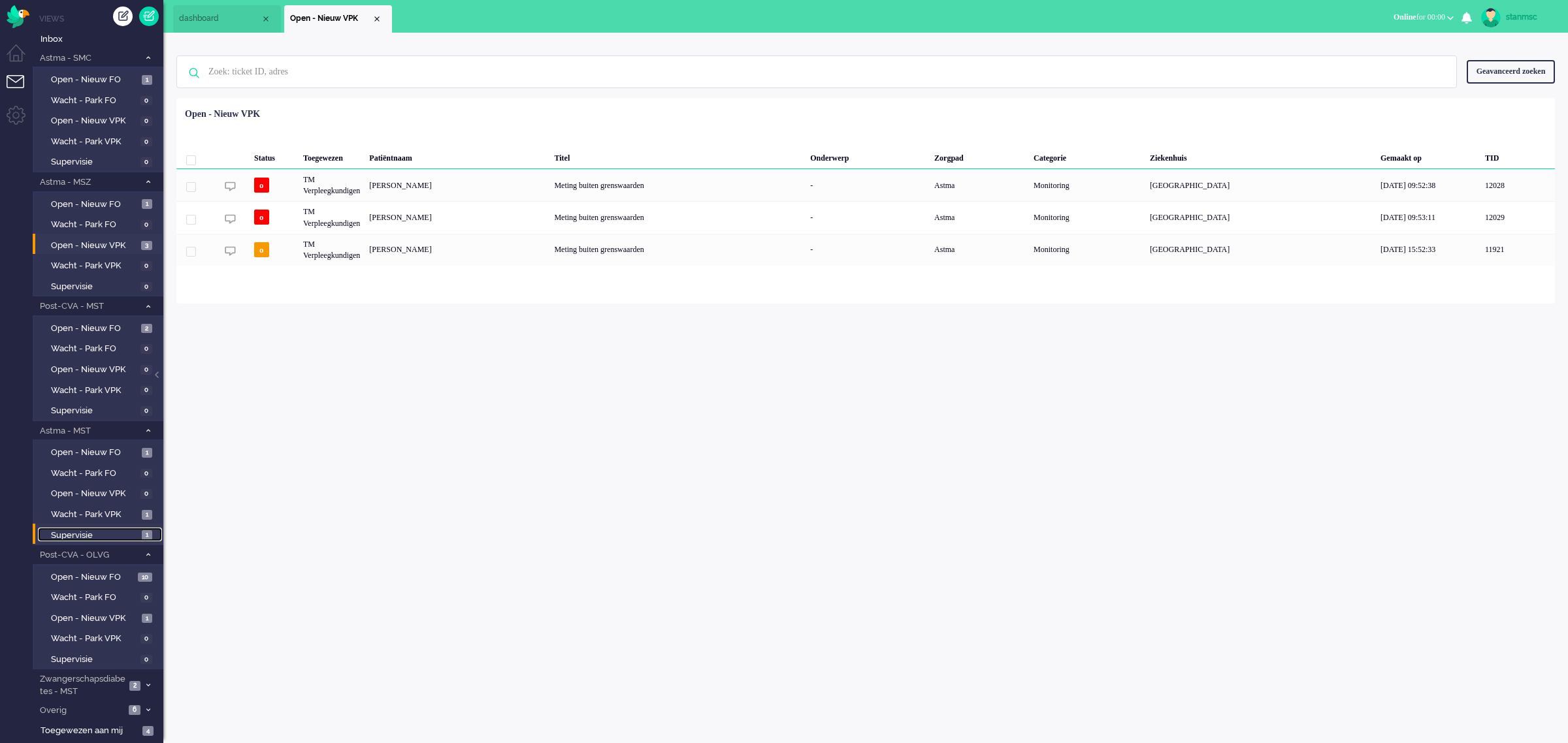
click at [114, 529] on span "Supervisie" at bounding box center [94, 536] width 88 height 13
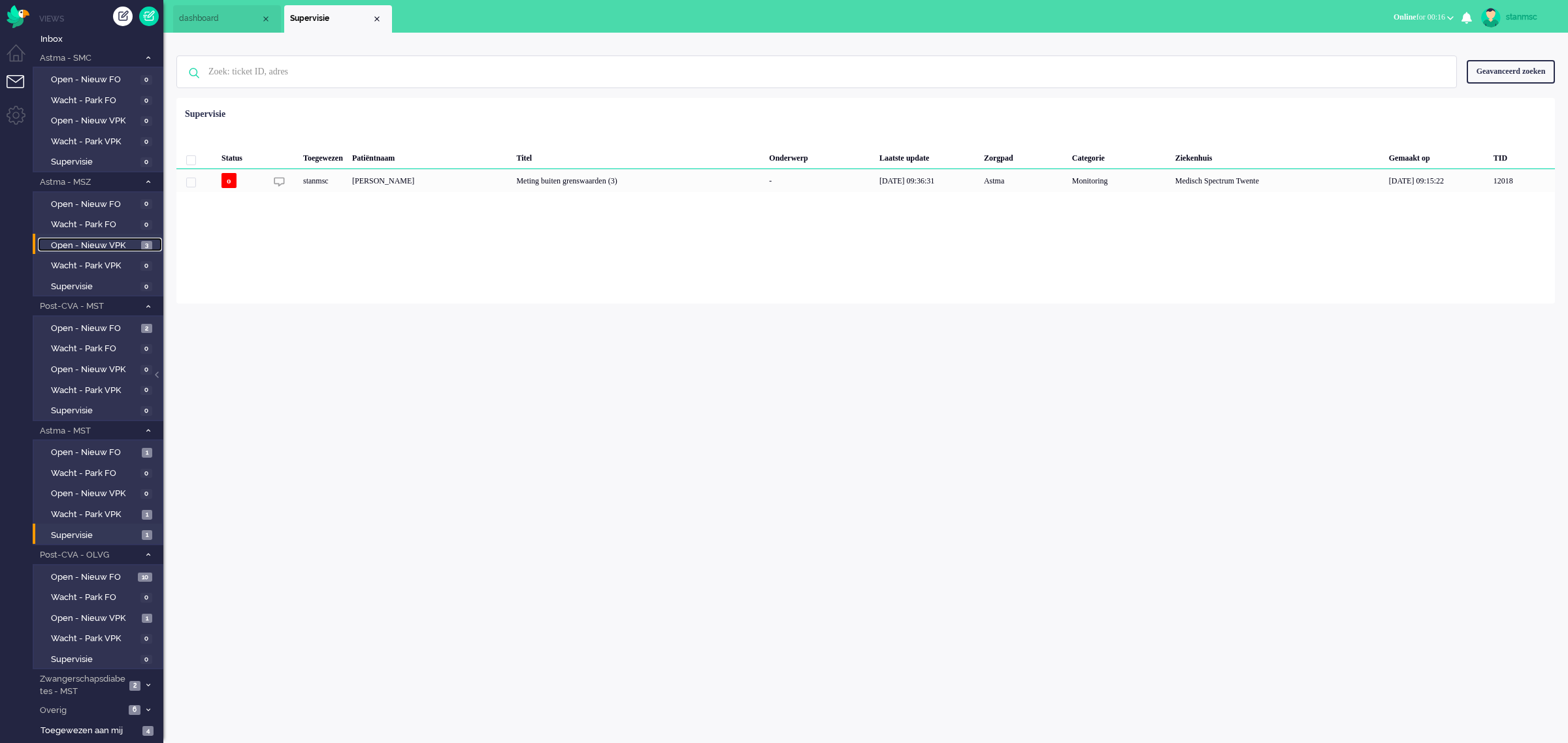
click at [103, 248] on span "Open - Nieuw VPK" at bounding box center [94, 246] width 87 height 13
